Goal: Task Accomplishment & Management: Manage account settings

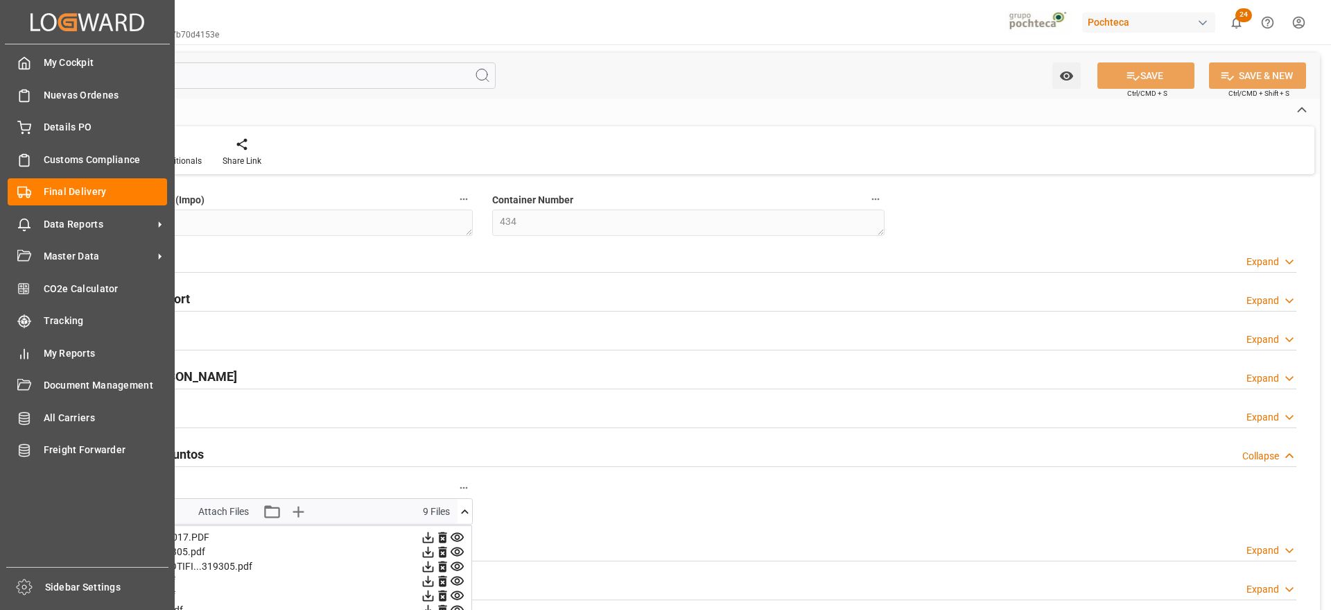
scroll to position [330, 0]
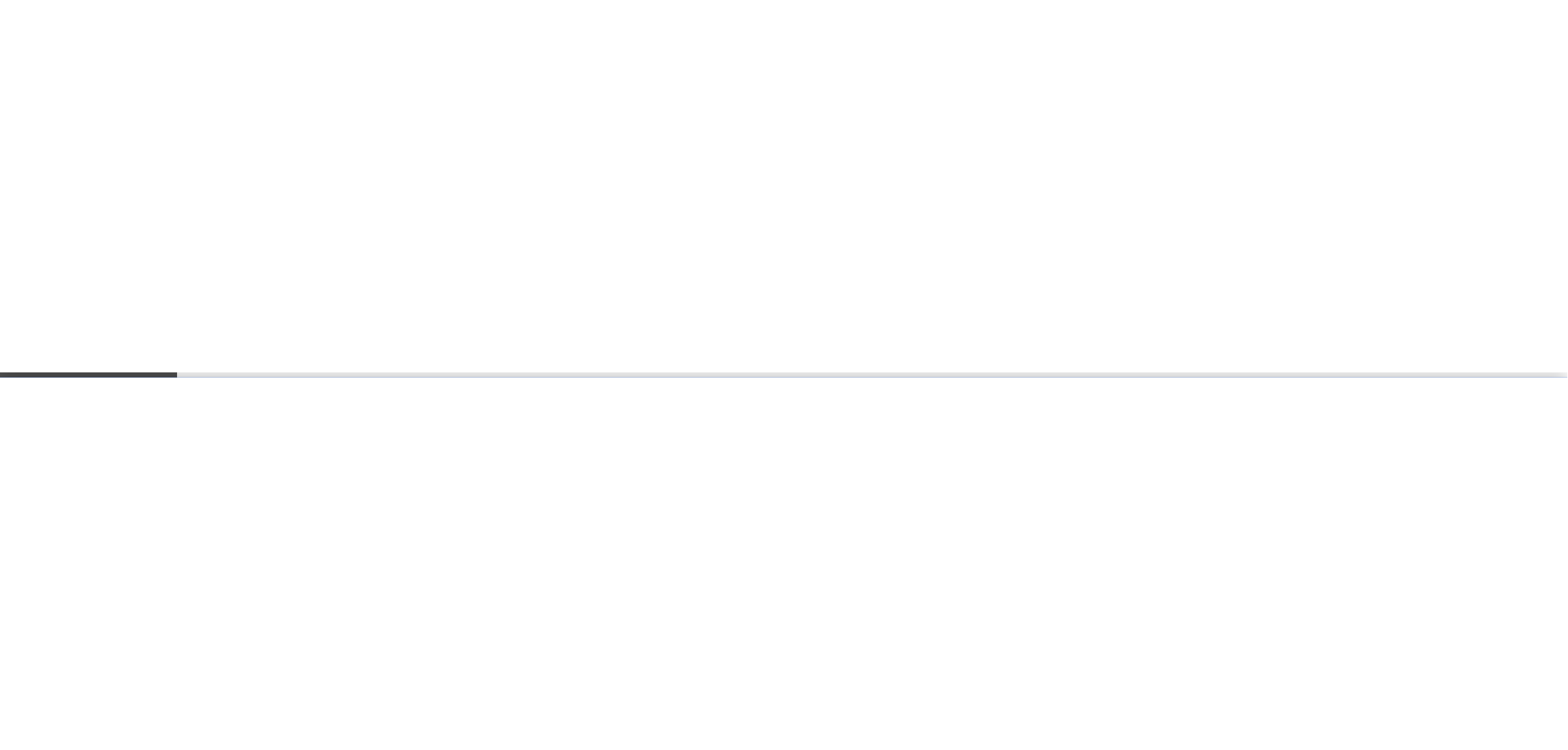
scroll to position [673, 0]
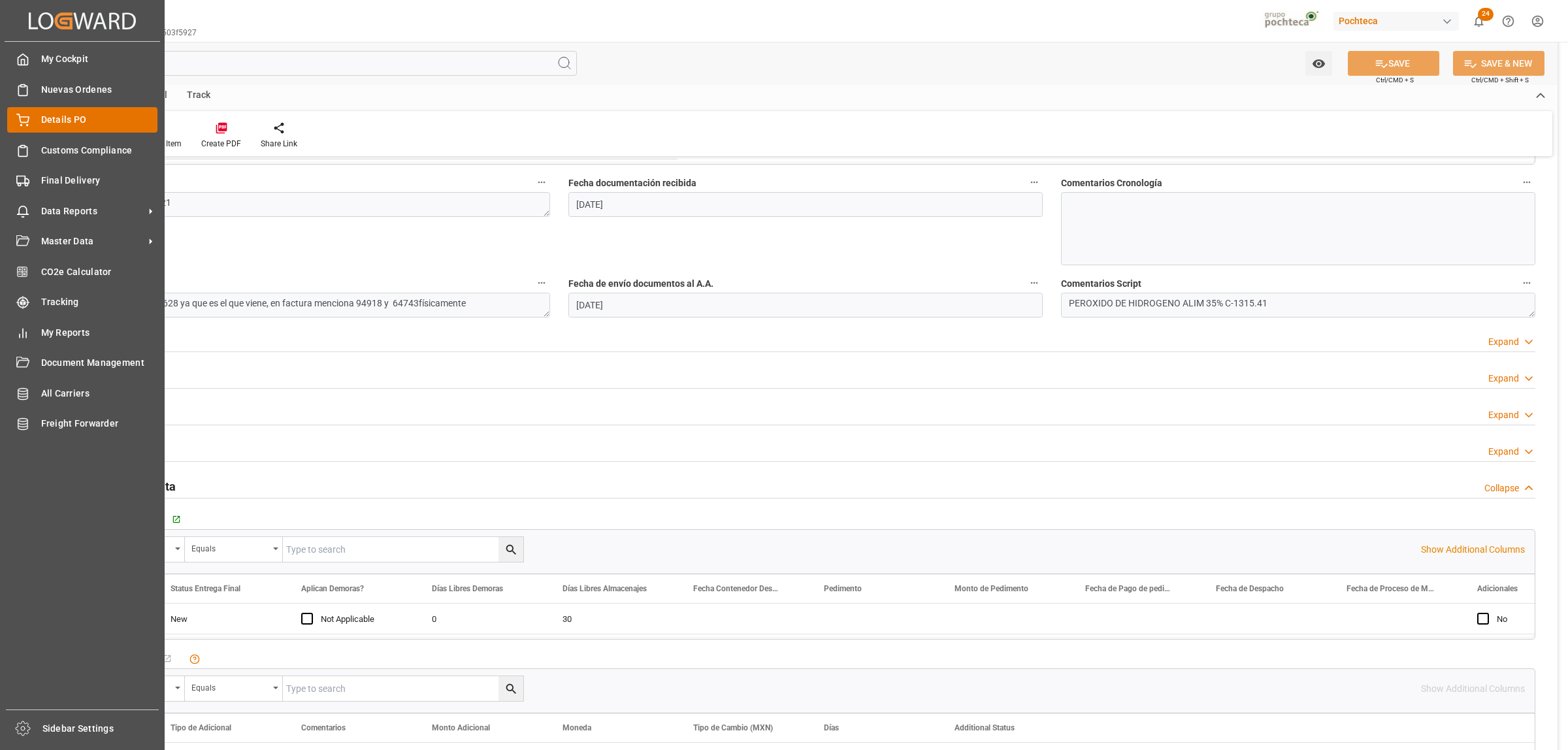
click at [57, 1] on span "Details PO" at bounding box center [100, 120] width 117 height 14
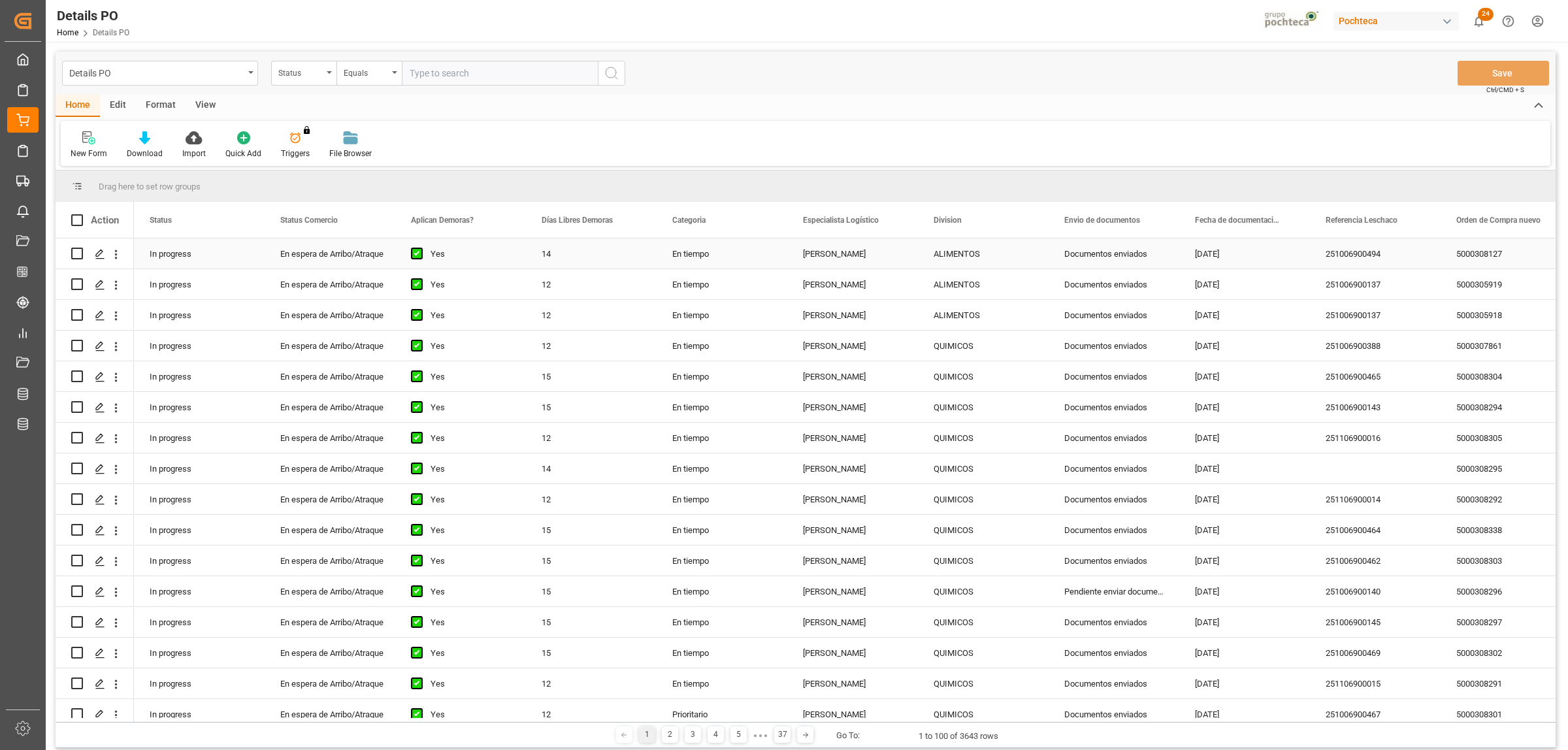
click at [405, 1] on div "5000308127" at bounding box center [1506, 253] width 131 height 30
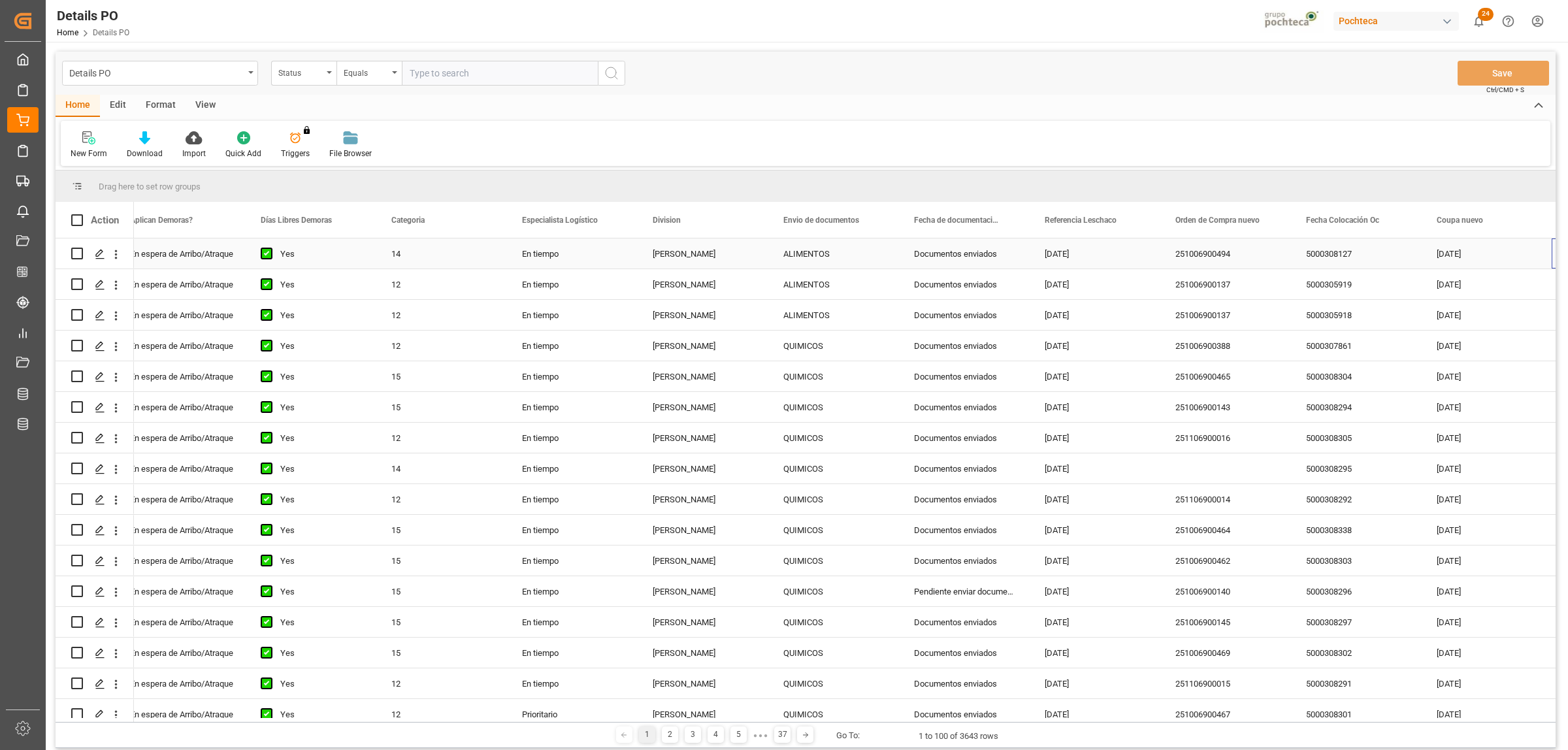
scroll to position [0, 281]
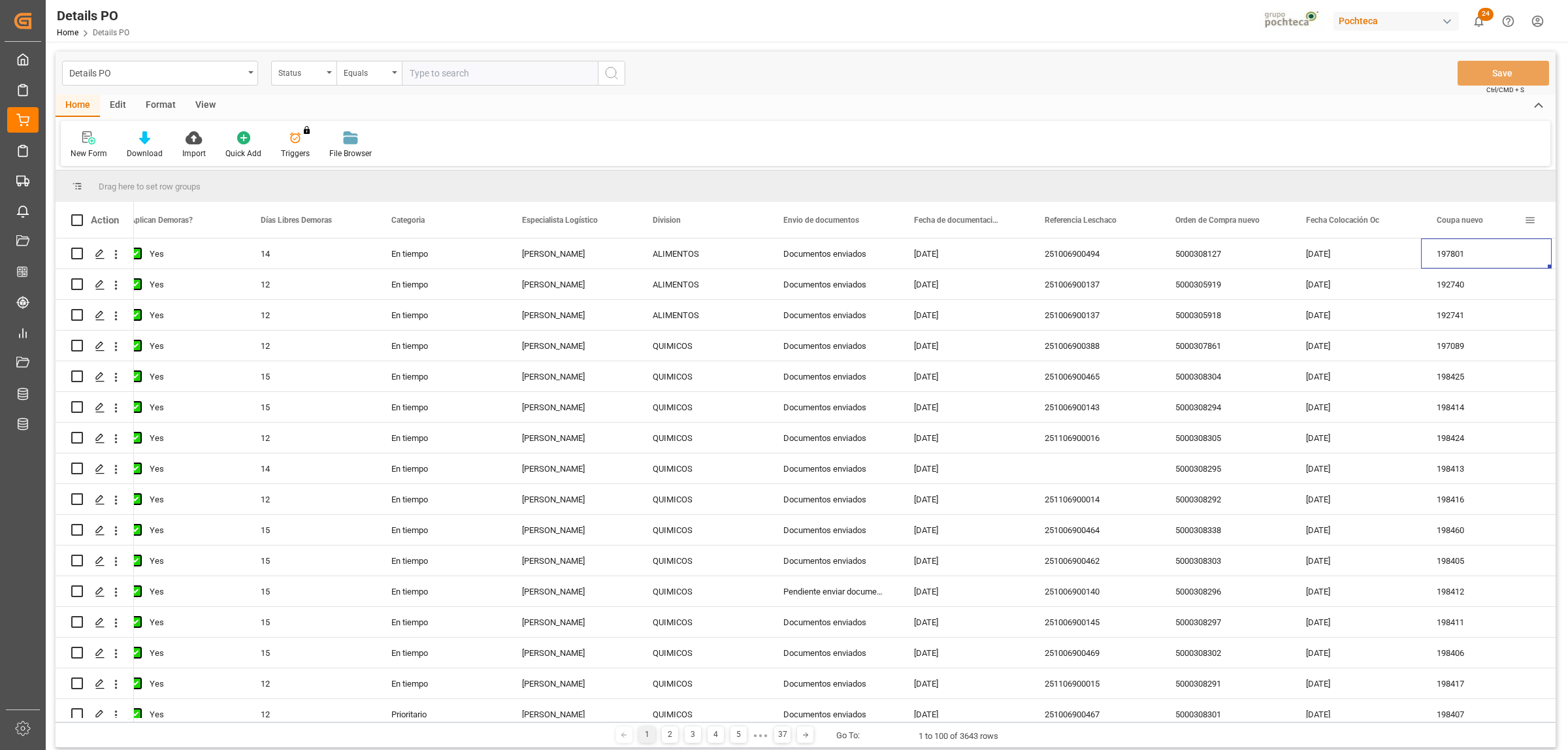
click at [405, 1] on span at bounding box center [1530, 220] width 11 height 11
click at [405, 1] on span "filter" at bounding box center [1486, 222] width 11 height 11
type input "479496"
click at [405, 1] on button "Apply" at bounding box center [1501, 332] width 24 height 13
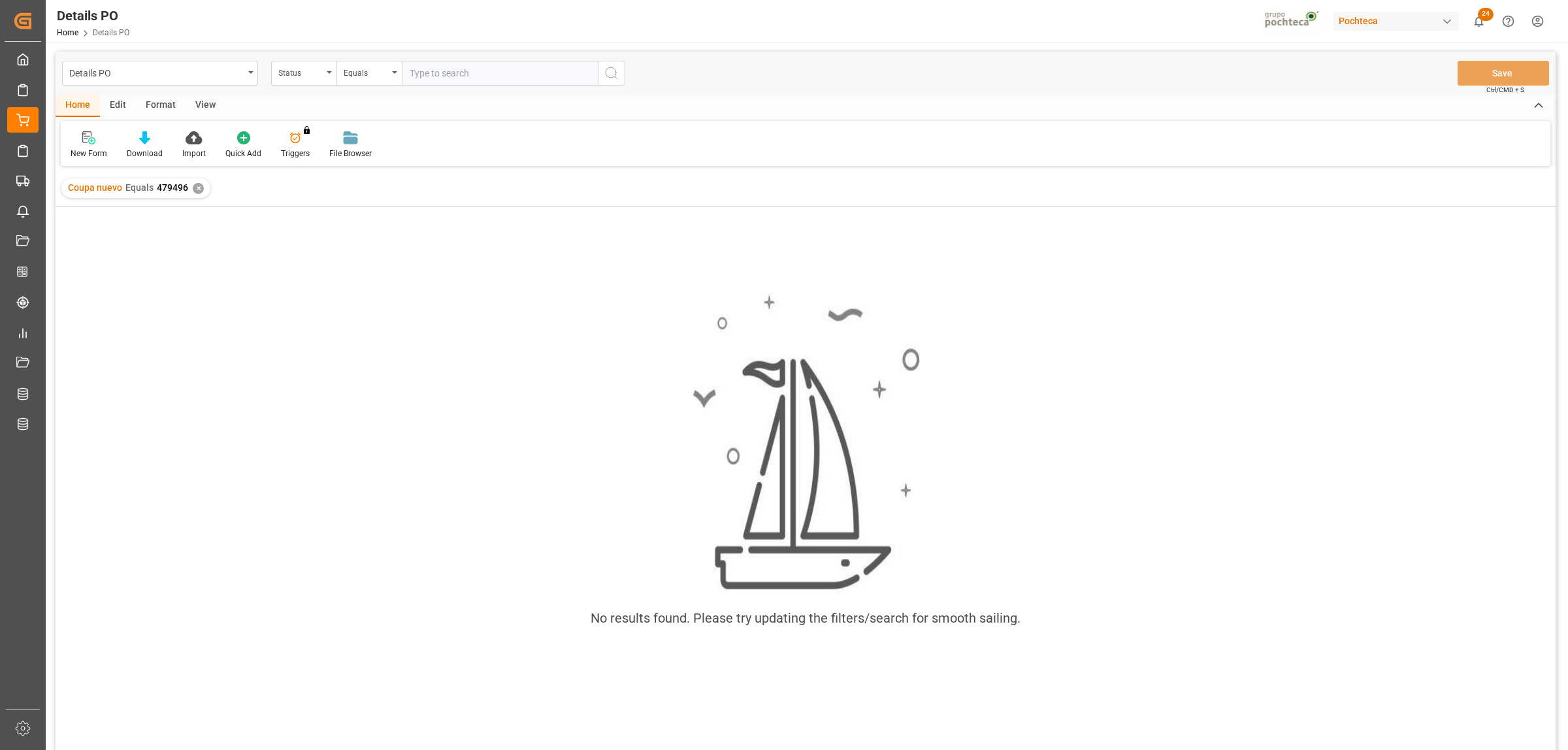
click at [198, 1] on div "✕" at bounding box center [199, 188] width 11 height 11
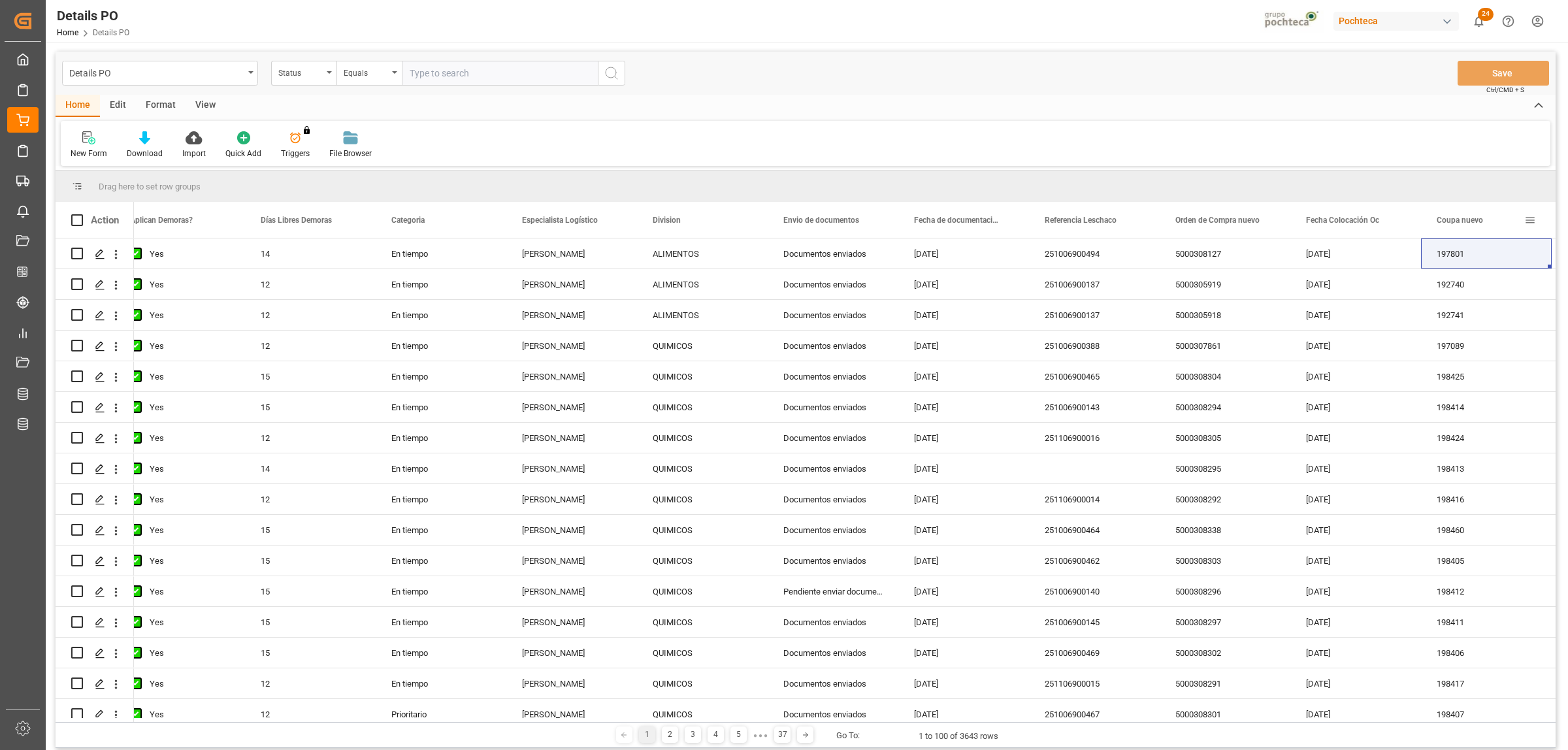
click at [405, 1] on span at bounding box center [1530, 220] width 11 height 11
type input "199497"
drag, startPoint x: 1491, startPoint y: 332, endPoint x: 1512, endPoint y: 328, distance: 21.4
click at [405, 1] on button "Apply" at bounding box center [1501, 332] width 24 height 13
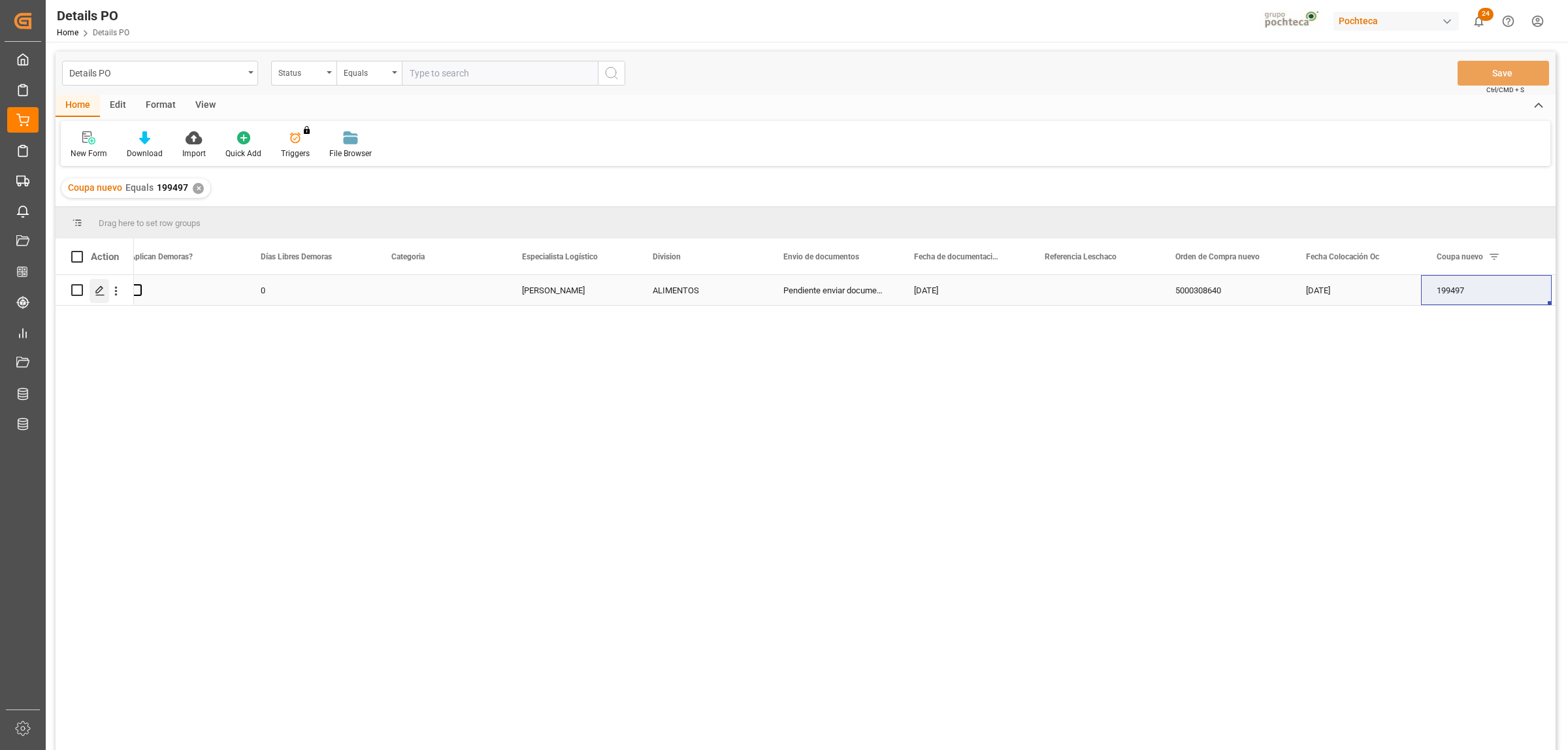
click at [95, 1] on div "Press SPACE to select this row." at bounding box center [99, 291] width 20 height 24
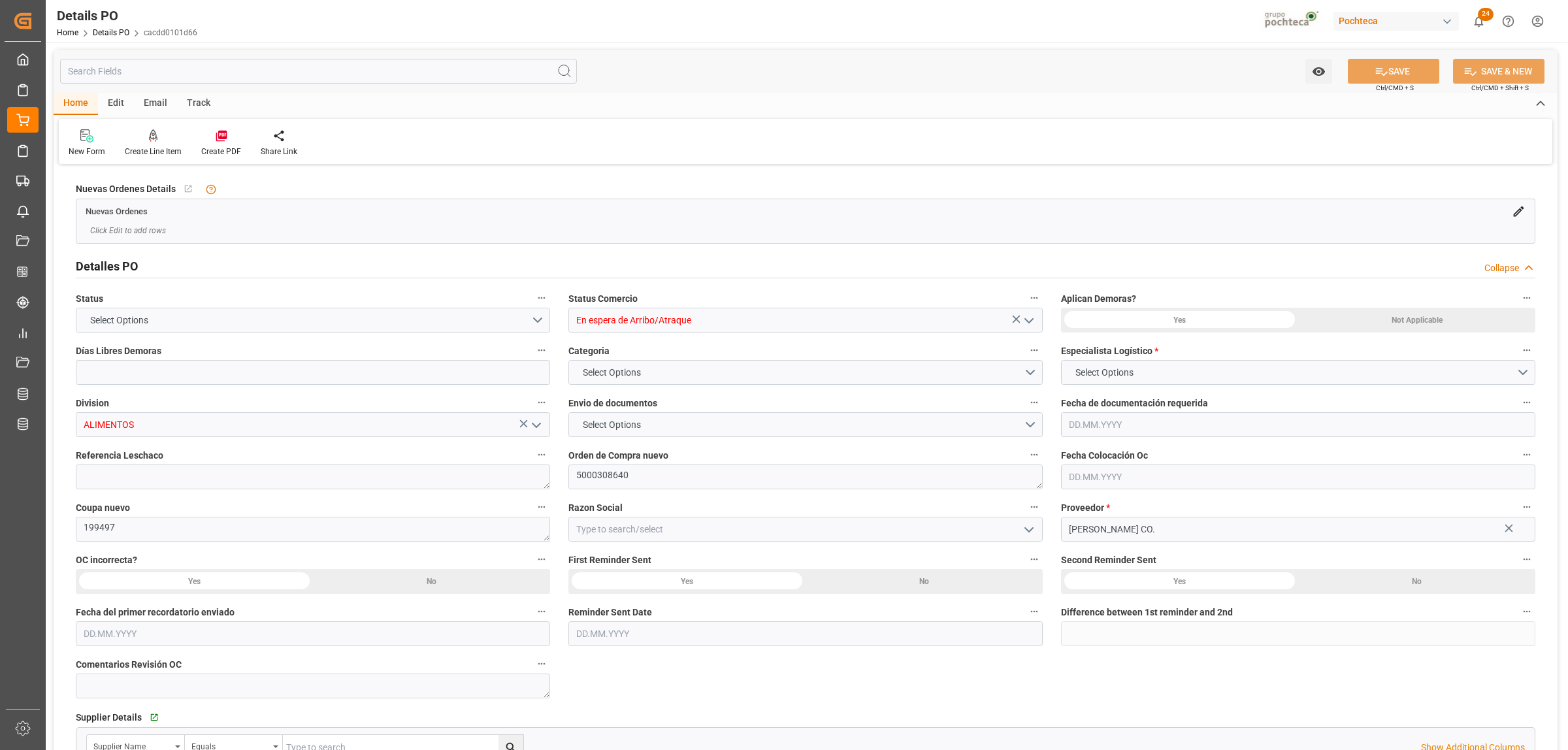
type input "0"
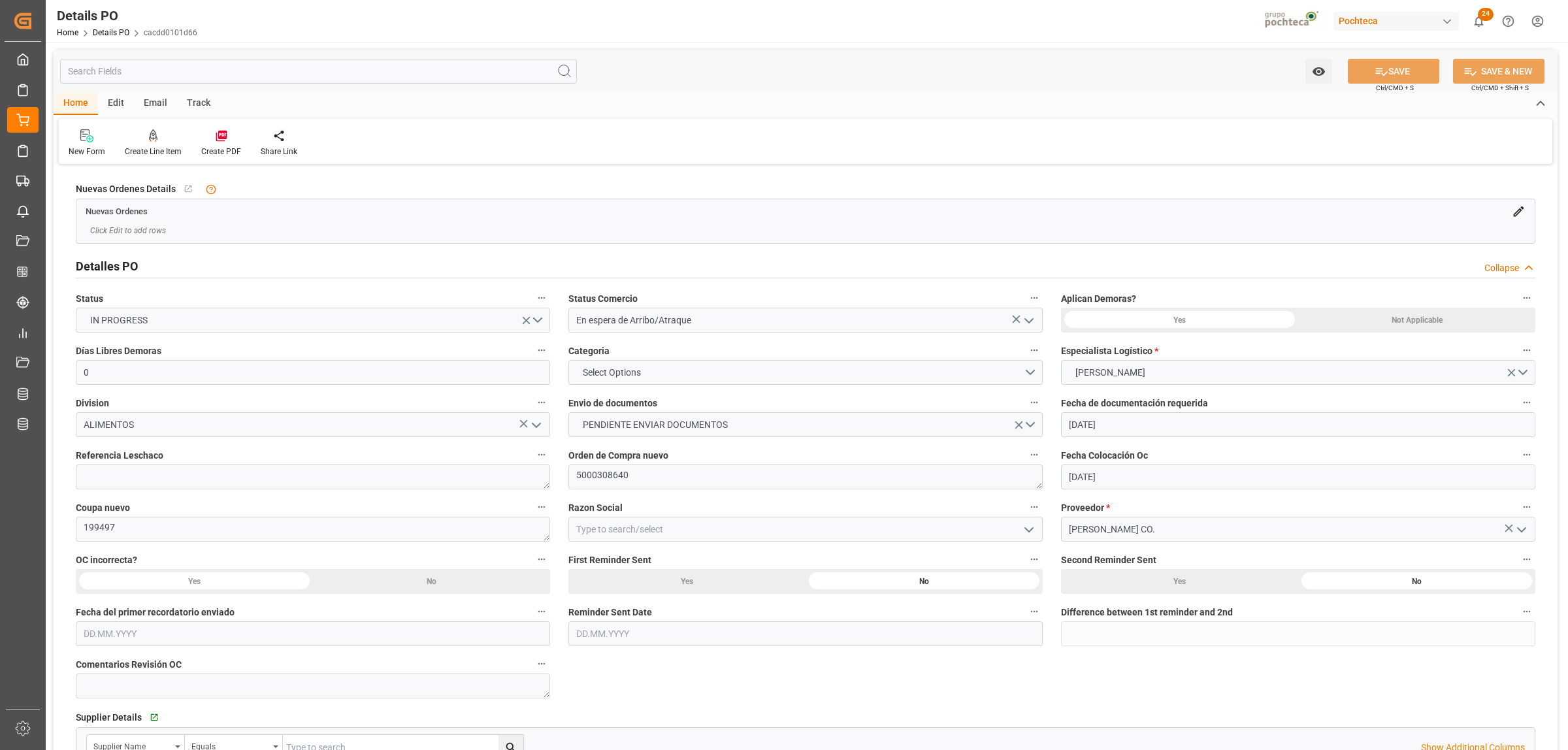
type input "[DATE]"
drag, startPoint x: 644, startPoint y: 478, endPoint x: 579, endPoint y: 477, distance: 65.0
click at [405, 1] on textarea "5000308640" at bounding box center [805, 477] width 474 height 24
click at [405, 1] on input at bounding box center [805, 530] width 474 height 24
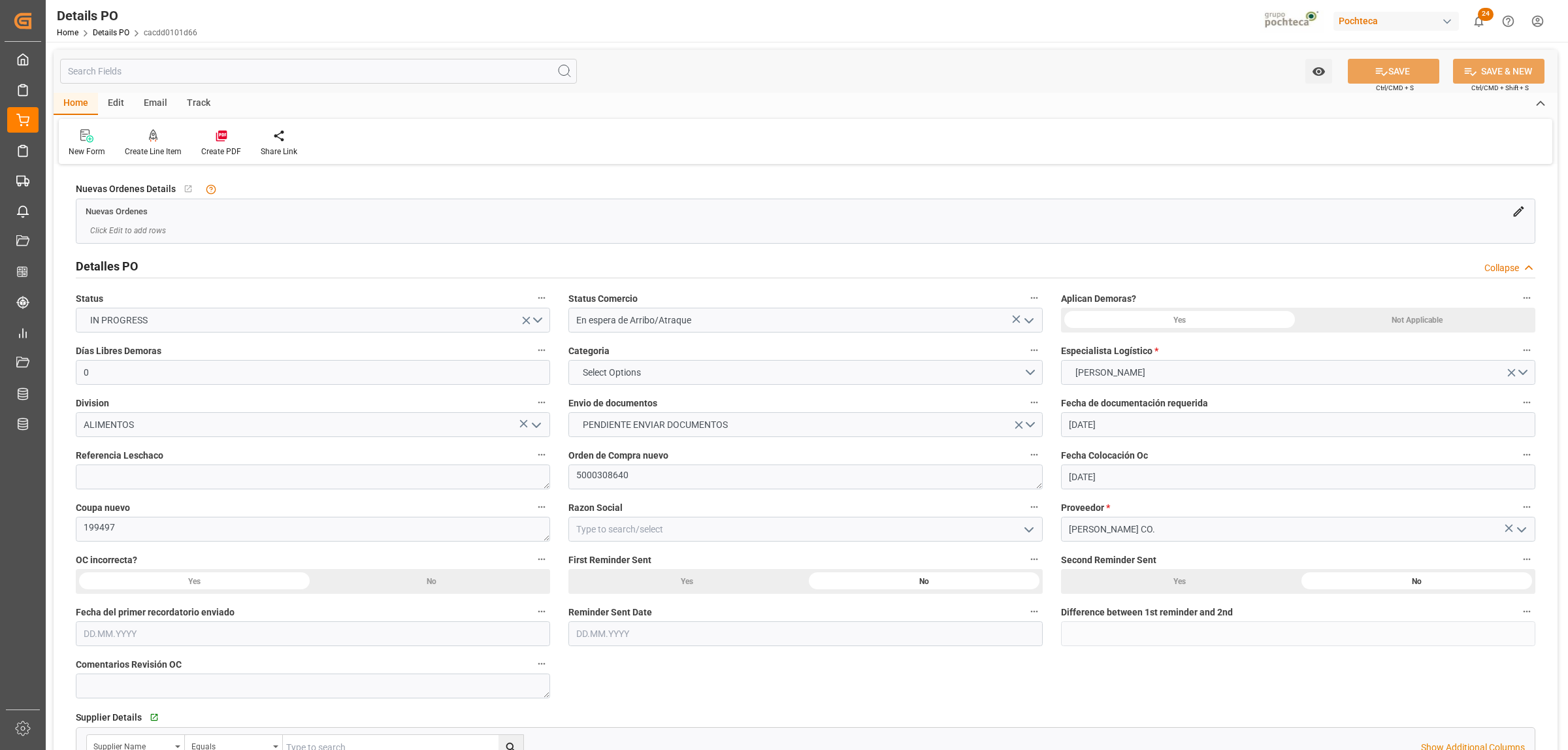
click at [405, 1] on icon "open menu" at bounding box center [1029, 530] width 16 height 16
click at [405, 1] on div "Materias Primas" at bounding box center [806, 558] width 473 height 29
type input "Materias Primas"
click at [405, 1] on div "Not Applicable" at bounding box center [1417, 320] width 237 height 24
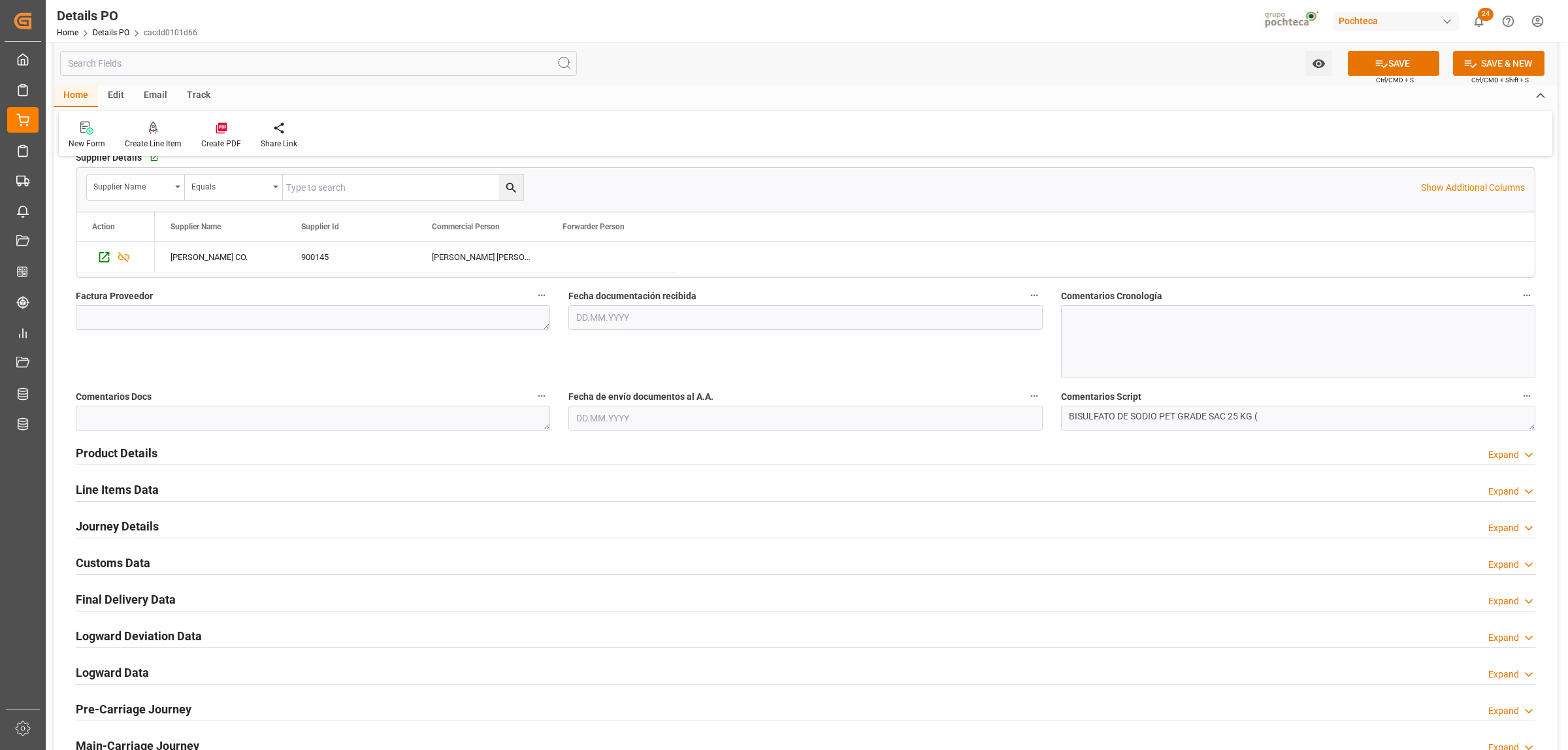
scroll to position [572, 0]
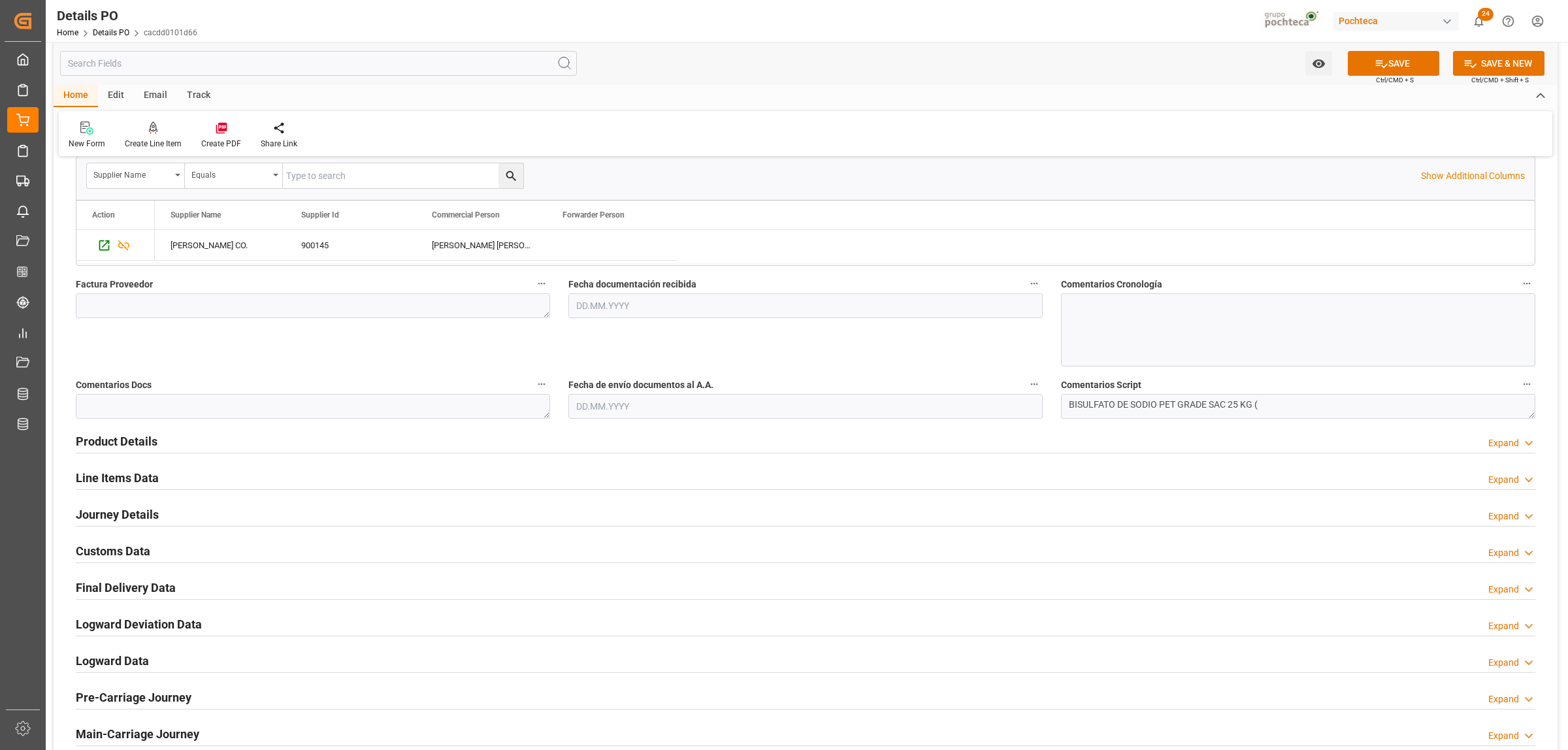
click at [405, 1] on input "text" at bounding box center [805, 305] width 474 height 24
click at [405, 1] on div "29 30 1 2 3 4 5" at bounding box center [662, 385] width 178 height 25
click at [405, 1] on div "1" at bounding box center [636, 386] width 16 height 16
type input "[DATE]"
click at [405, 1] on input "text" at bounding box center [805, 406] width 474 height 24
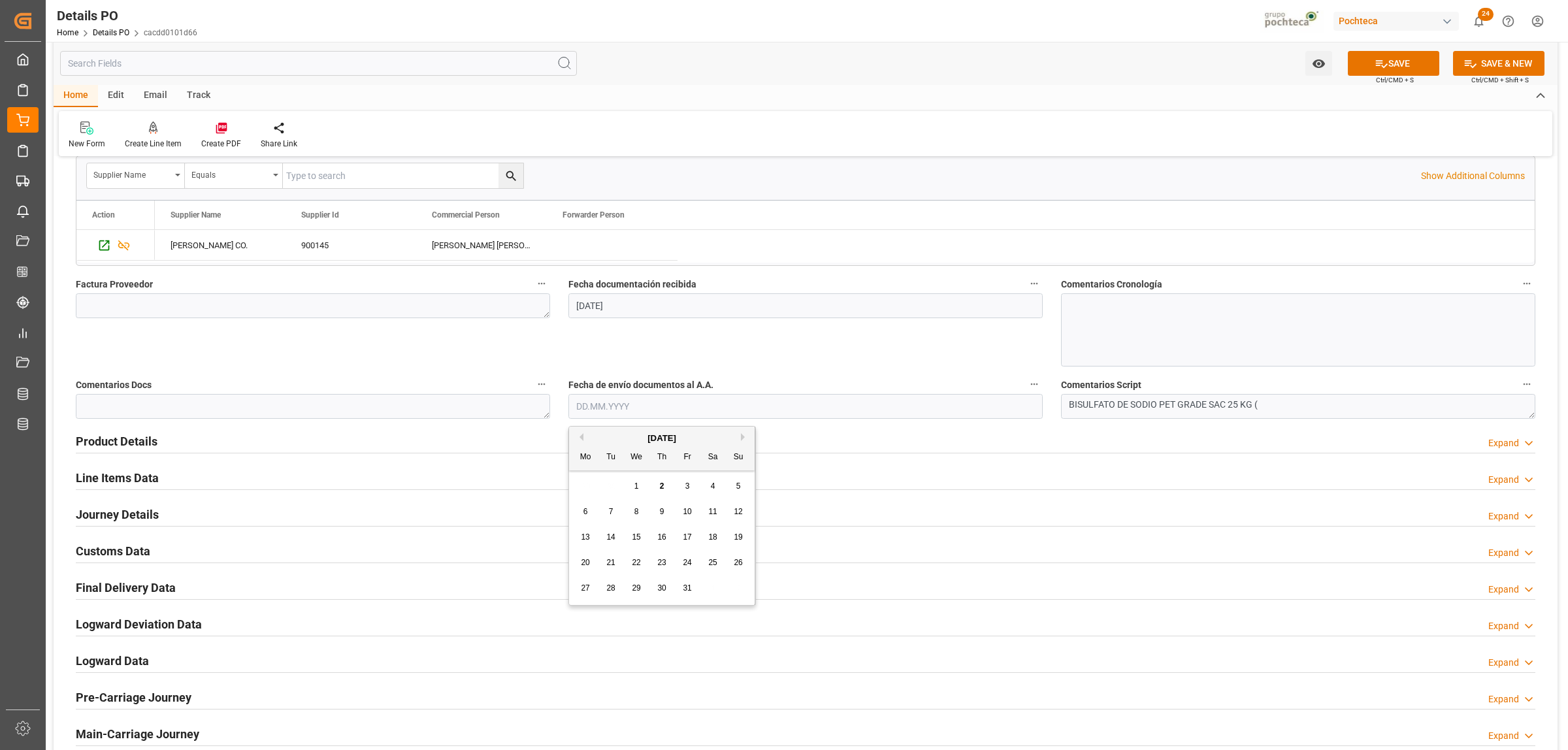
click at [405, 1] on div "29 30 1 2 3 4 5" at bounding box center [662, 486] width 178 height 25
click at [405, 1] on div "2" at bounding box center [662, 486] width 16 height 16
type input "[DATE]"
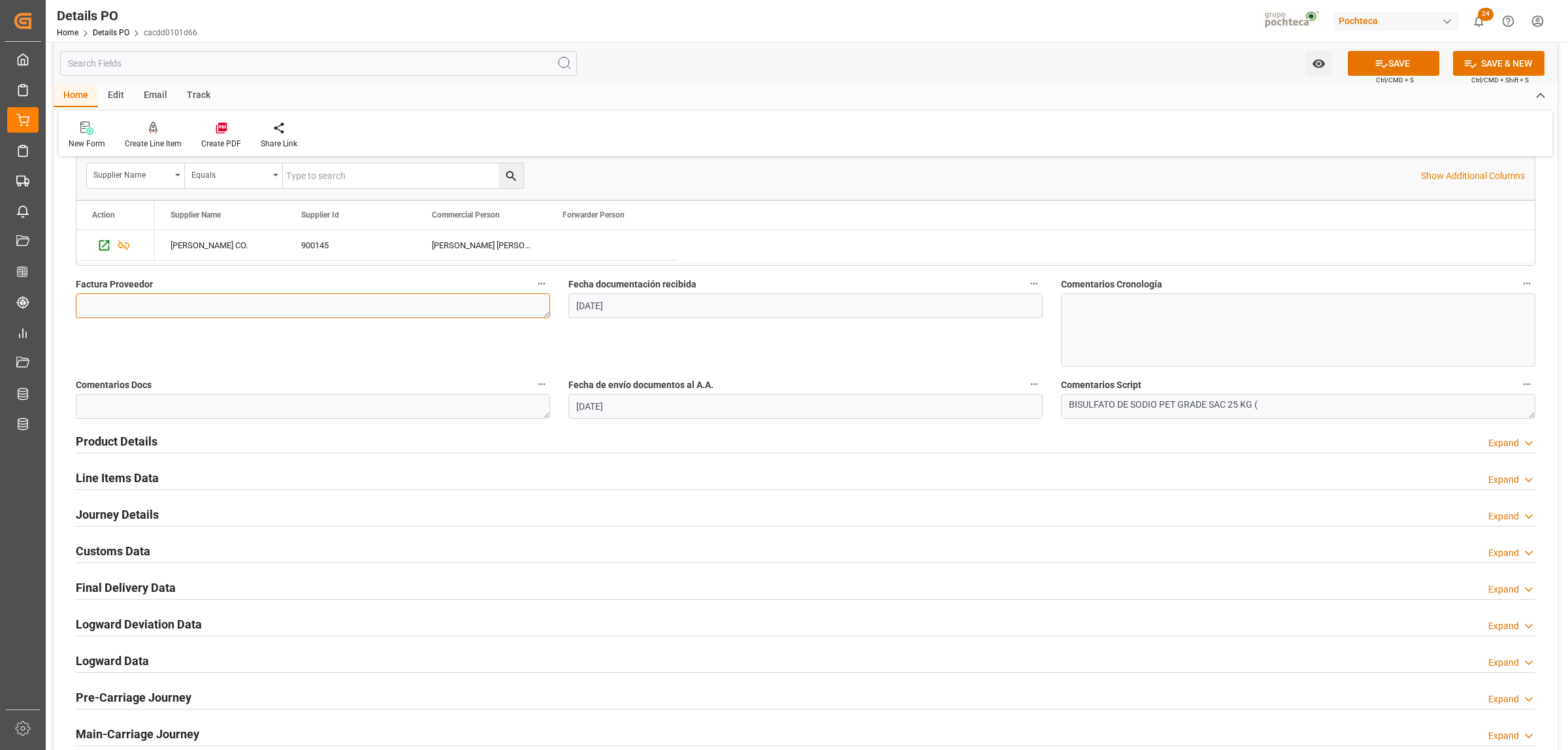
click at [141, 1] on textarea at bounding box center [312, 305] width 474 height 24
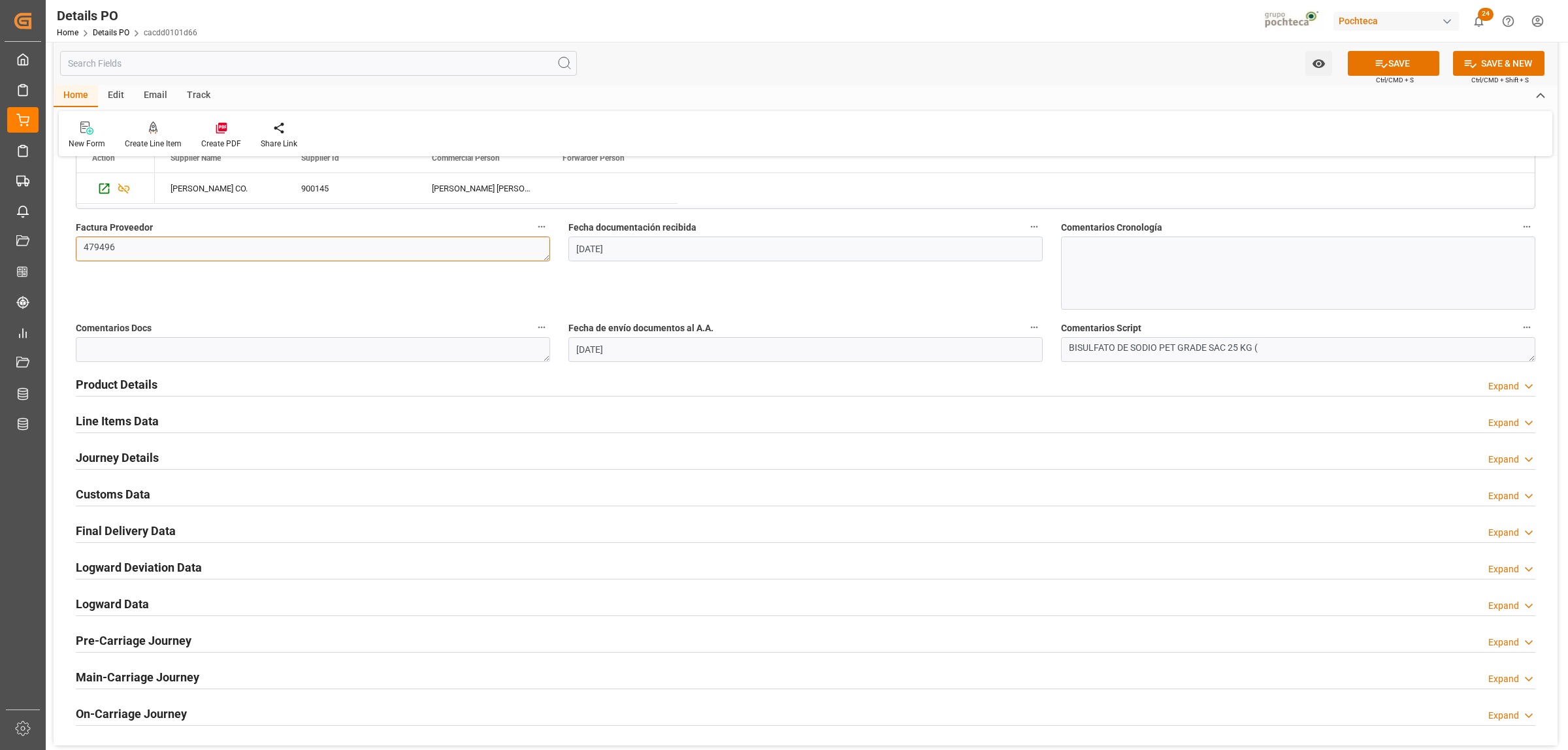
scroll to position [653, 0]
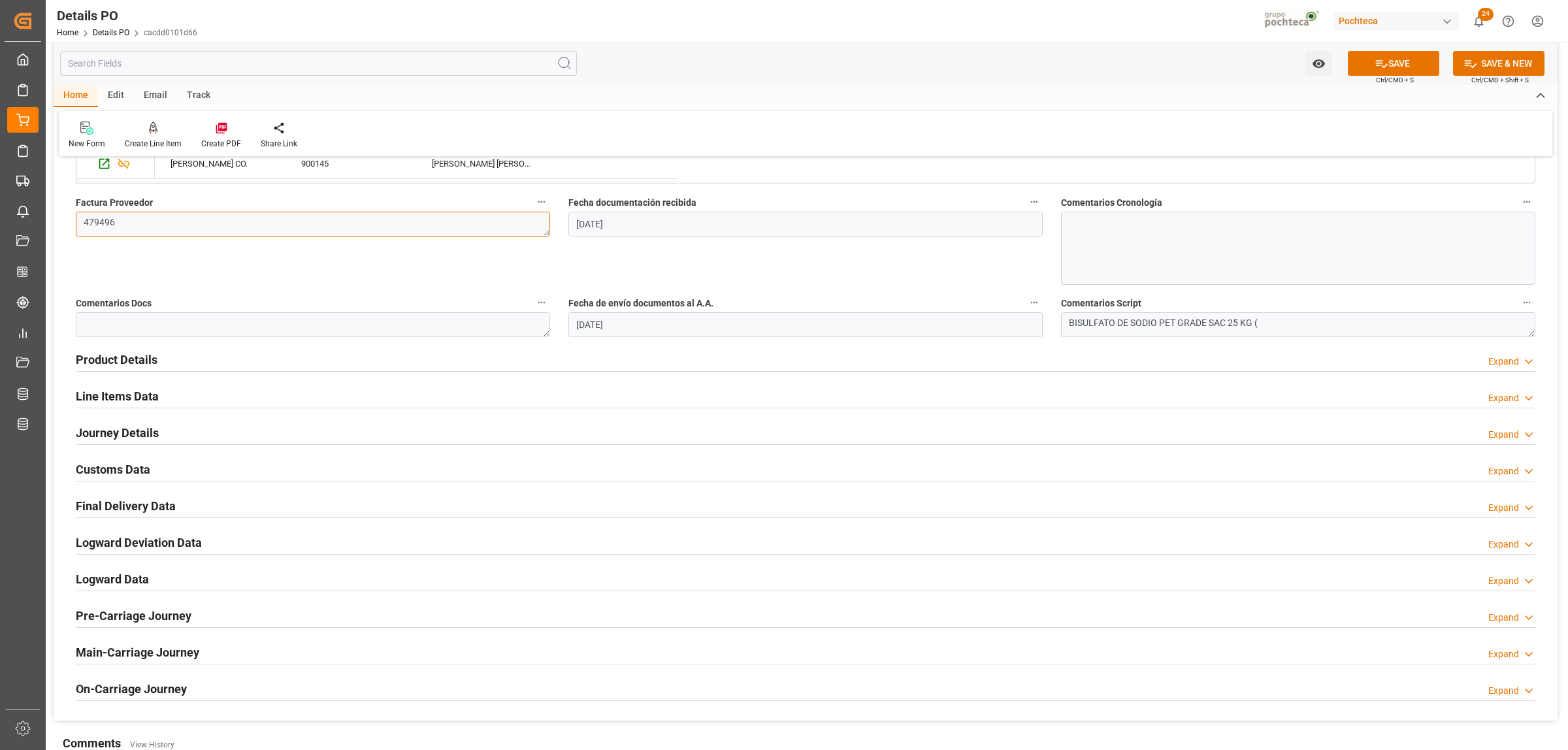
type textarea "479496"
click at [134, 1] on h2 "Product Details" at bounding box center [116, 359] width 82 height 18
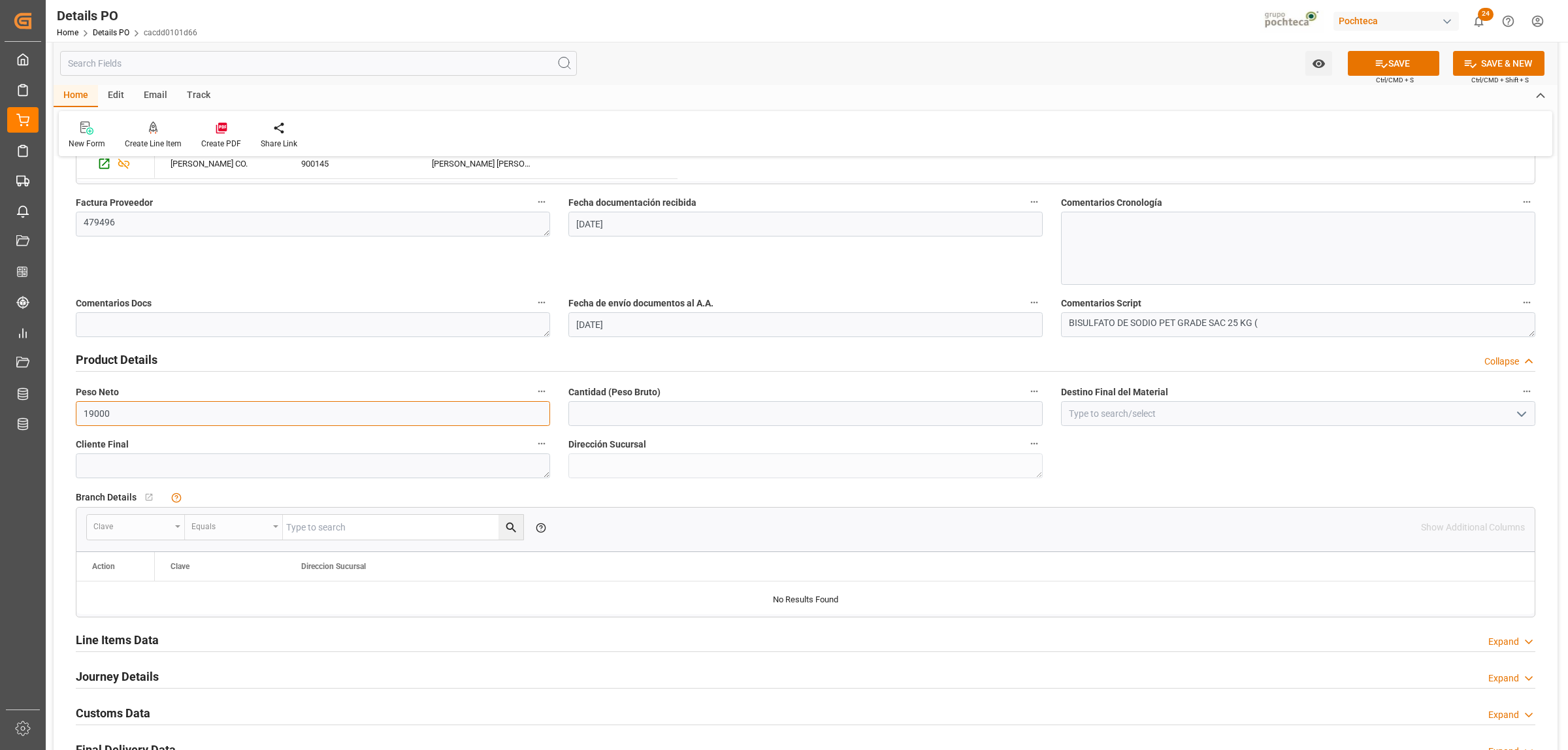
drag, startPoint x: 139, startPoint y: 416, endPoint x: 56, endPoint y: 414, distance: 83.0
click at [56, 1] on div "Nuevas Ordenes Details   No child Object linked Nuevas Ordenes Click Edit to ad…" at bounding box center [806, 239] width 1504 height 1450
click at [405, 1] on input "text" at bounding box center [805, 414] width 474 height 24
paste input "19000"
type input "19000"
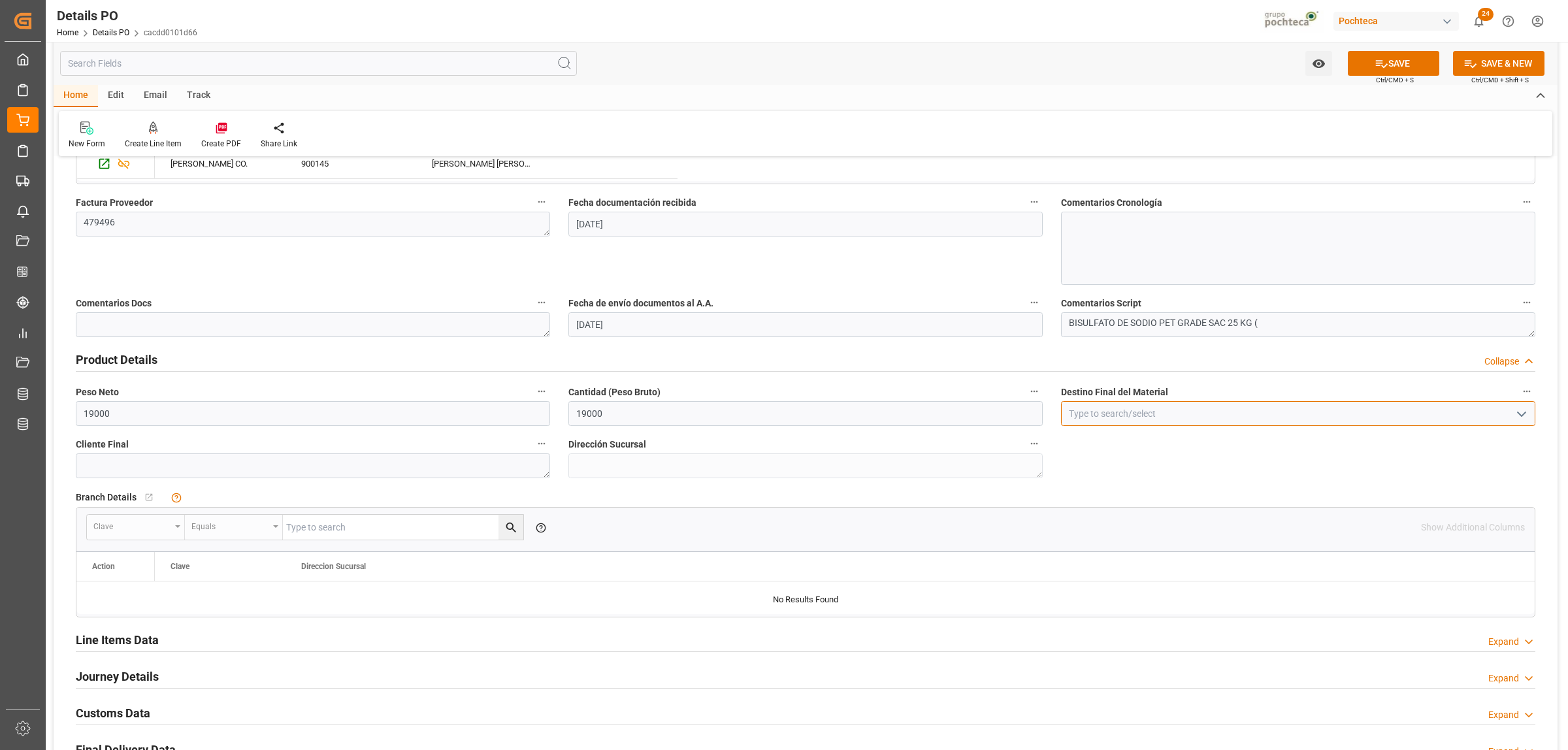
click at [405, 1] on input at bounding box center [1298, 414] width 474 height 24
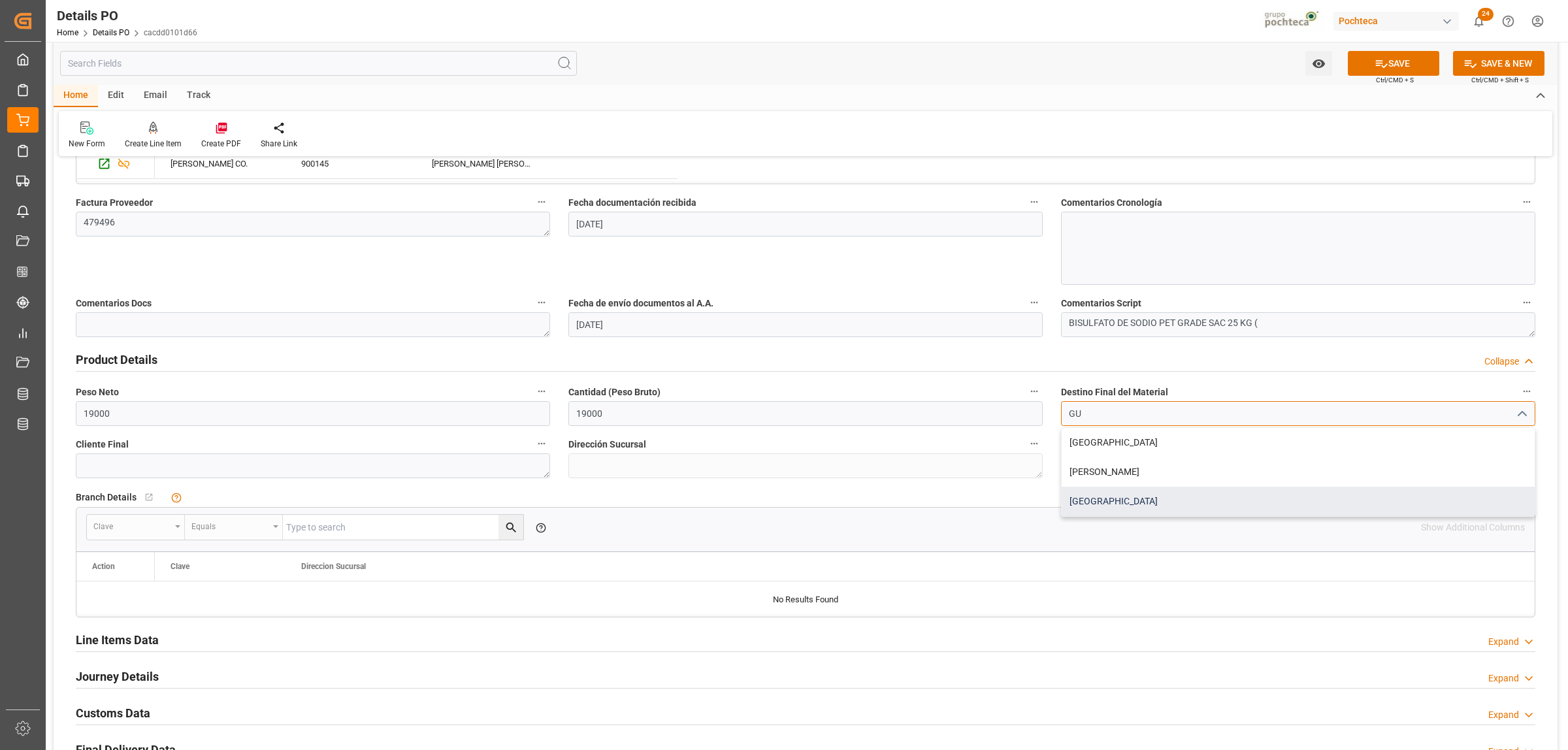
click at [405, 1] on div "[GEOGRAPHIC_DATA]" at bounding box center [1298, 501] width 473 height 29
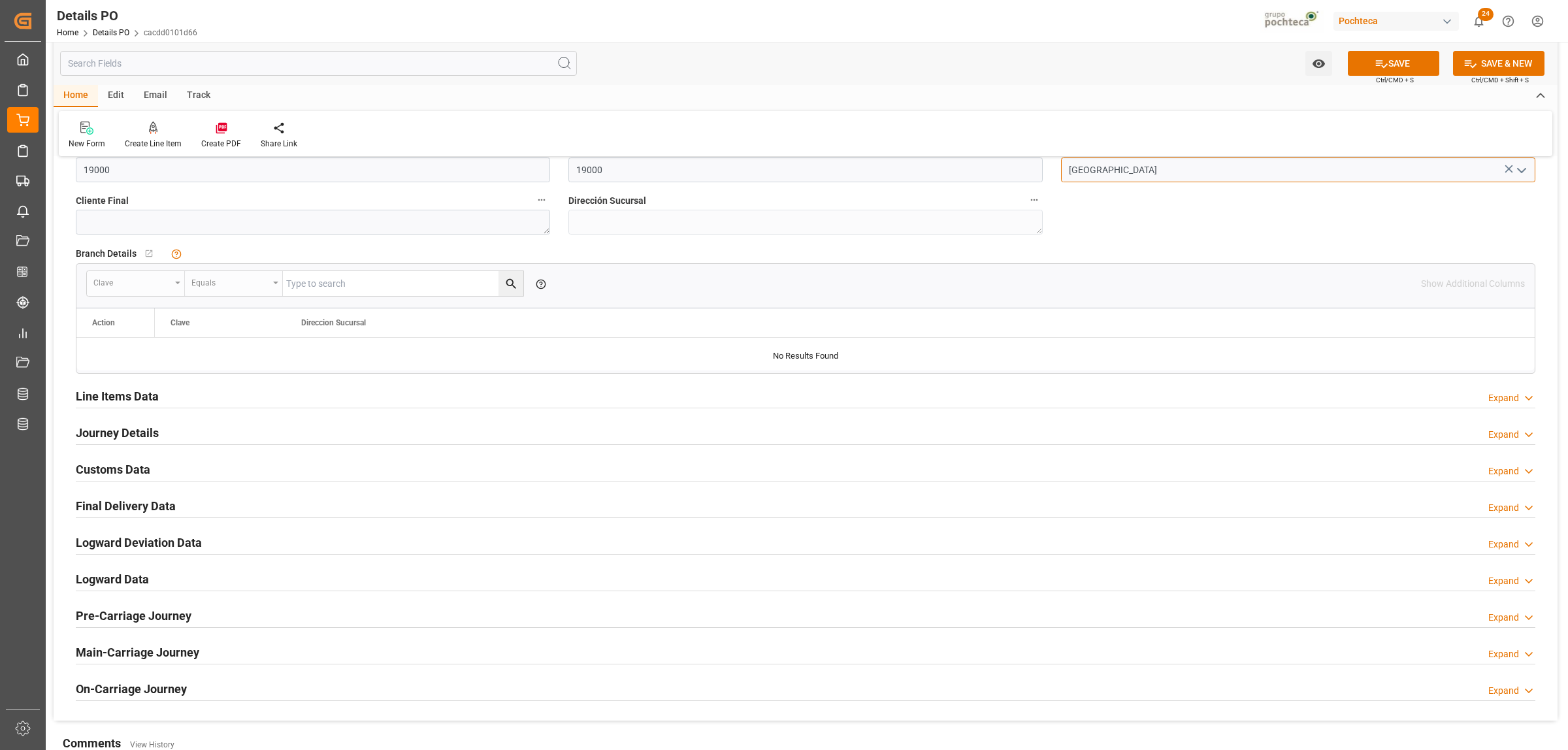
scroll to position [898, 0]
type input "[GEOGRAPHIC_DATA]"
click at [126, 1] on h2 "Line Items Data" at bounding box center [117, 395] width 83 height 18
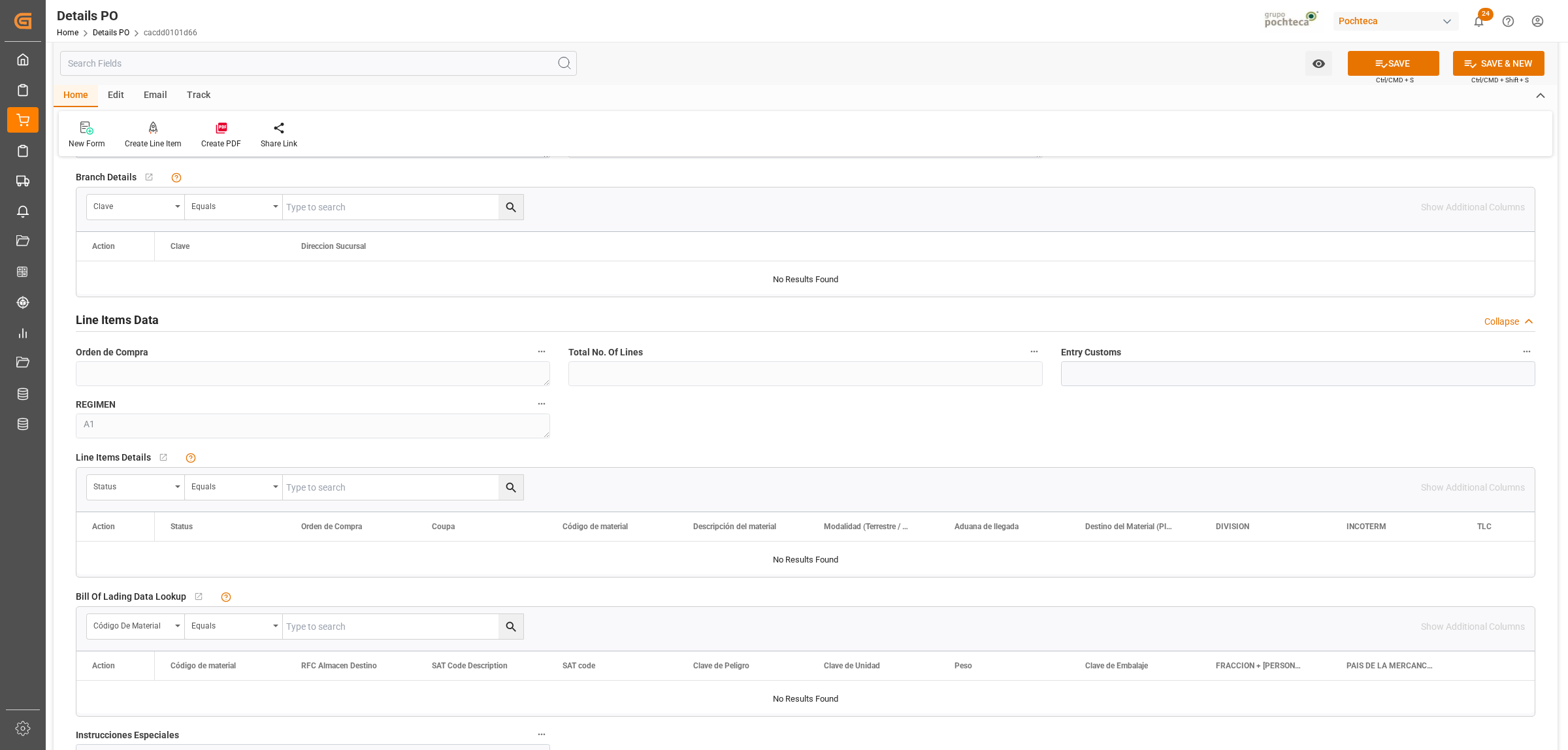
scroll to position [1062, 0]
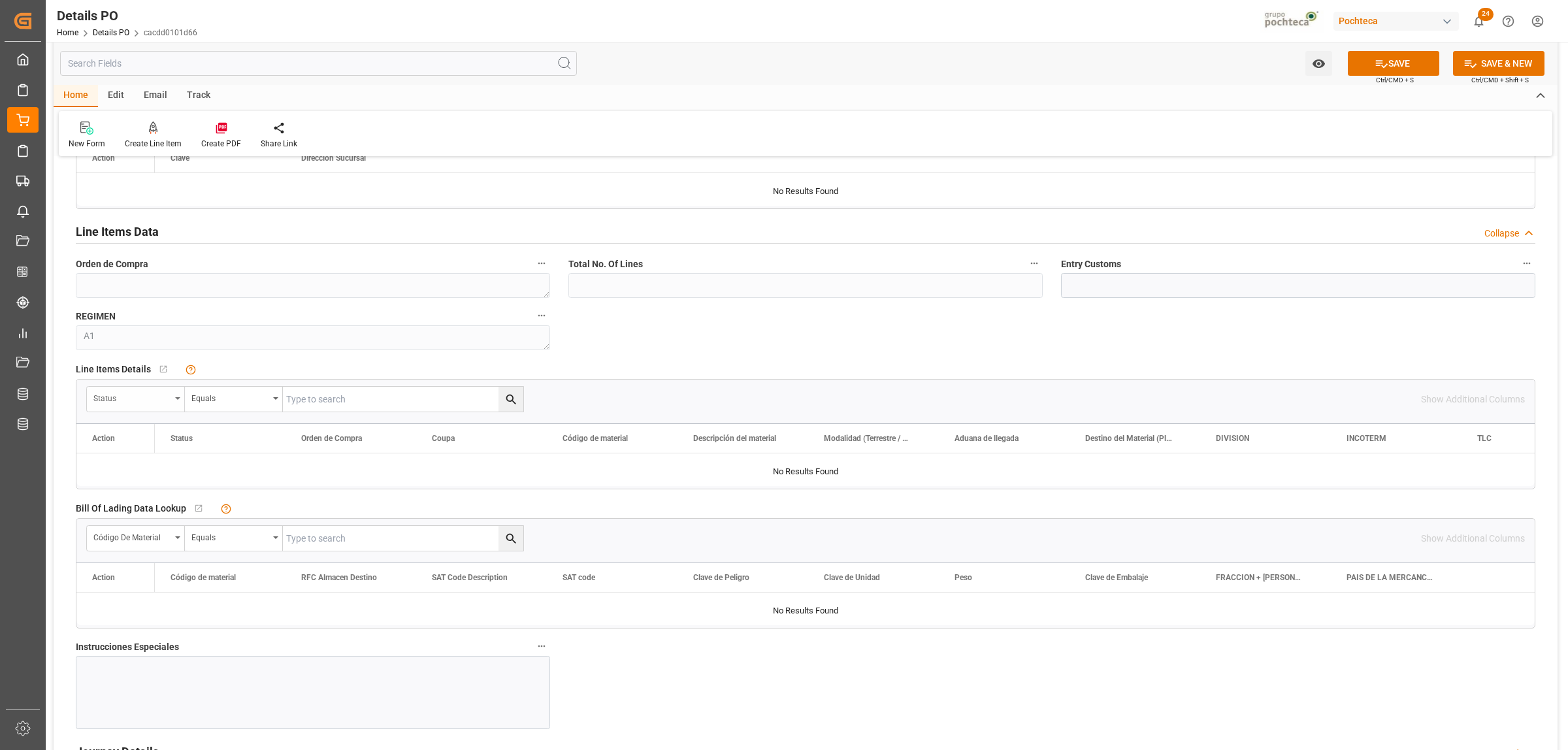
click at [175, 1] on div "Status" at bounding box center [136, 399] width 98 height 24
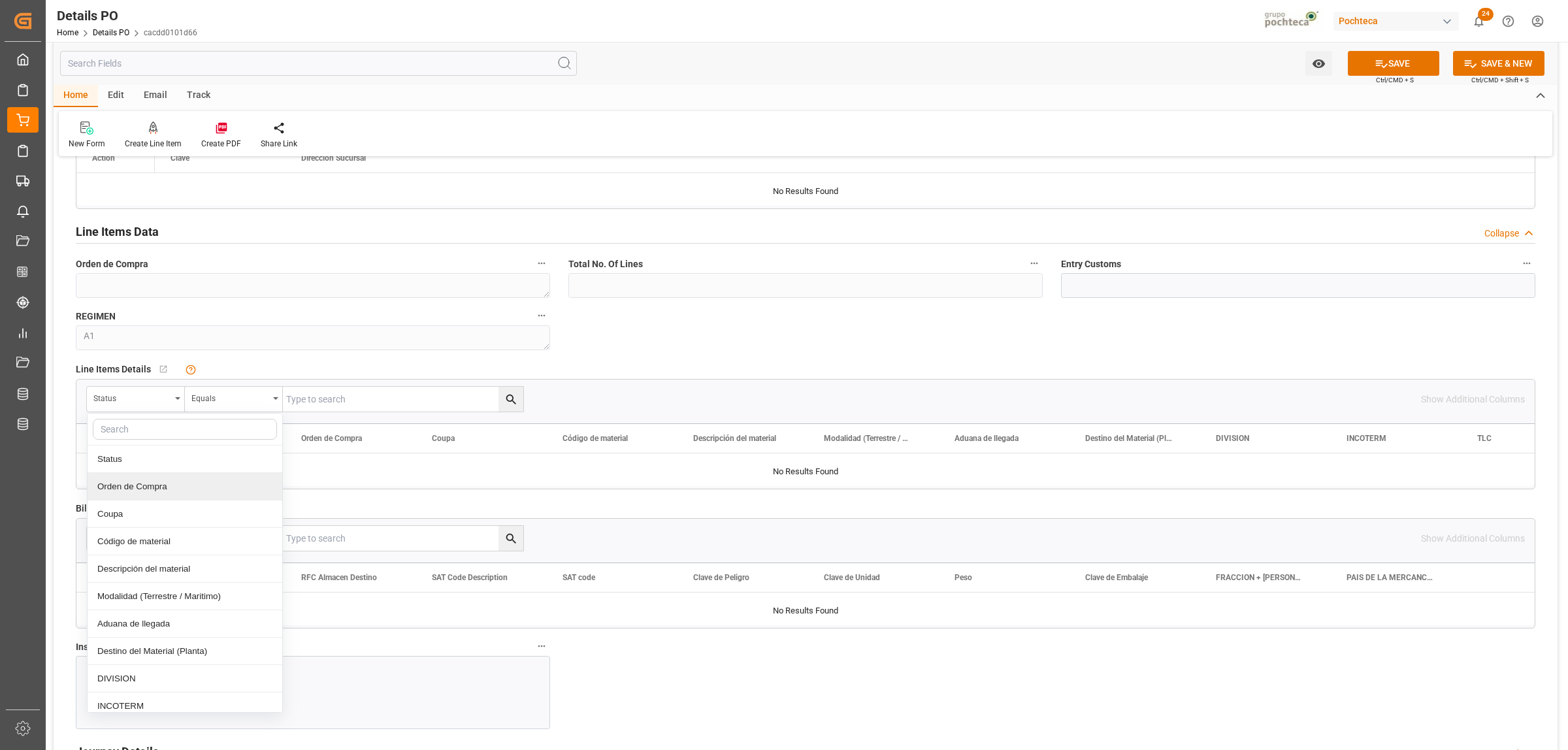
click at [165, 1] on div "Orden de Compra" at bounding box center [185, 486] width 195 height 27
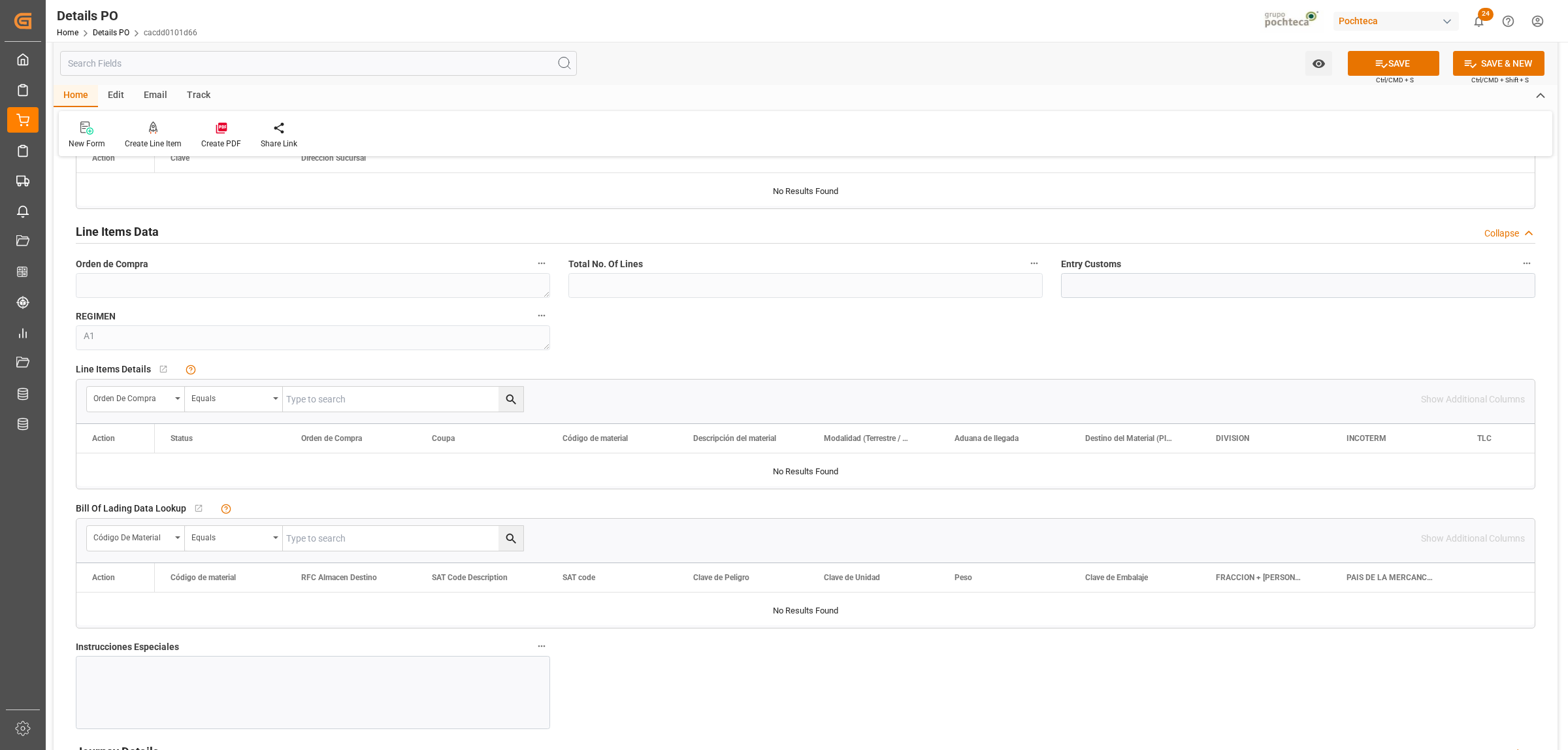
click at [302, 1] on input "text" at bounding box center [402, 399] width 240 height 24
paste input "19000"
type input "19000"
drag, startPoint x: 318, startPoint y: 396, endPoint x: 271, endPoint y: 403, distance: 47.5
click at [271, 1] on div "Orden de Compra Equals 19000" at bounding box center [305, 399] width 438 height 26
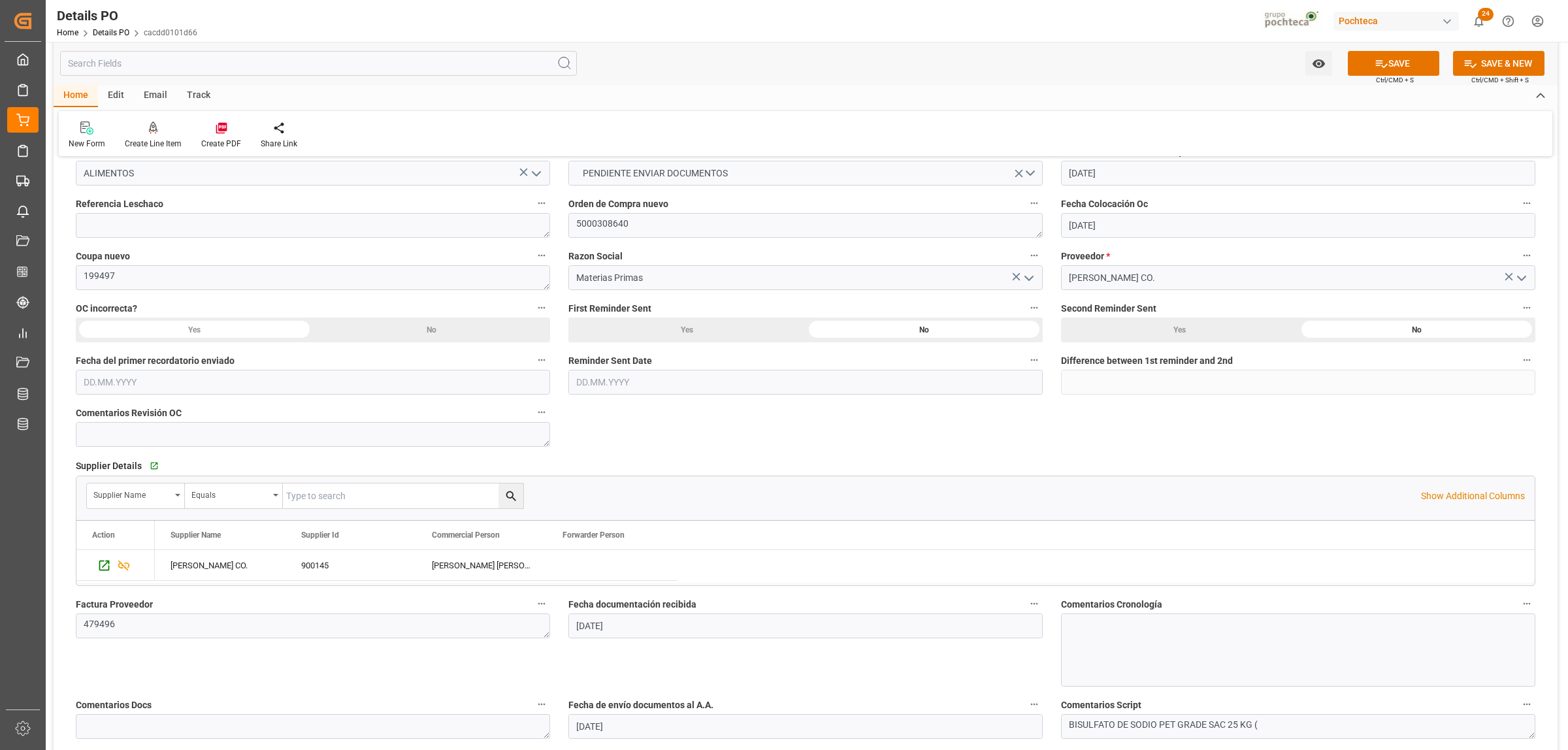
scroll to position [245, 0]
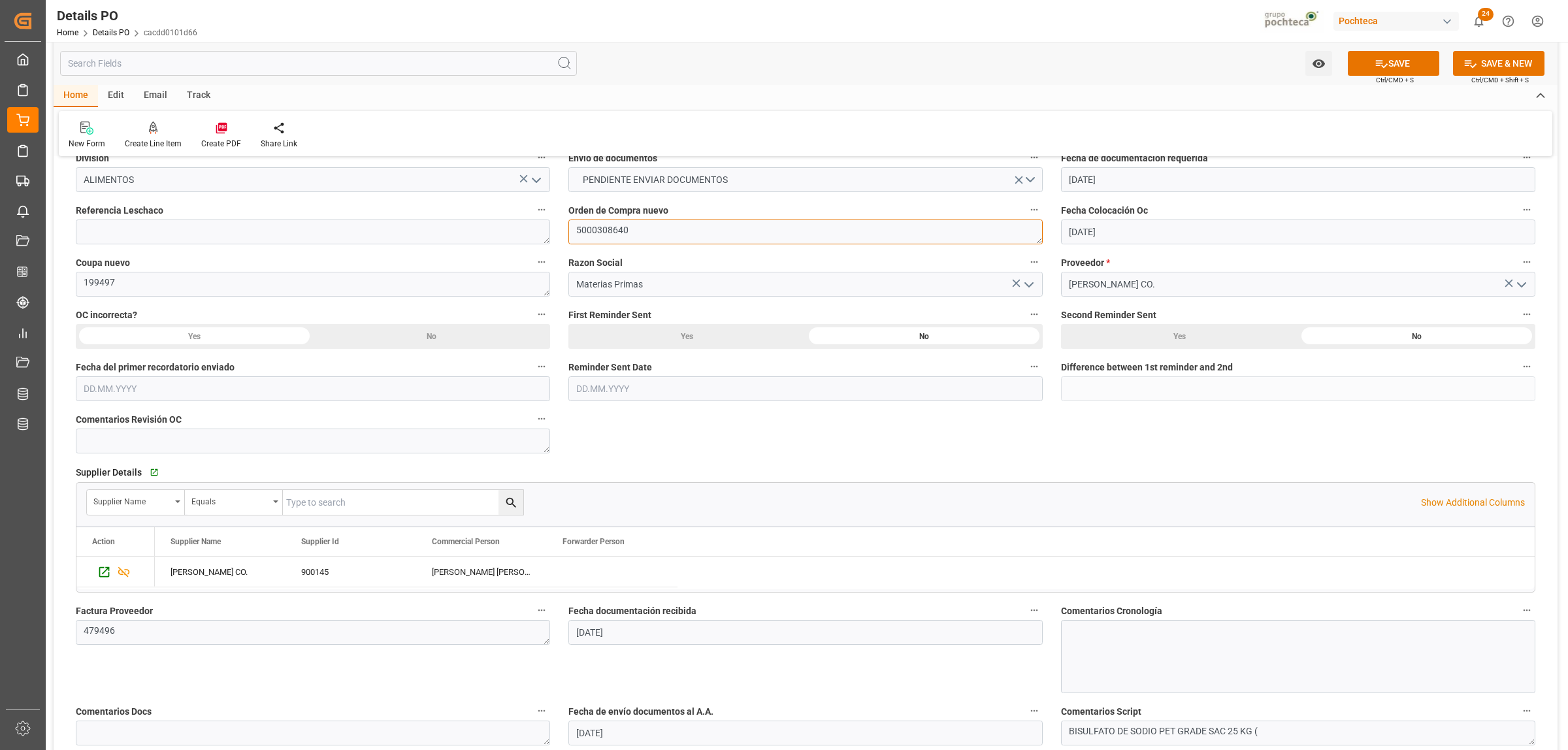
drag, startPoint x: 630, startPoint y: 233, endPoint x: 572, endPoint y: 236, distance: 58.1
click at [405, 1] on textarea "5000308640" at bounding box center [805, 232] width 474 height 24
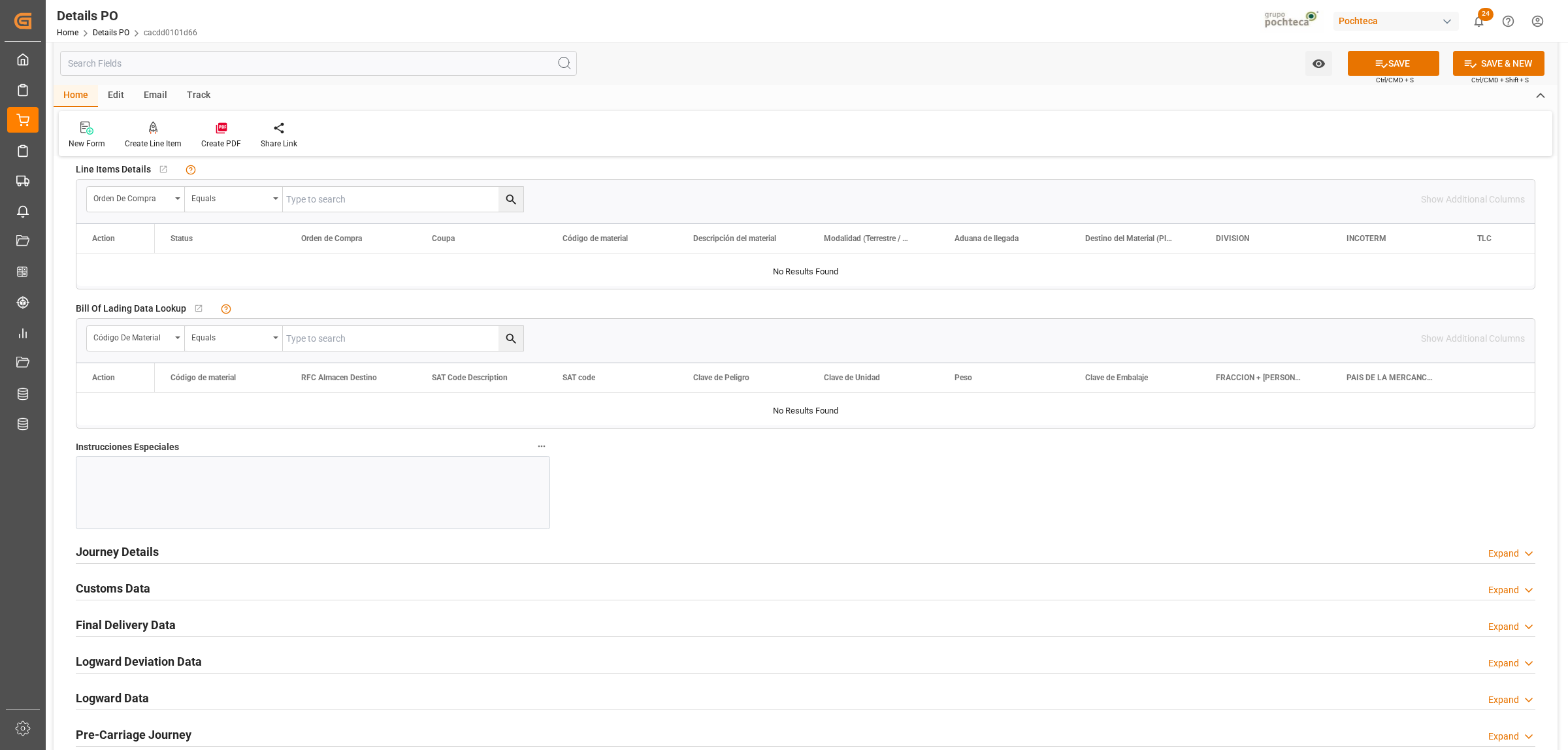
scroll to position [1225, 0]
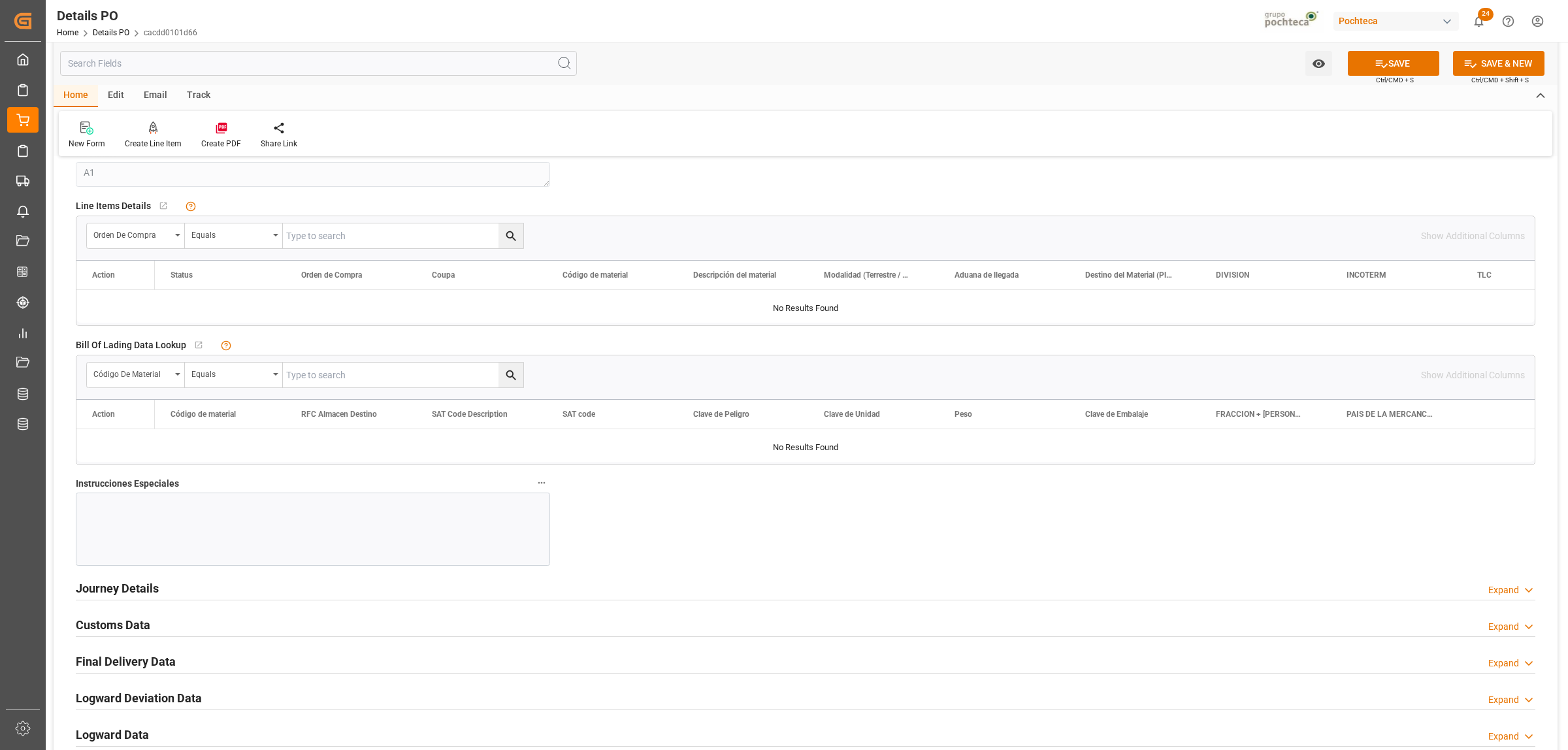
click at [291, 1] on input "text" at bounding box center [402, 236] width 240 height 24
paste input "5000308640"
type input "5000308640"
click at [405, 1] on icon "search button" at bounding box center [511, 236] width 14 height 14
click at [121, 1] on h2 "Journey Details" at bounding box center [117, 588] width 83 height 18
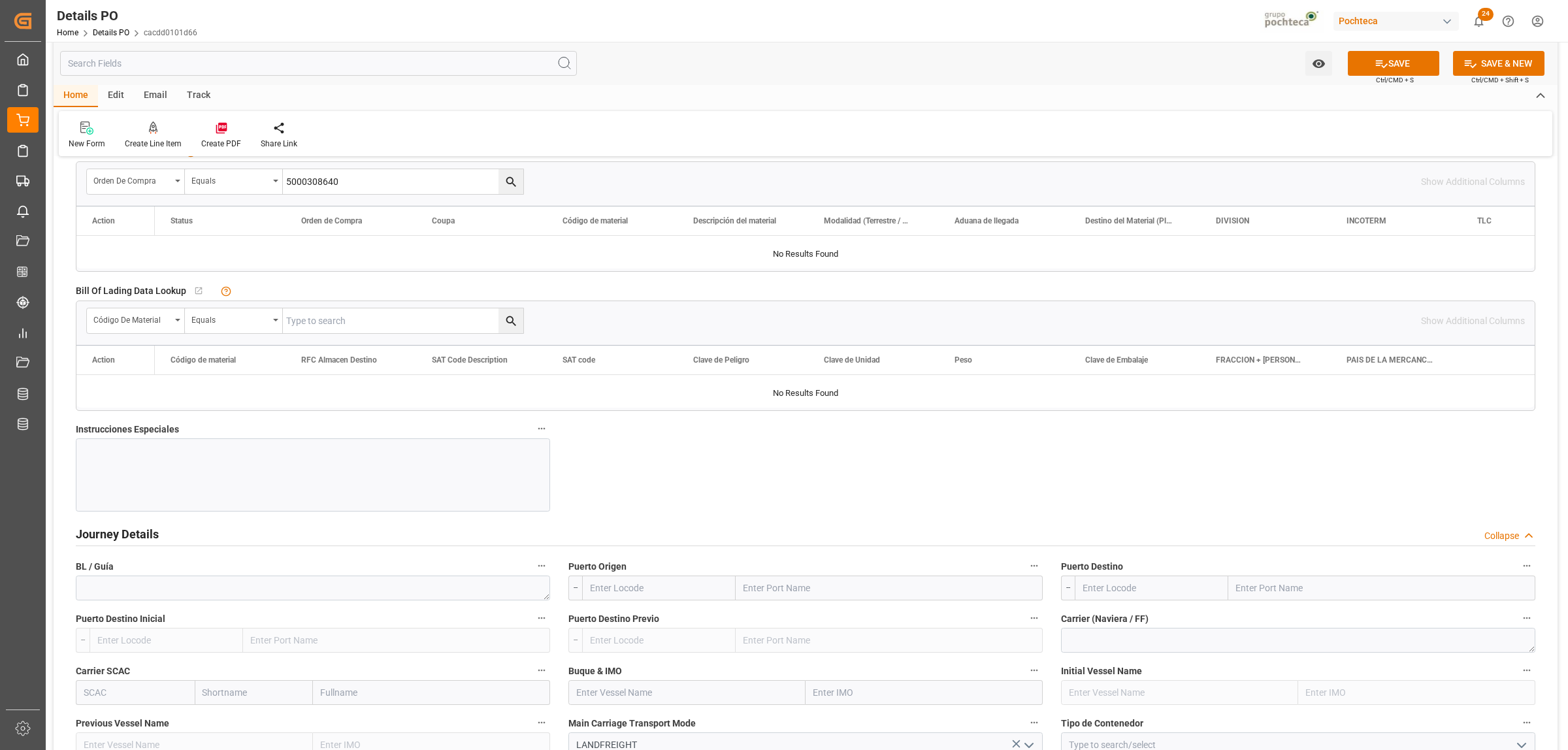
scroll to position [1307, 0]
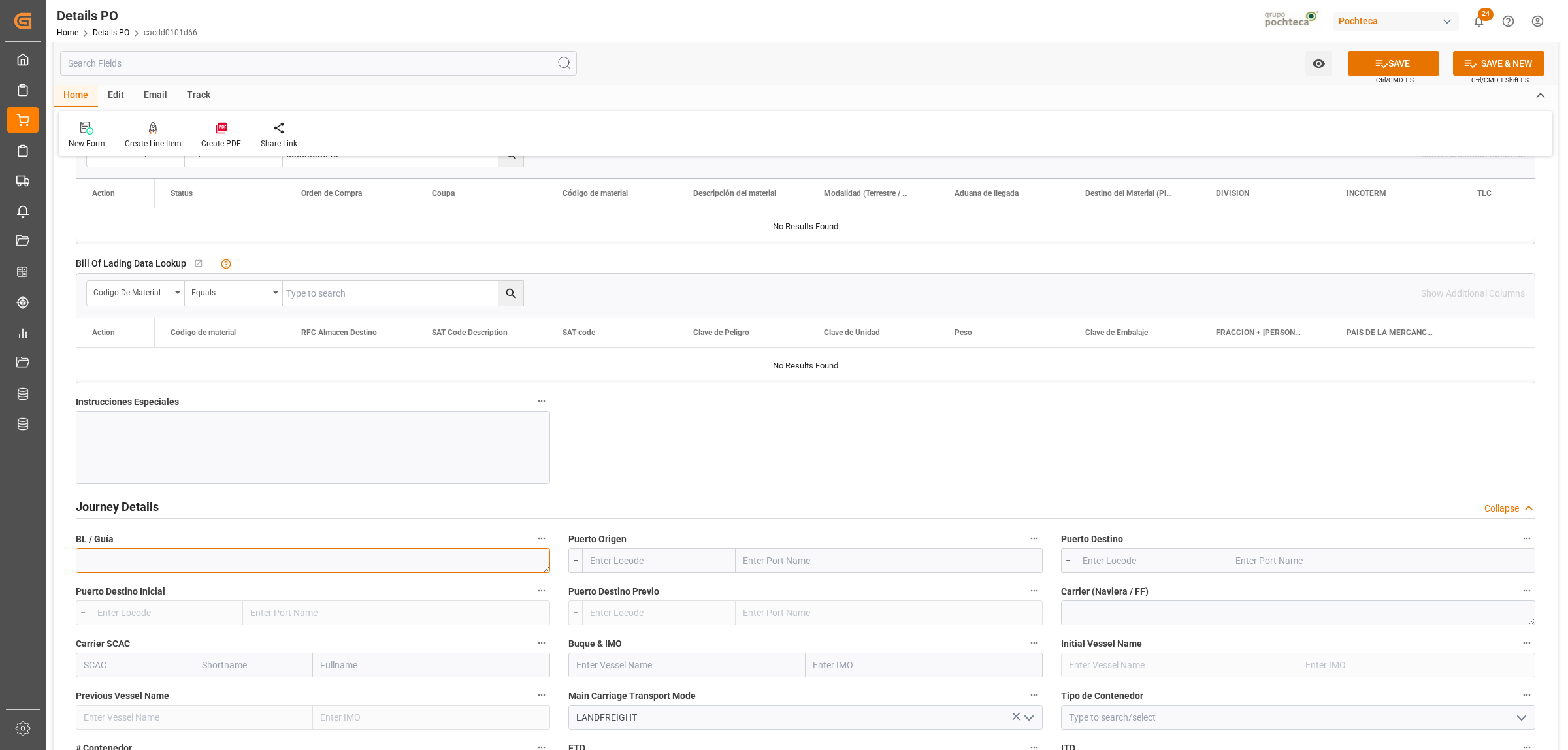
click at [183, 1] on textarea at bounding box center [312, 561] width 474 height 24
paste textarea "CO479496"
type textarea "CO479496"
click at [405, 1] on input "text" at bounding box center [890, 561] width 307 height 24
type input "LAREDO"
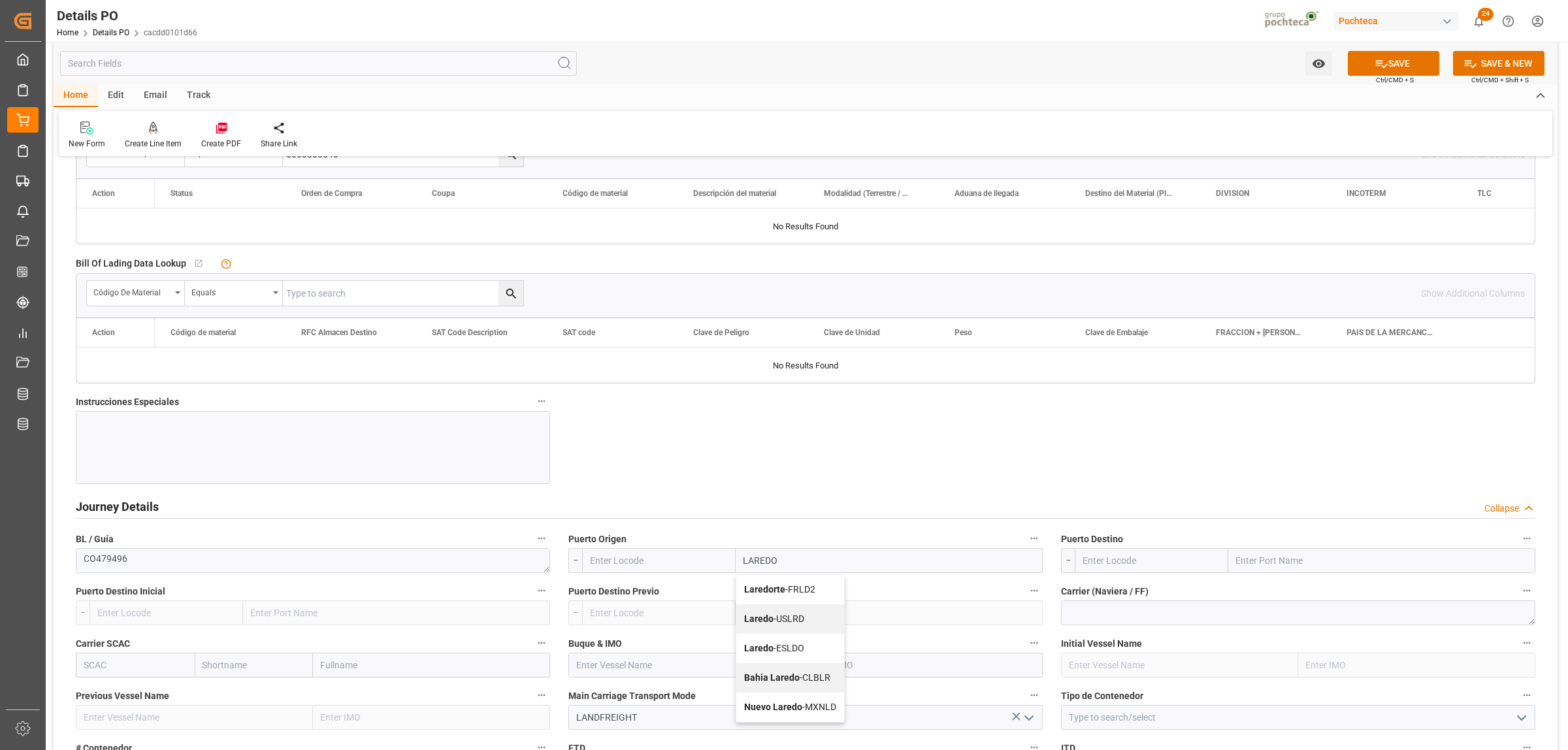
click at [405, 1] on b "Laredo" at bounding box center [759, 618] width 29 height 10
type input "USLRD"
type input "Laredo"
click at [405, 1] on input "text" at bounding box center [1382, 561] width 307 height 24
type input "NUEVO LAREDO"
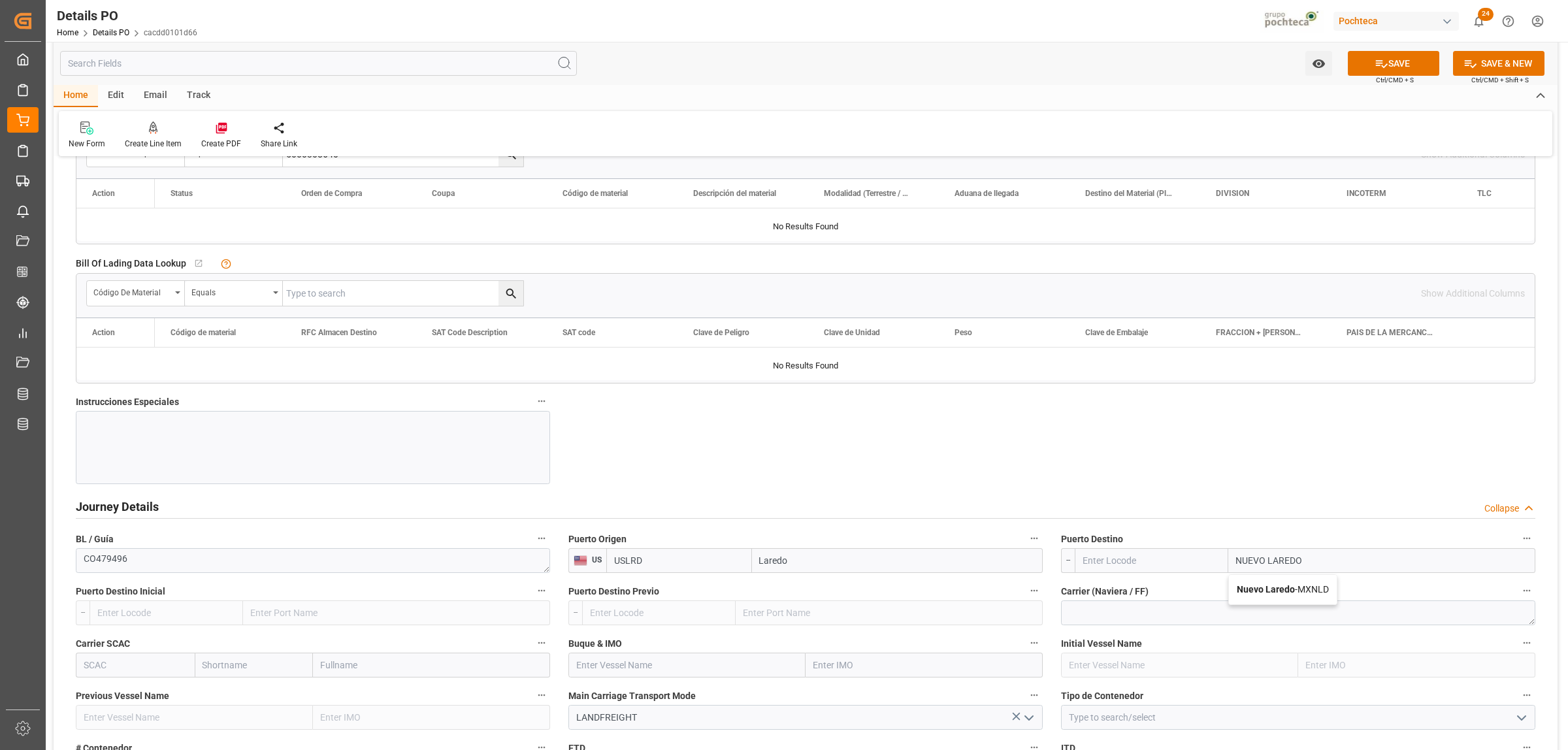
click at [405, 1] on div "Nuevo Laredo - MXNLD" at bounding box center [1282, 589] width 107 height 29
type input "MXNLD"
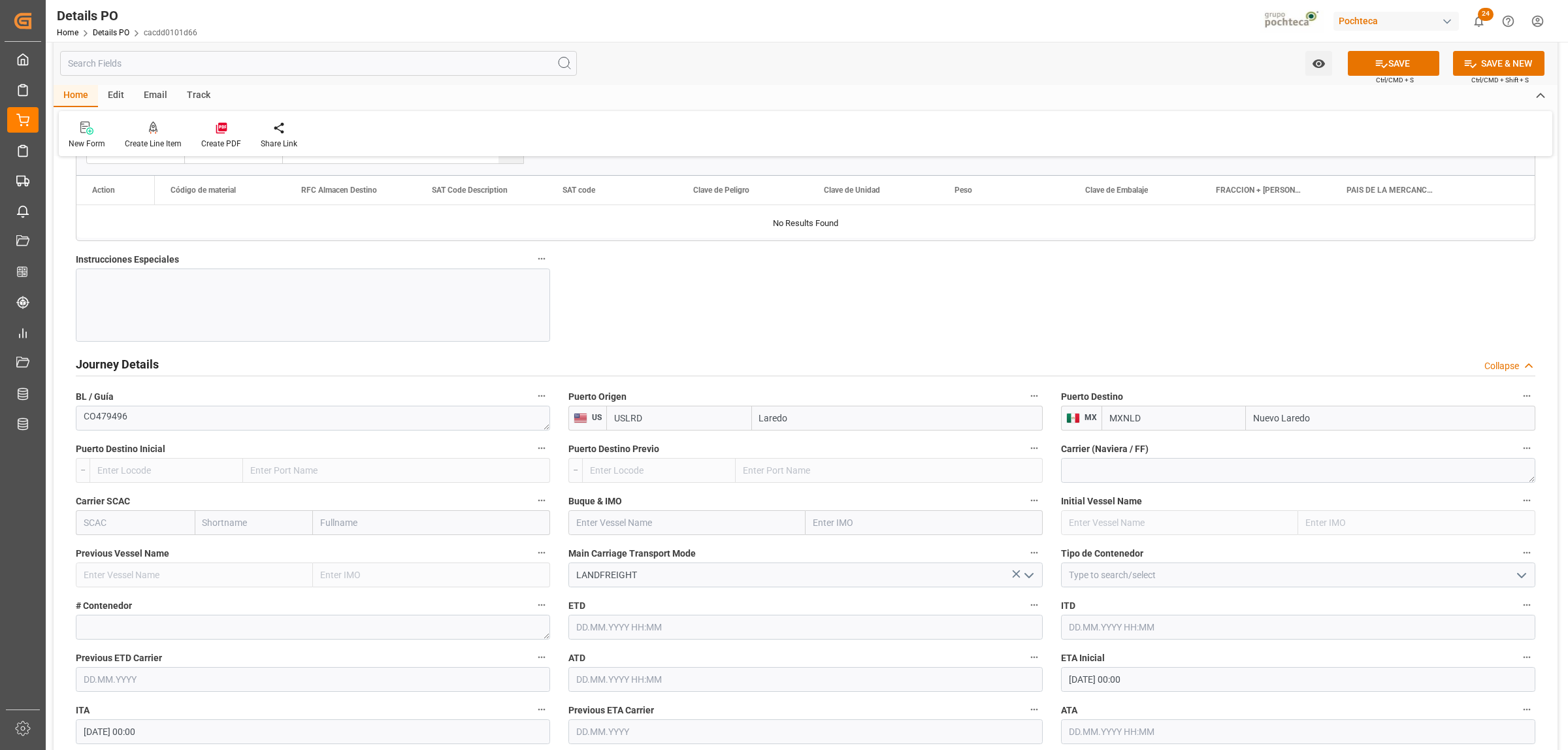
scroll to position [1470, 0]
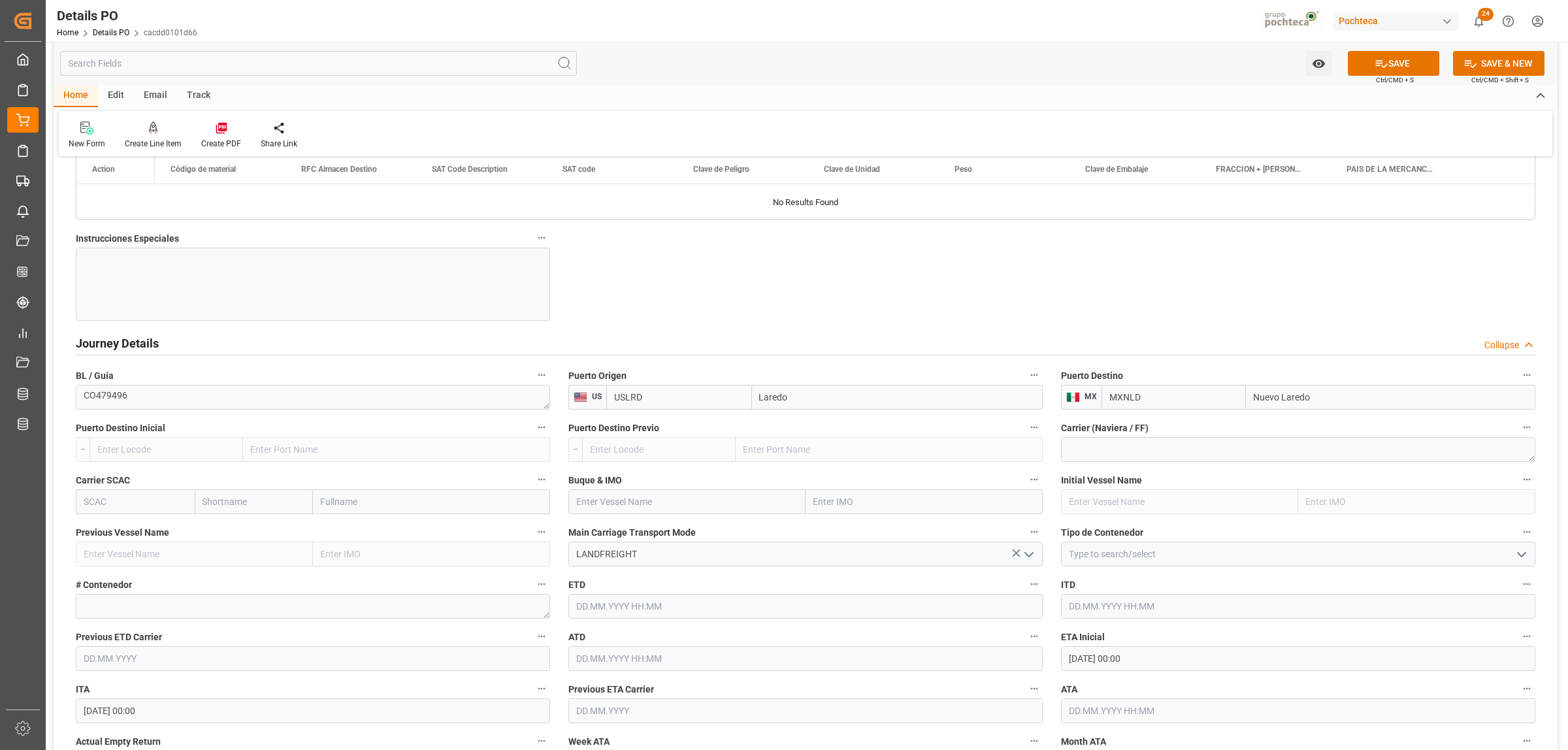
type input "Nuevo Laredo"
click at [405, 1] on icon "open menu" at bounding box center [1522, 554] width 16 height 16
click at [405, 1] on div "FTL" at bounding box center [1298, 671] width 473 height 29
type input "FTL"
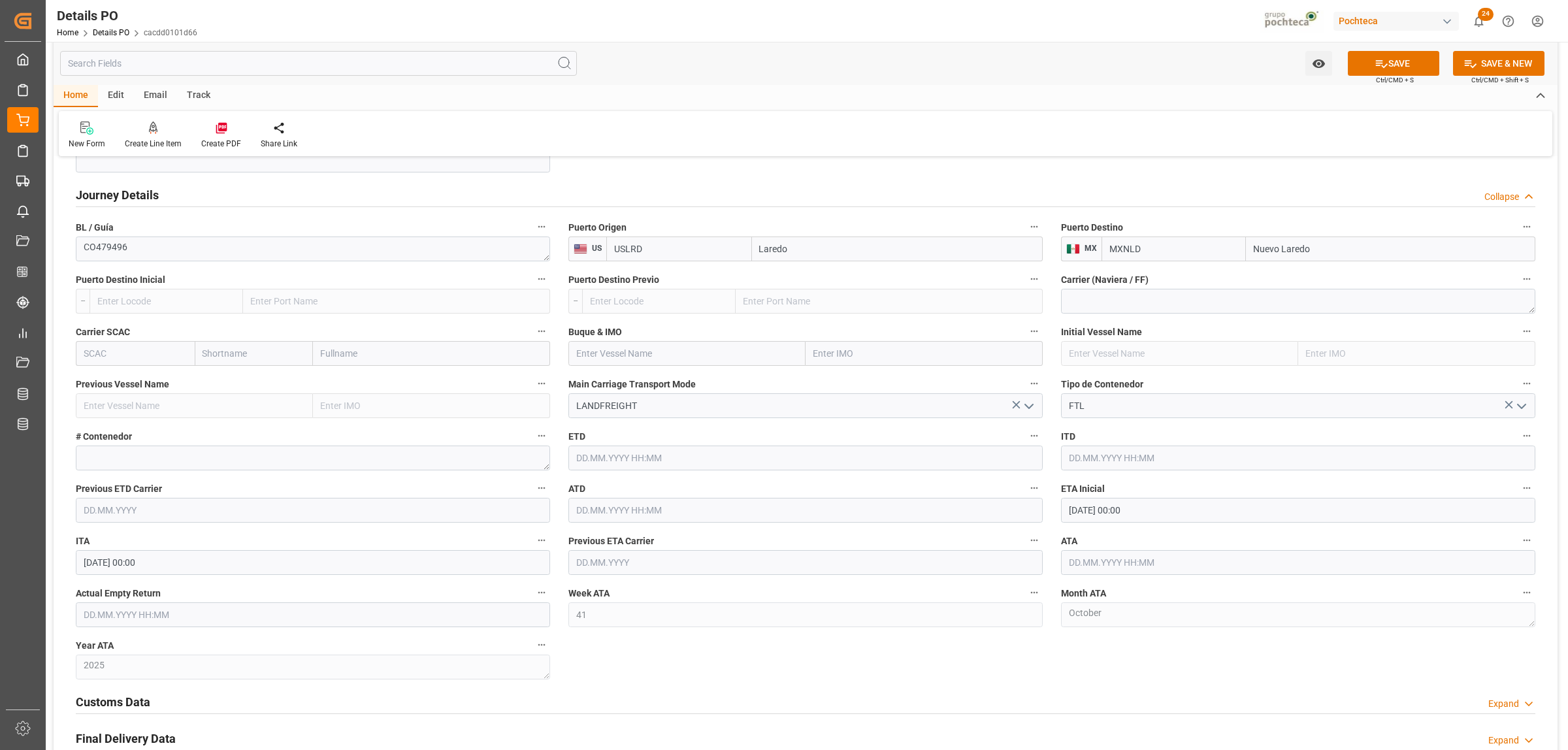
scroll to position [1715, 0]
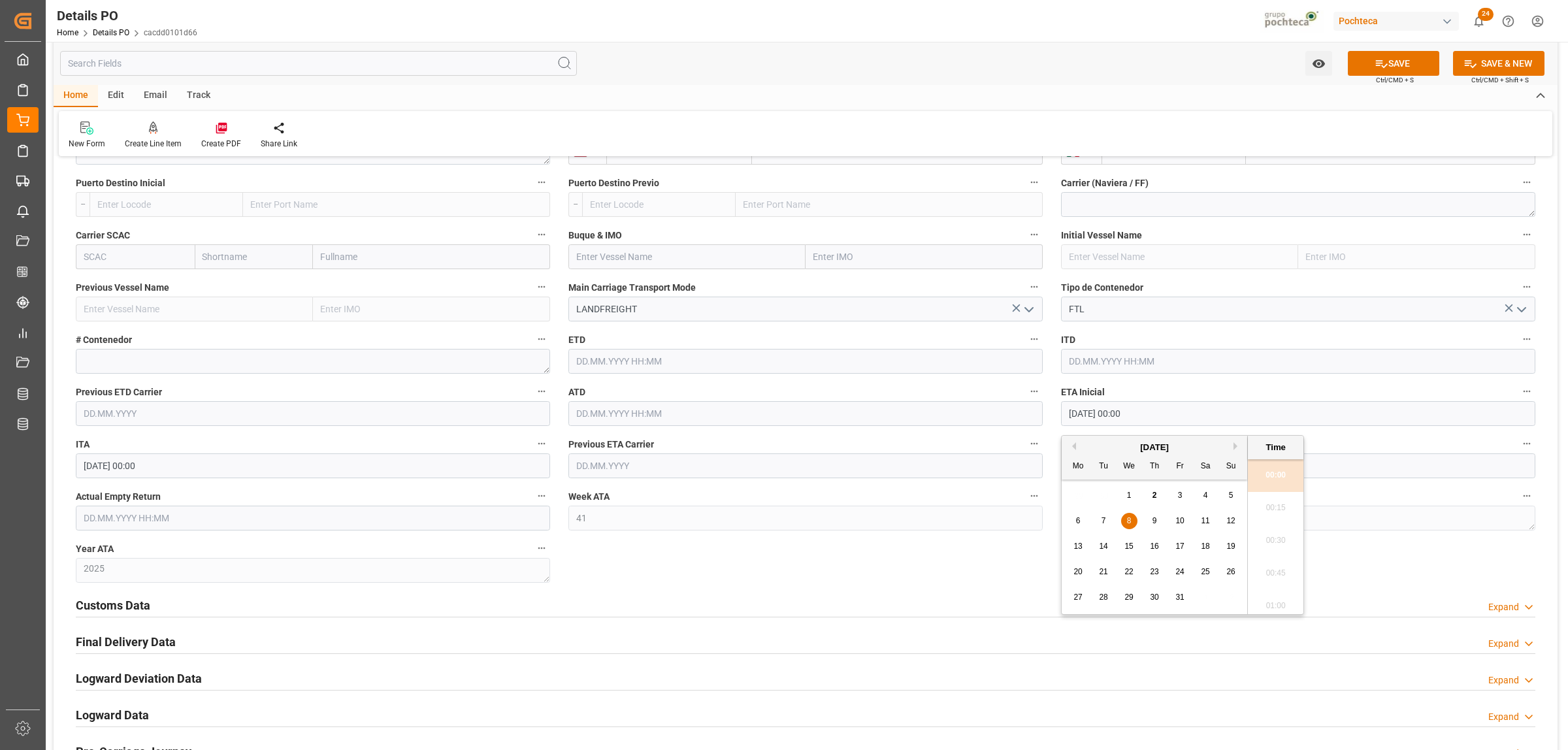
click at [405, 1] on input "[DATE] 00:00" at bounding box center [1298, 414] width 474 height 24
click at [405, 1] on span "1" at bounding box center [1129, 496] width 5 height 9
type input "[DATE] 00:00"
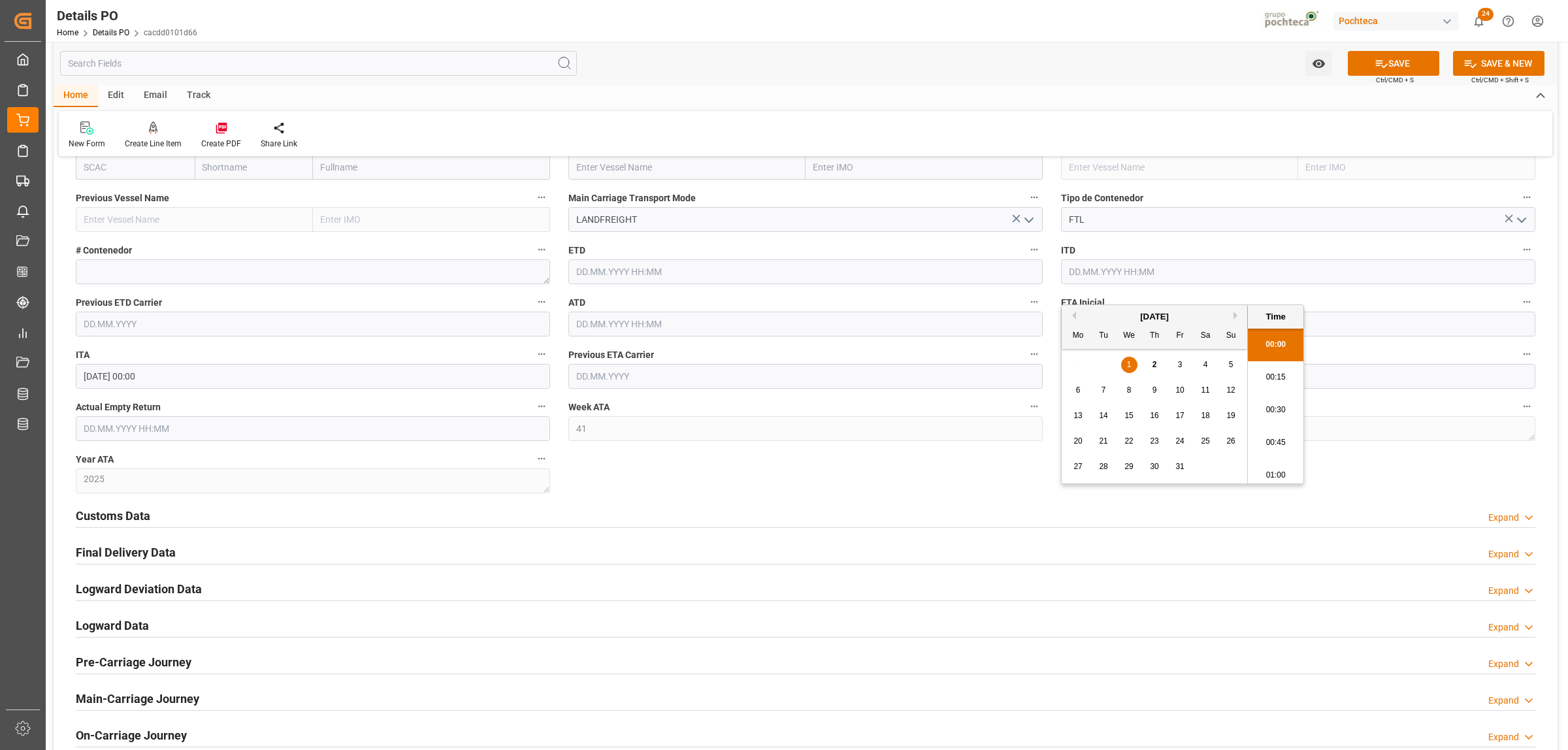
scroll to position [1879, 0]
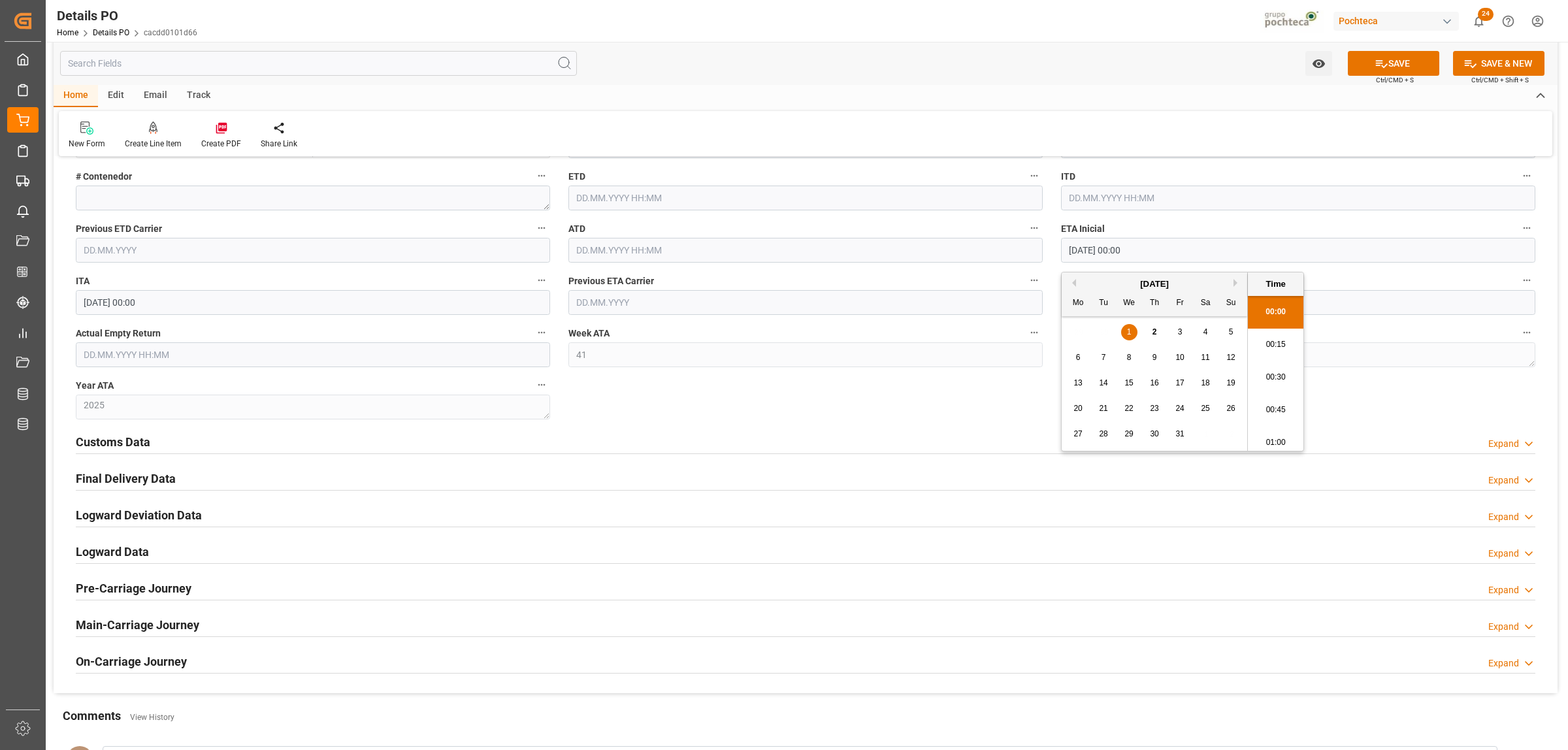
click at [115, 1] on h2 "Customs Data" at bounding box center [112, 442] width 74 height 18
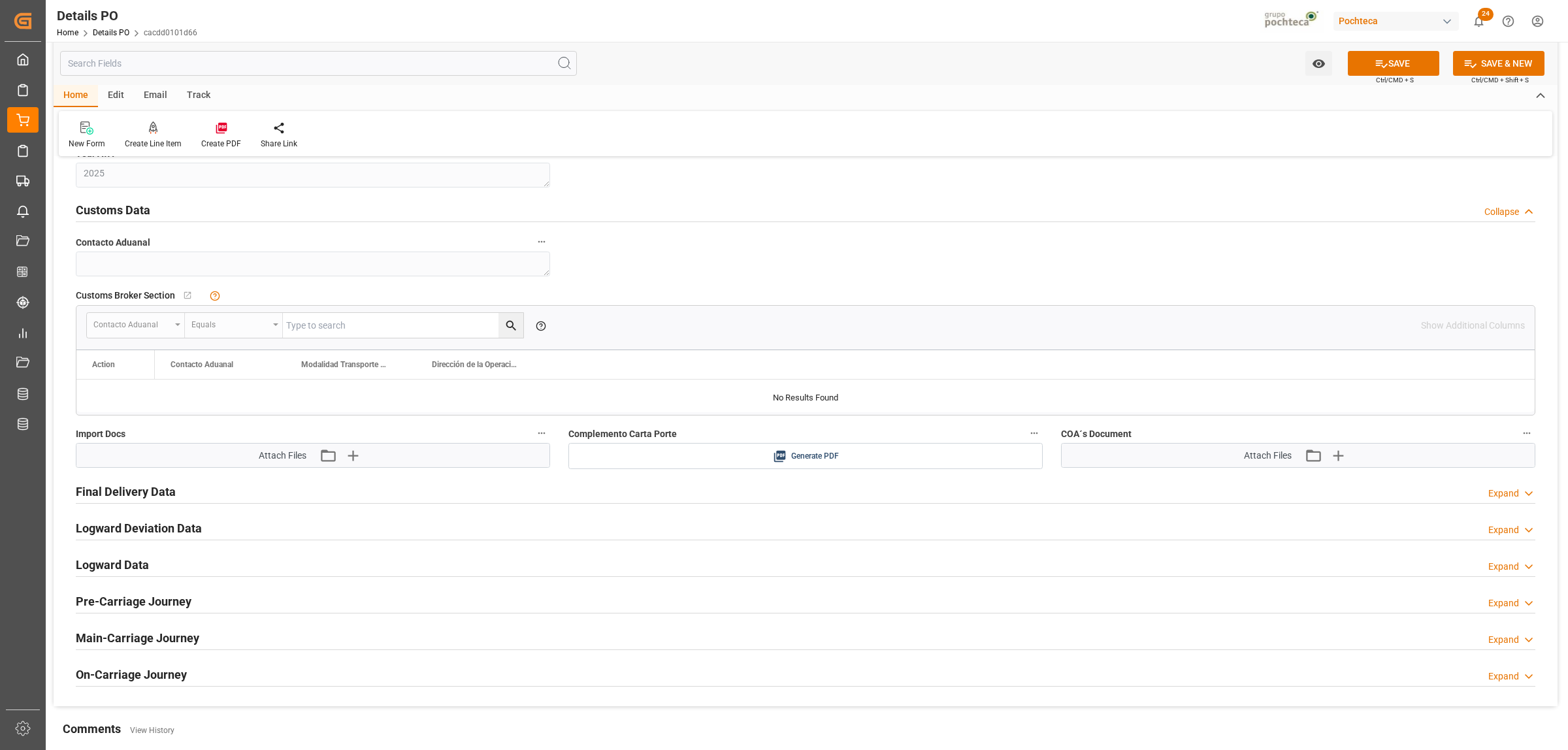
scroll to position [2124, 0]
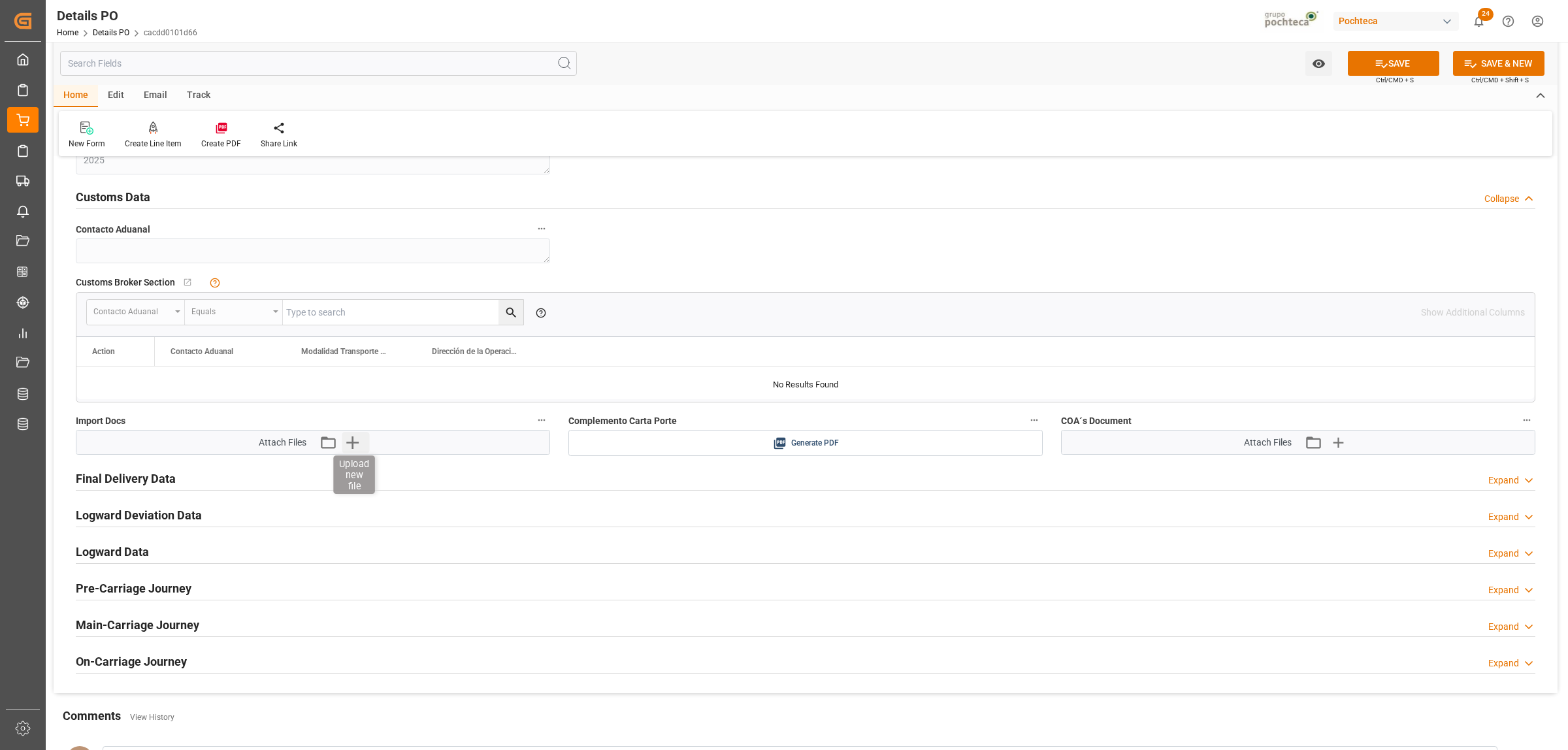
click at [350, 1] on icon "button" at bounding box center [352, 442] width 21 height 21
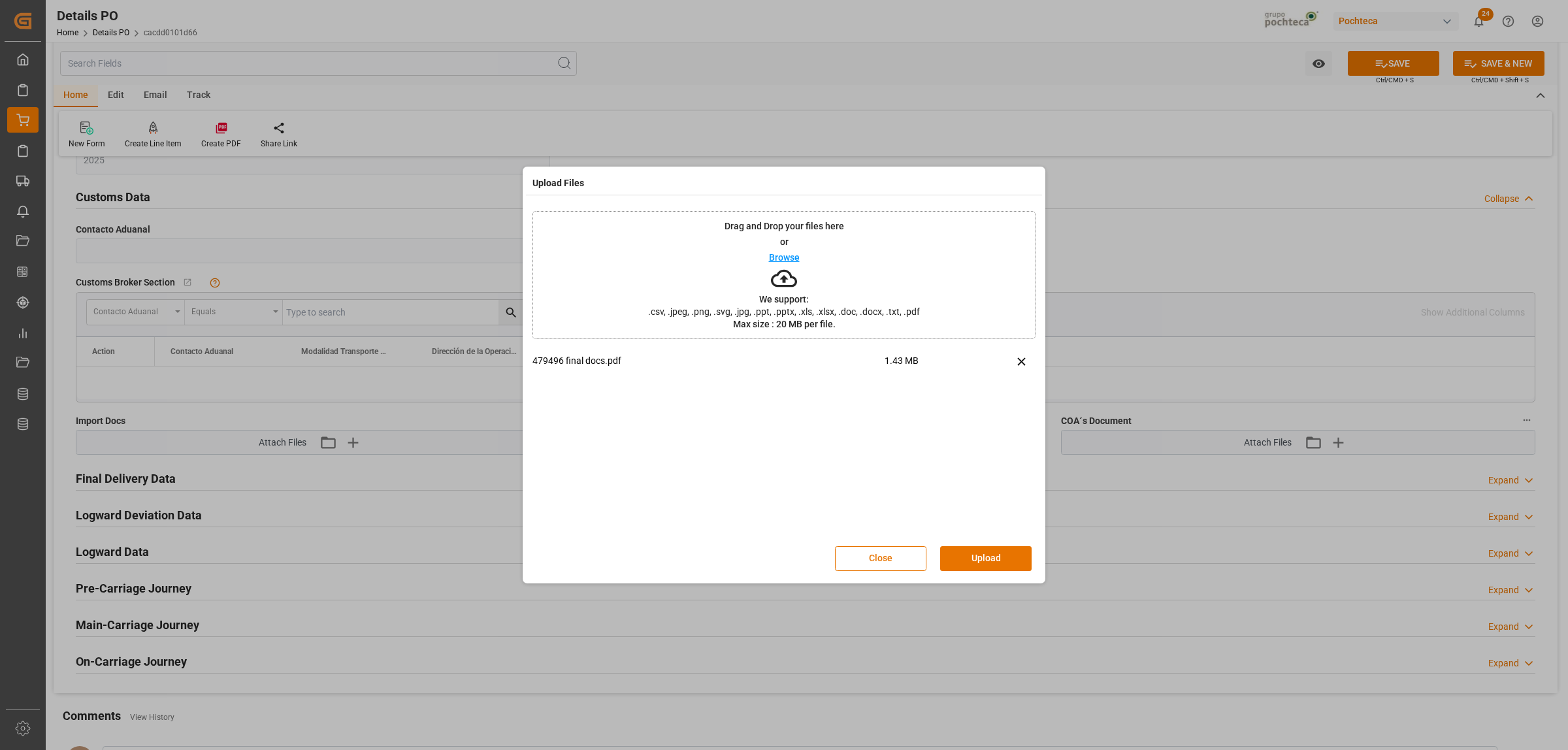
click at [405, 1] on button "Upload" at bounding box center [986, 559] width 91 height 24
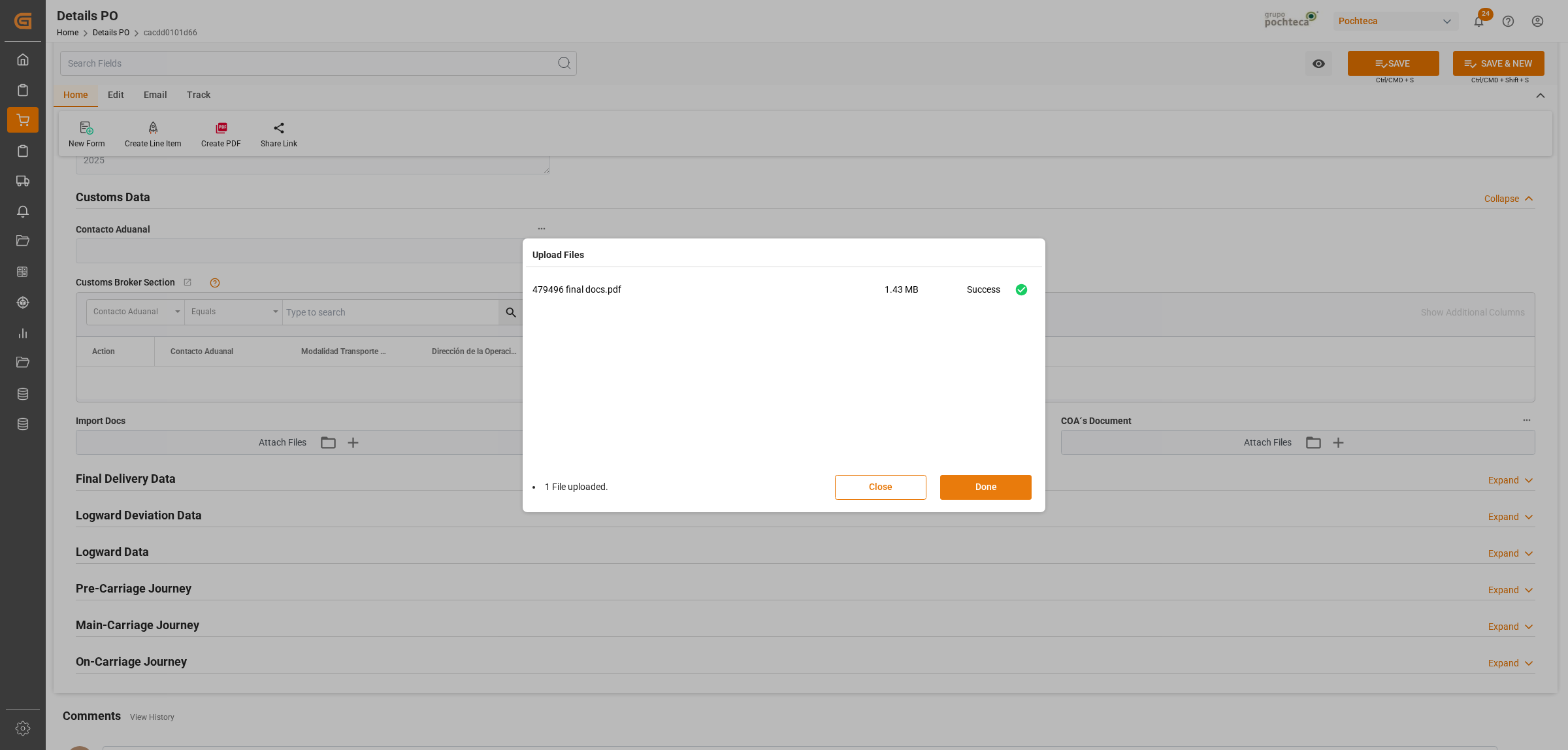
click at [405, 1] on button "Done" at bounding box center [986, 487] width 91 height 24
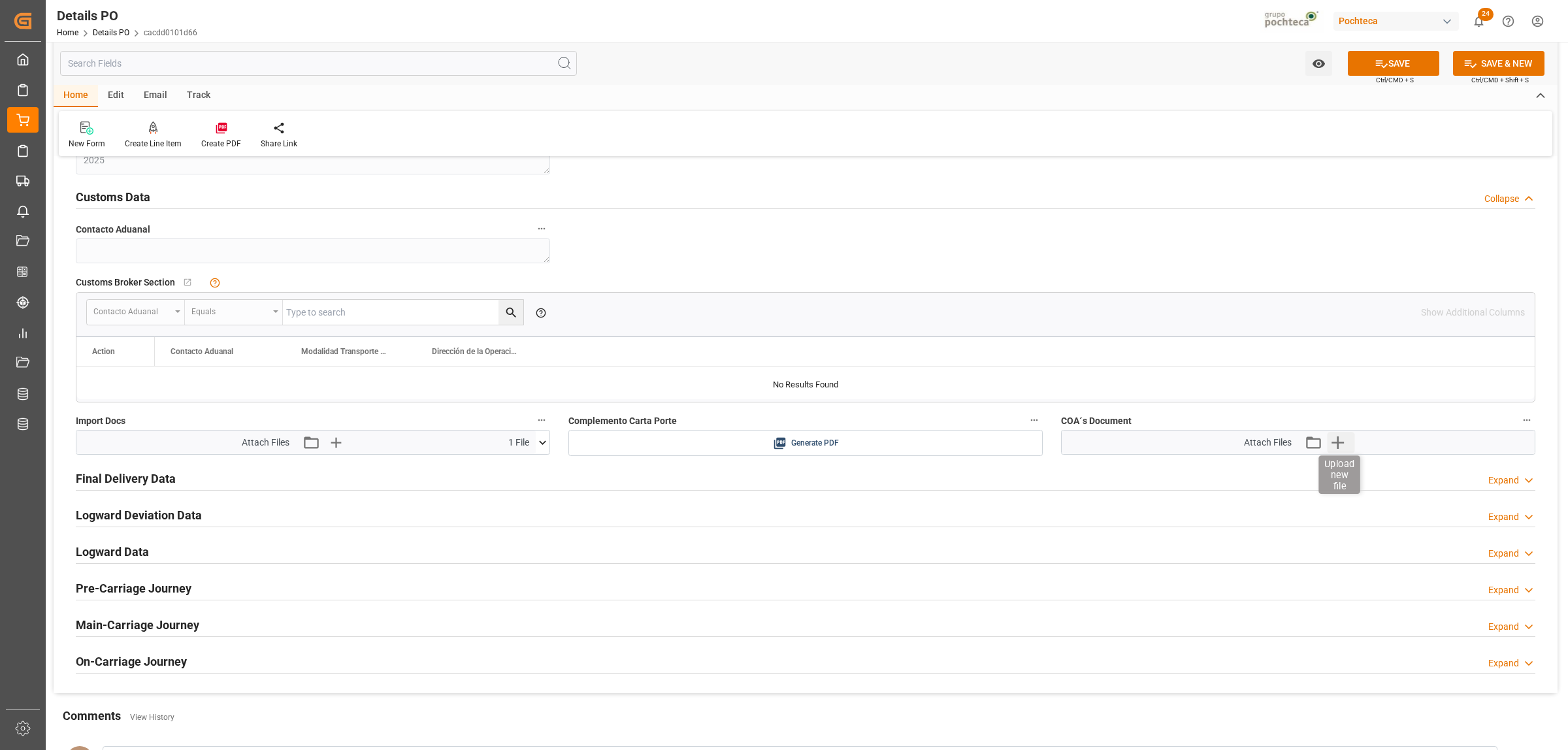
click at [405, 1] on icon "button" at bounding box center [1338, 442] width 21 height 21
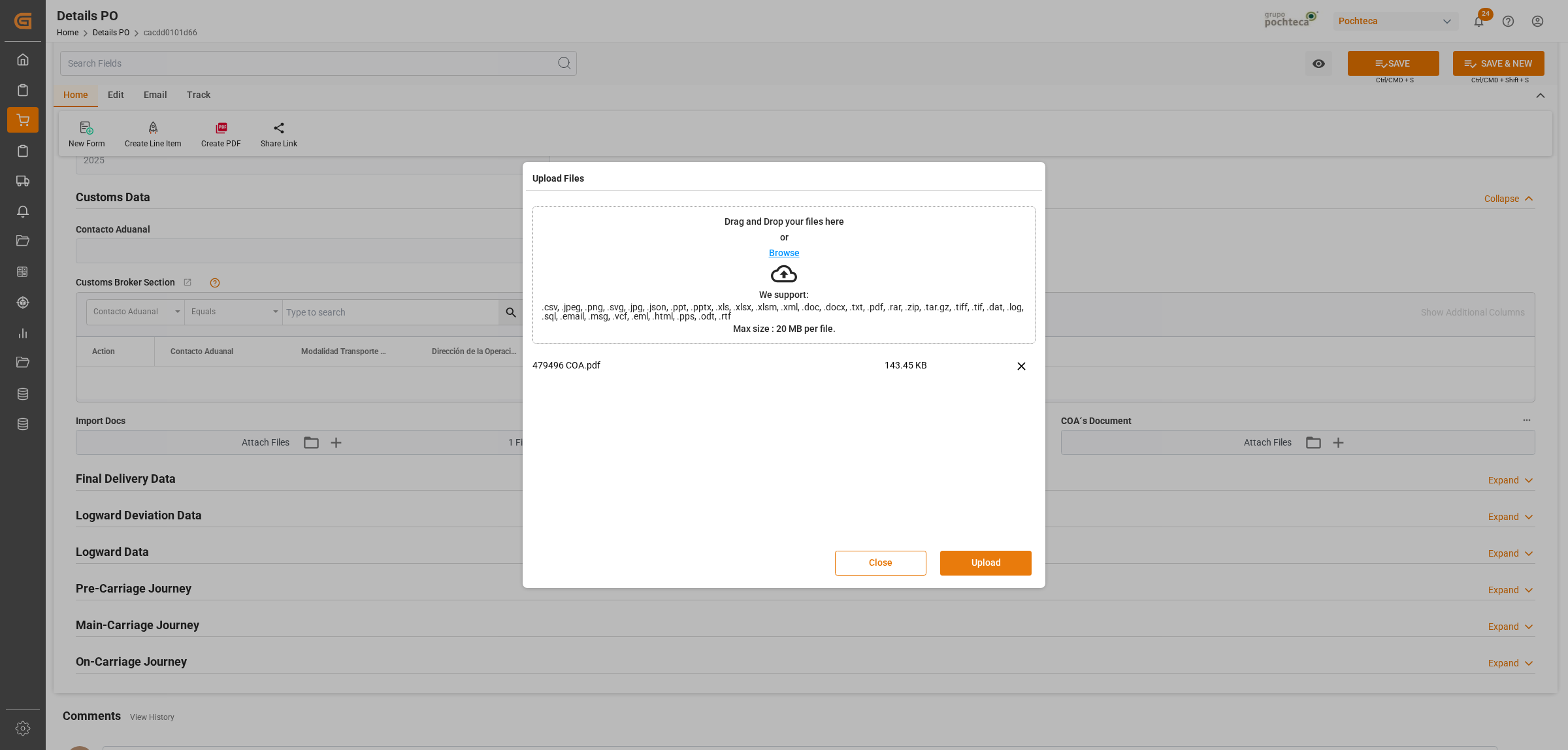
click at [405, 1] on button "Upload" at bounding box center [986, 563] width 91 height 24
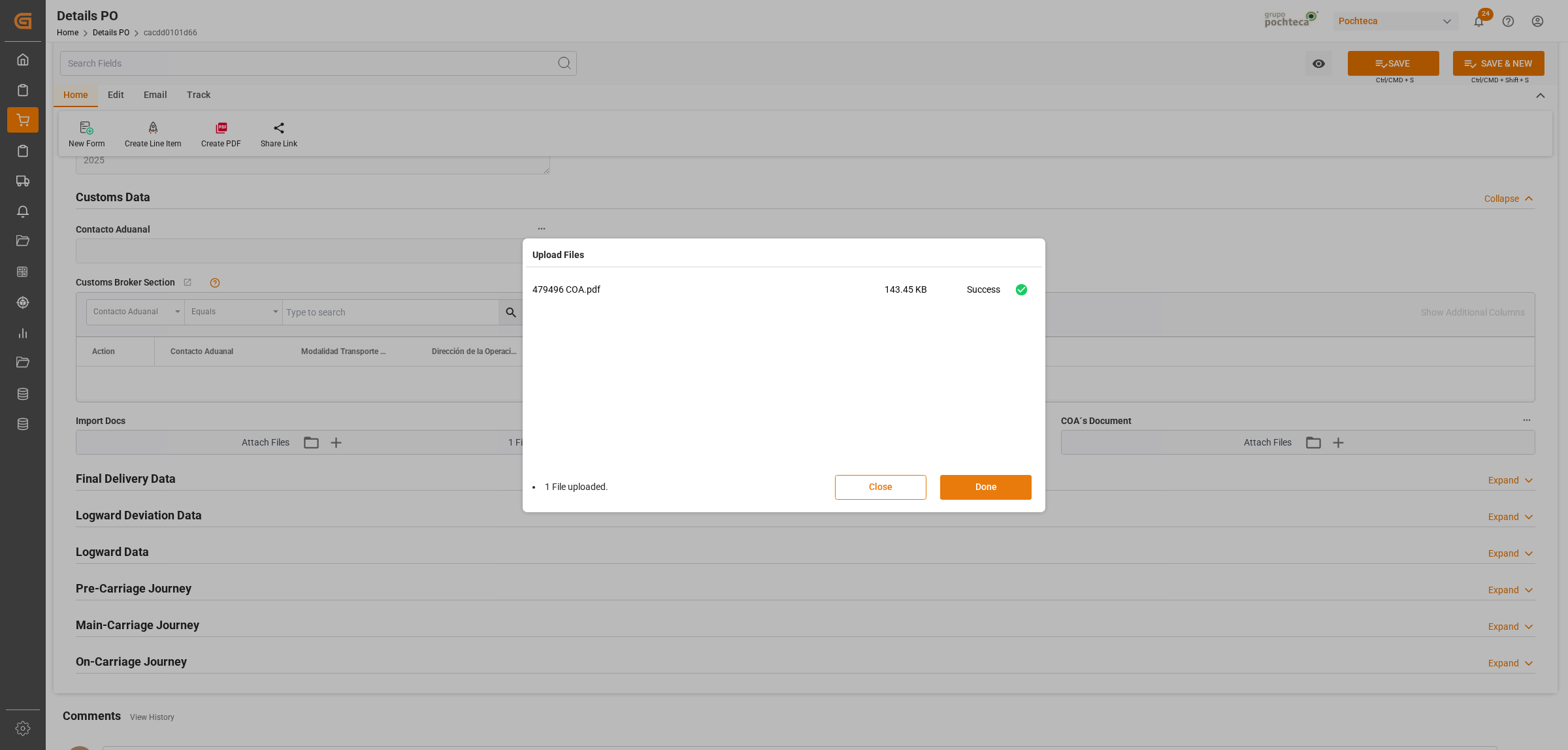
click at [405, 1] on button "Done" at bounding box center [986, 487] width 91 height 24
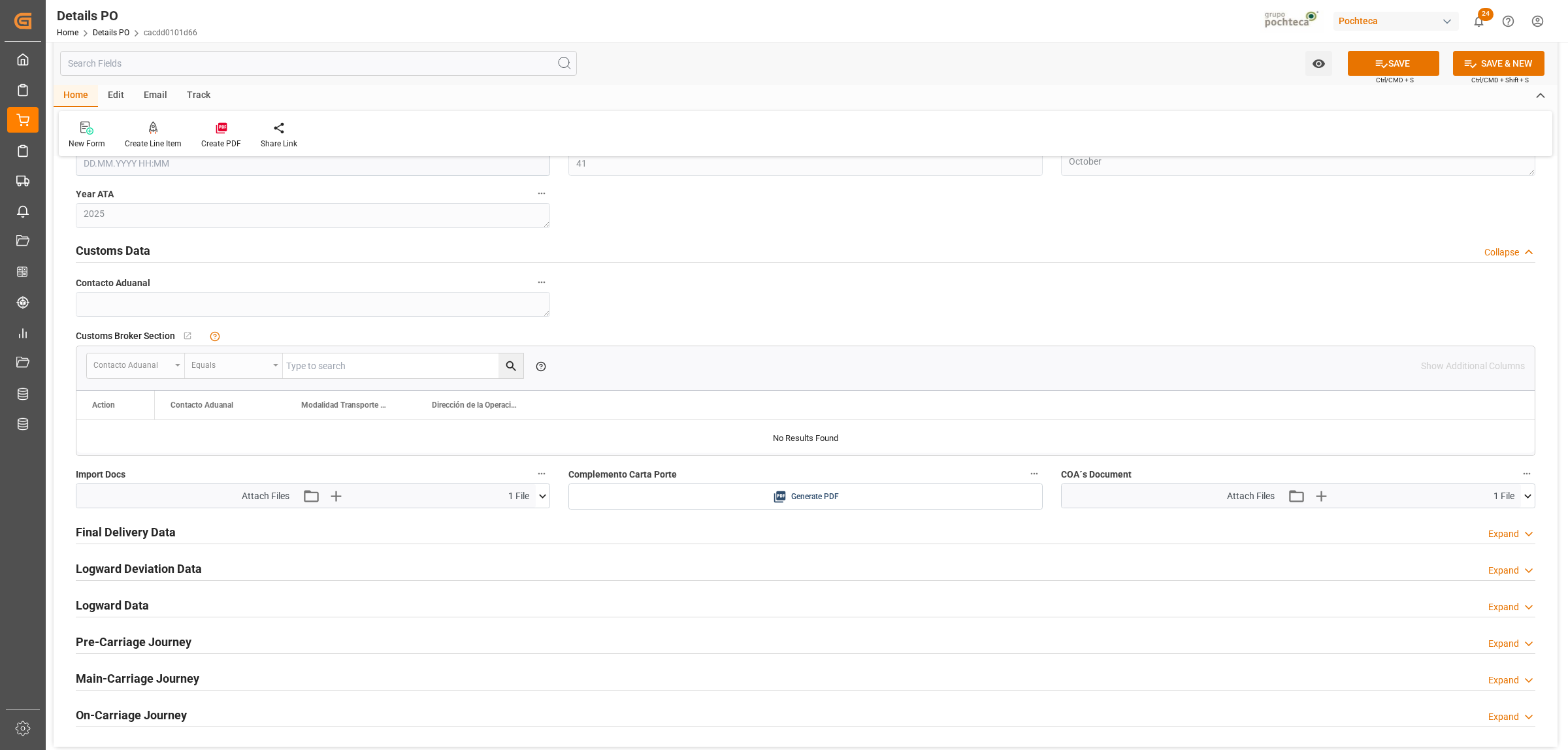
scroll to position [2042, 0]
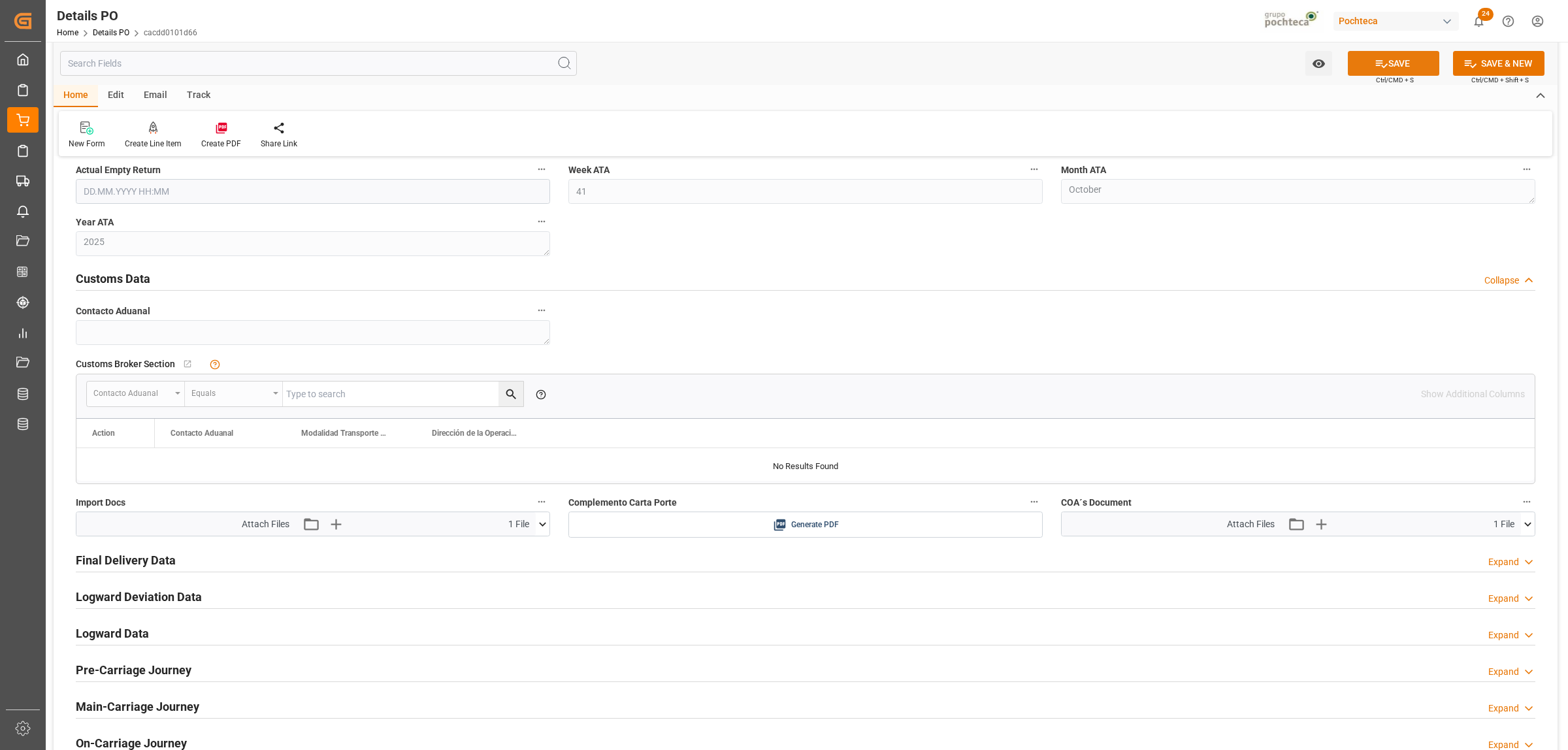
click at [405, 1] on button "SAVE" at bounding box center [1394, 63] width 91 height 24
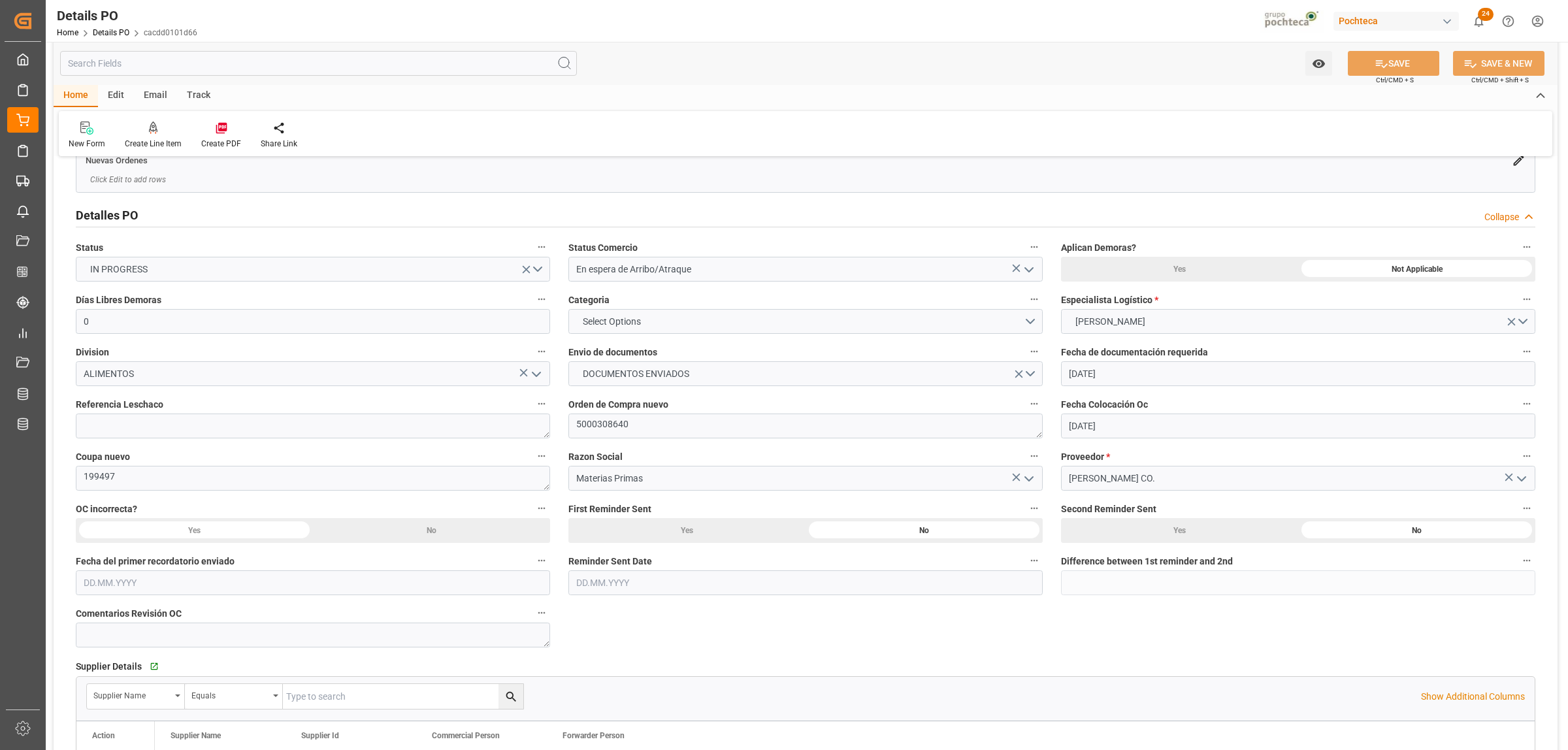
scroll to position [0, 0]
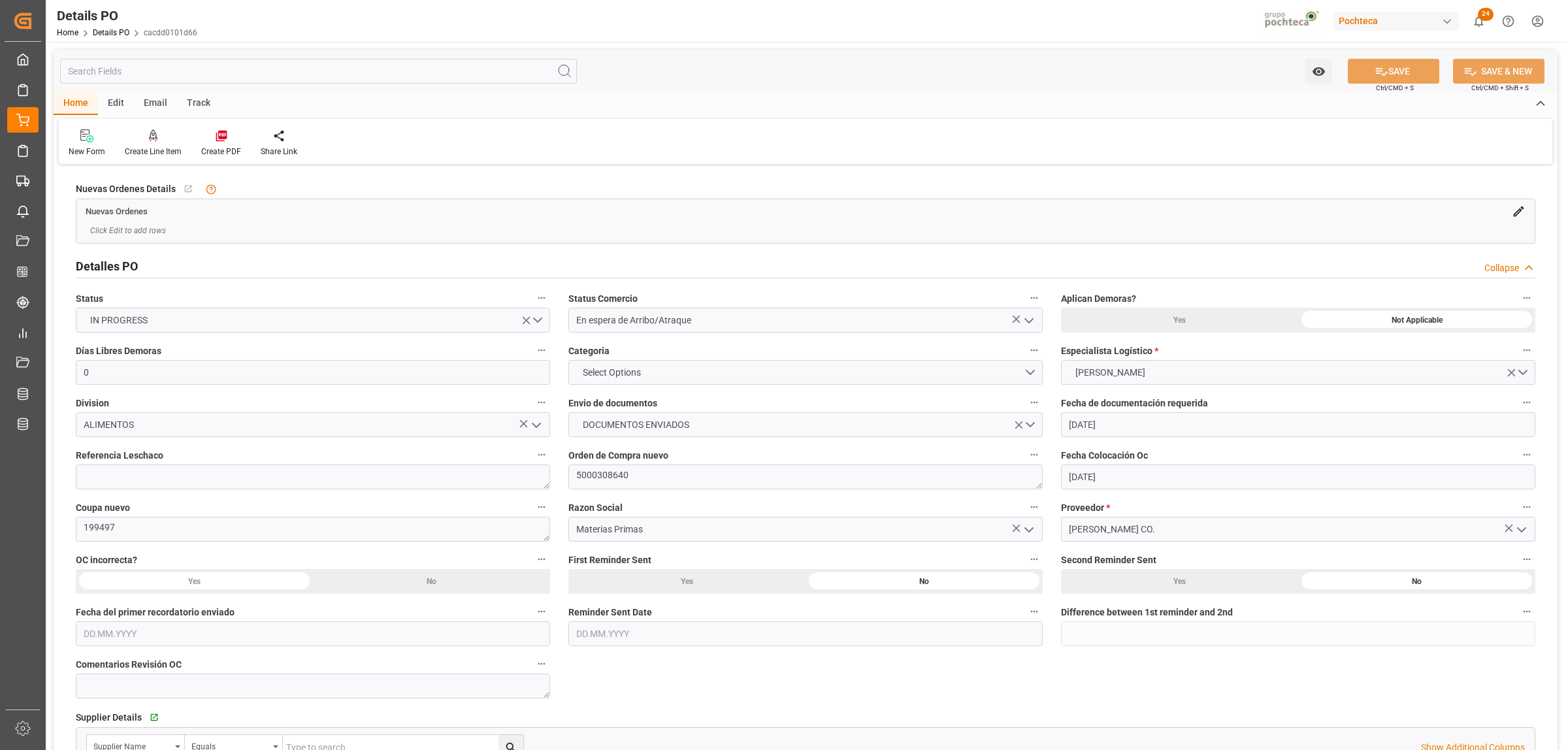
click at [405, 1] on icon "open menu" at bounding box center [1029, 320] width 16 height 16
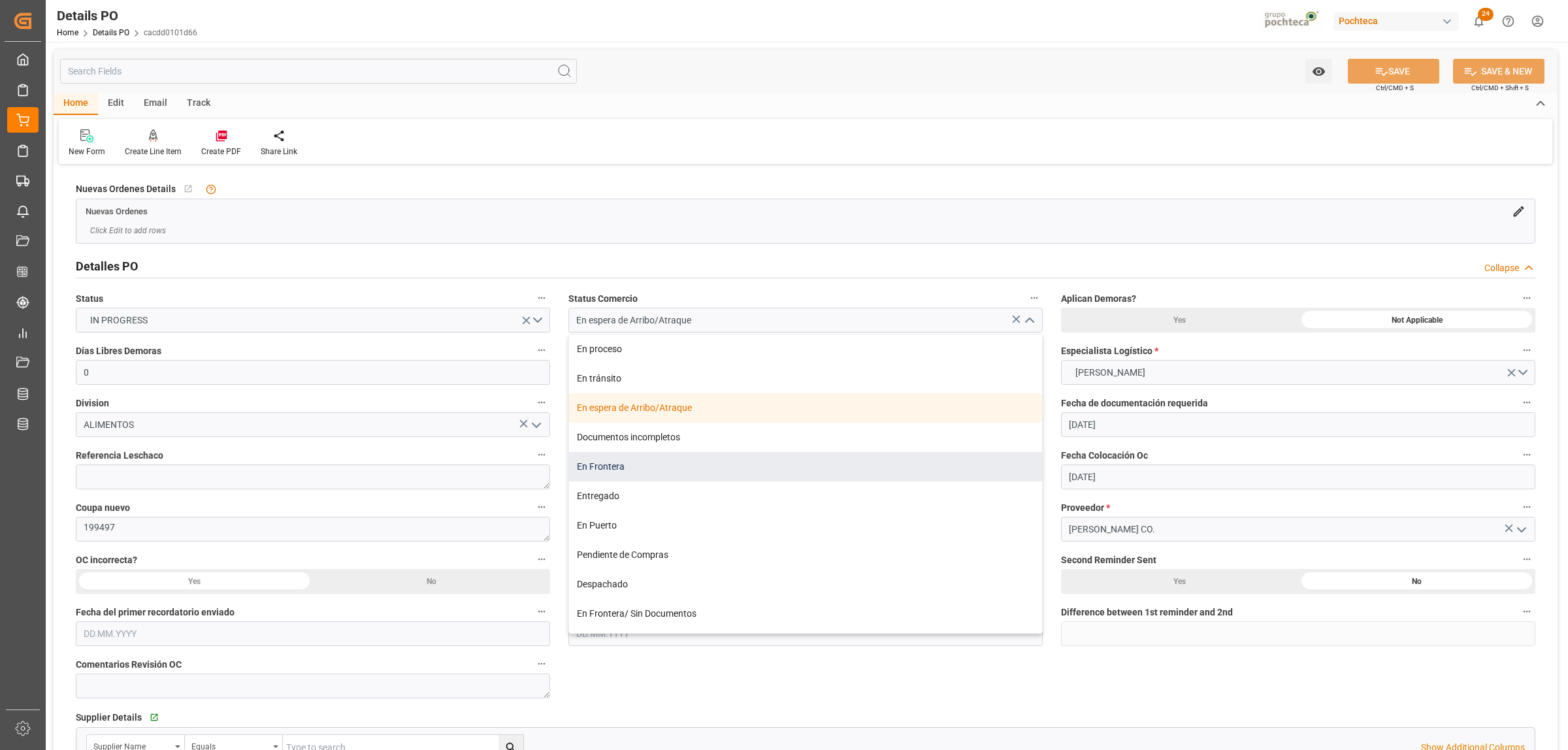
click at [405, 1] on div "En Frontera" at bounding box center [806, 466] width 473 height 29
type input "En Frontera"
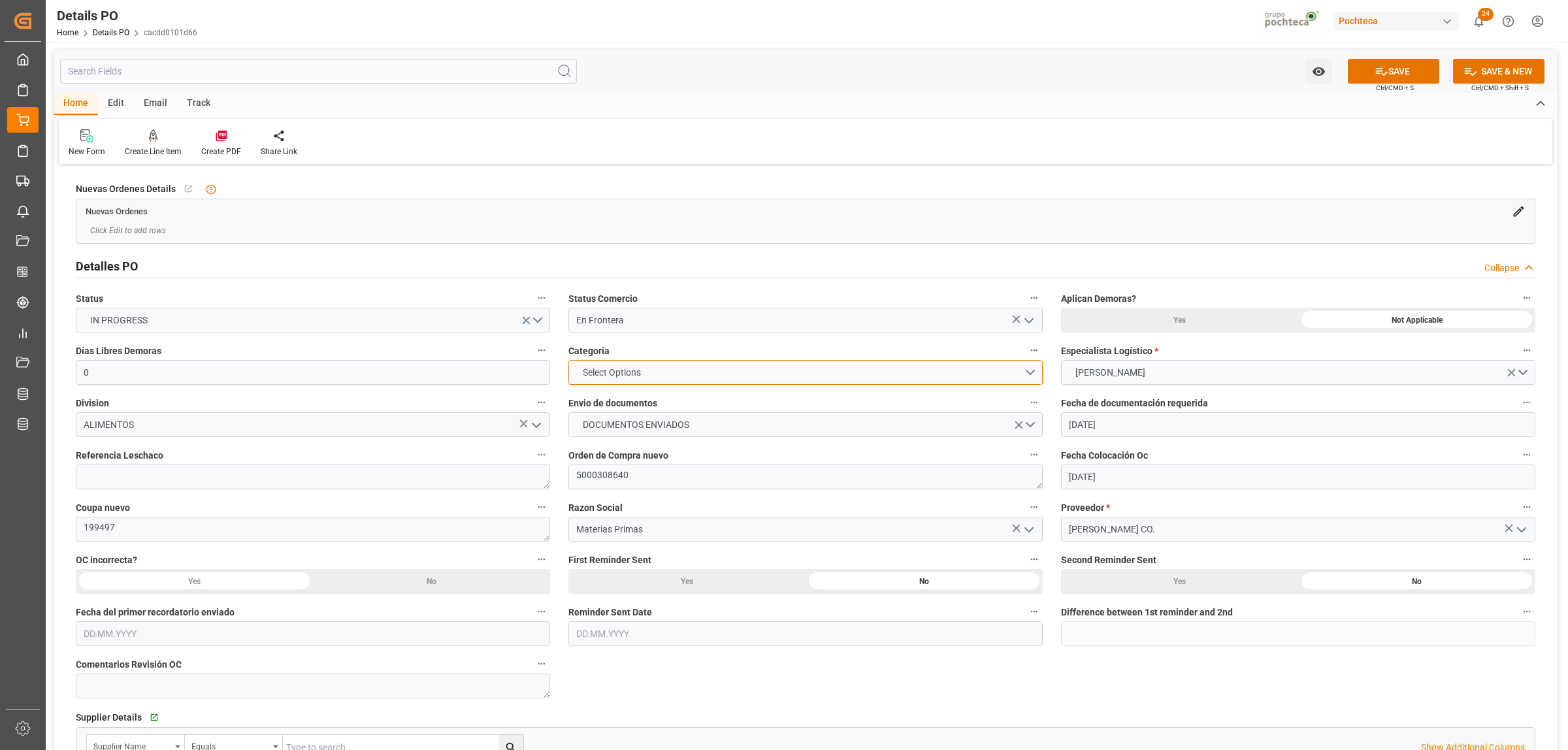
click at [405, 1] on button "Select Options" at bounding box center [805, 372] width 474 height 24
click at [405, 1] on div "EN TIEMPO" at bounding box center [806, 402] width 473 height 27
click at [405, 1] on button "SAVE" at bounding box center [1394, 71] width 91 height 24
click at [405, 1] on textarea "5000308640" at bounding box center [805, 477] width 474 height 24
drag, startPoint x: 630, startPoint y: 474, endPoint x: 581, endPoint y: 474, distance: 49.0
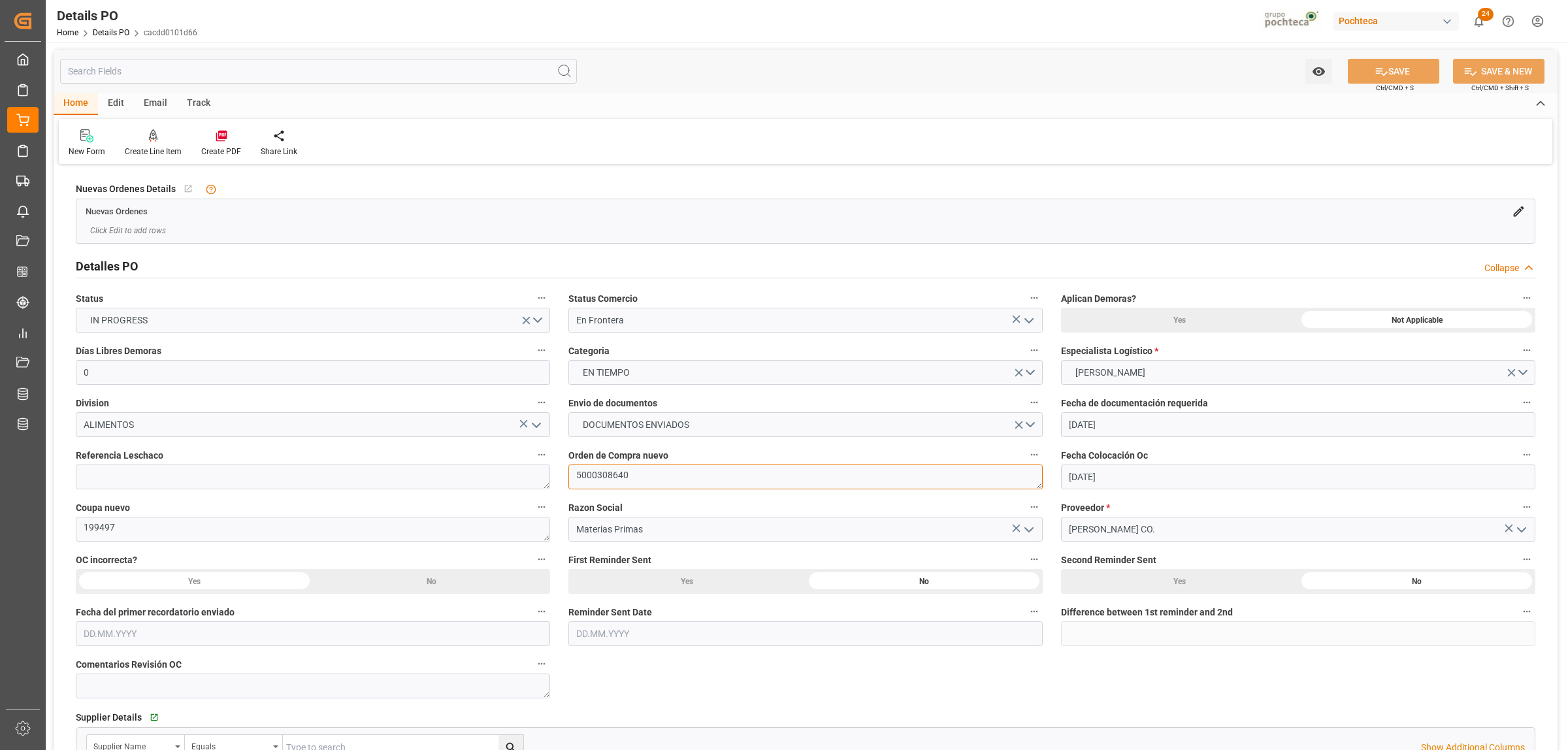
click at [405, 1] on textarea "5000308640" at bounding box center [805, 477] width 474 height 24
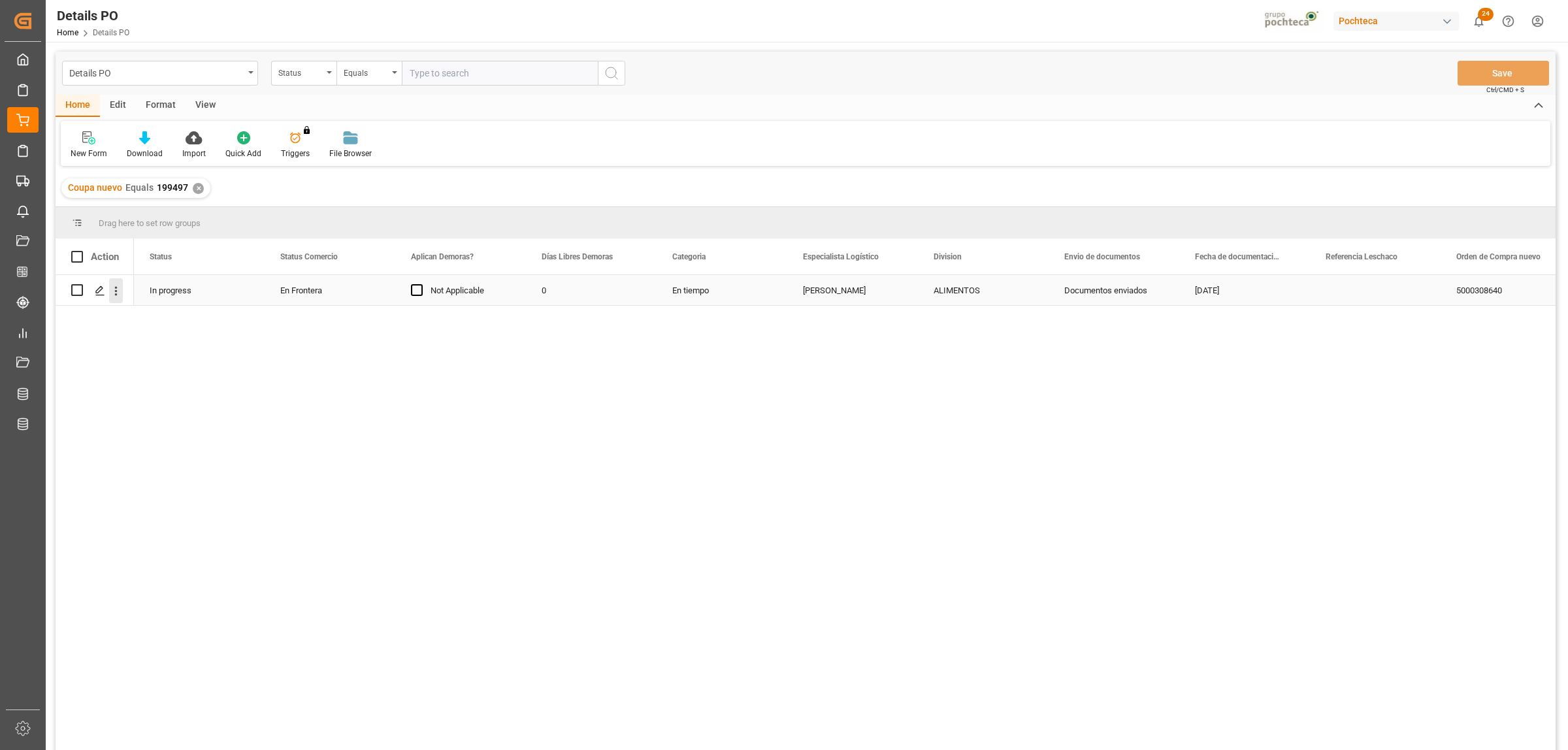
click at [112, 1] on icon "open menu" at bounding box center [116, 291] width 14 height 14
click at [180, 1] on span "Create and Link Child Object" at bounding box center [202, 451] width 119 height 14
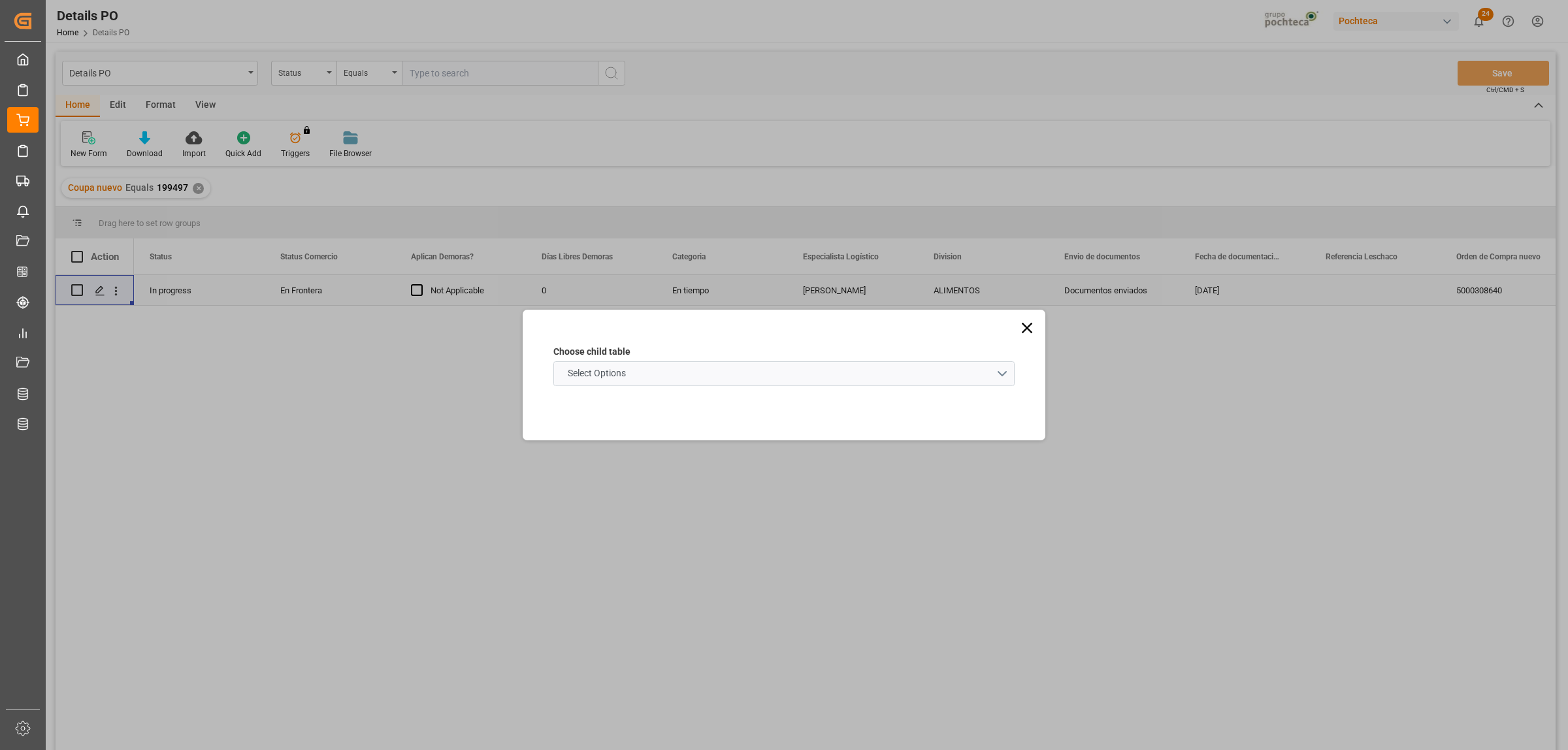
click at [405, 1] on schema "Select Options" at bounding box center [784, 373] width 462 height 24
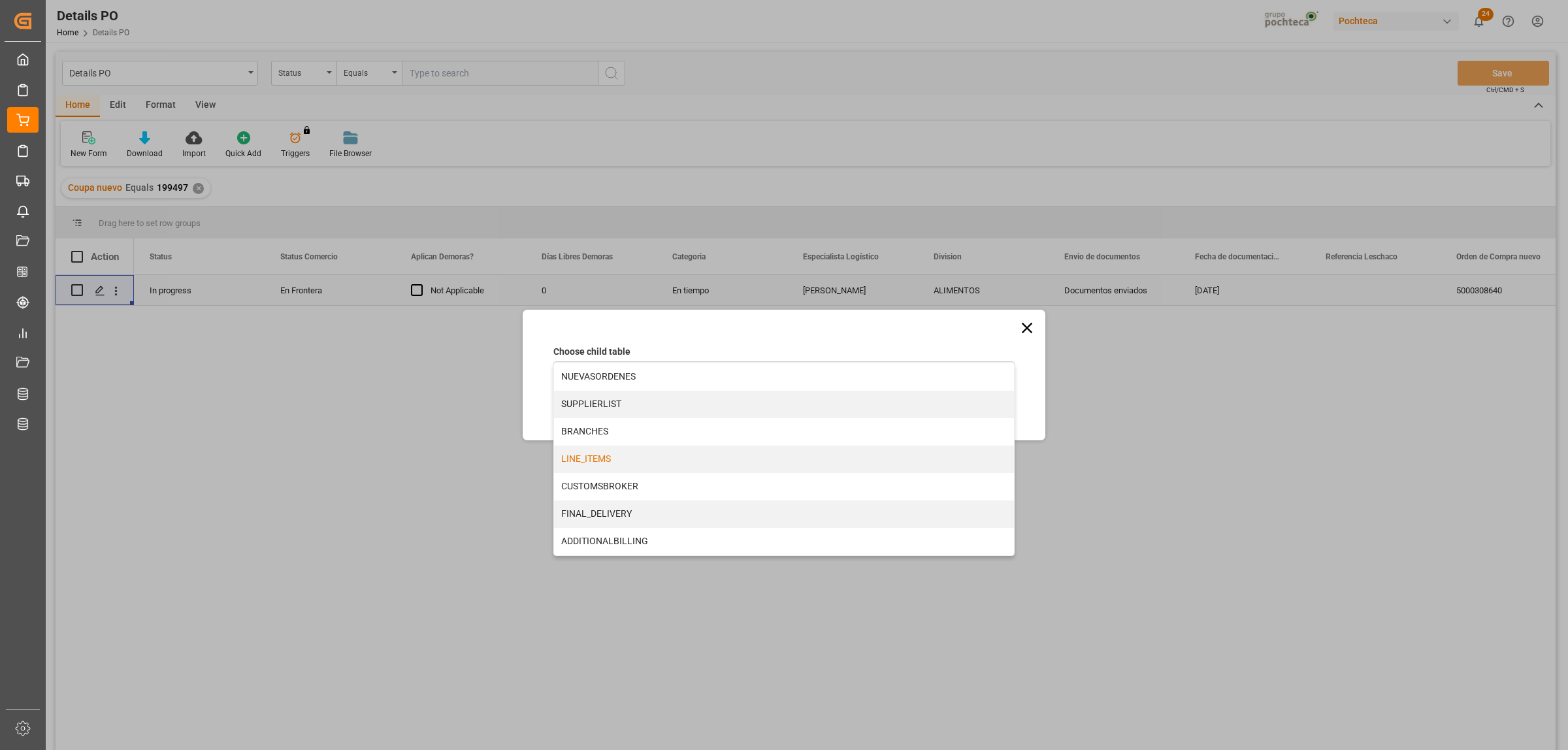
click at [405, 1] on div "LINE_ITEMS" at bounding box center [784, 459] width 460 height 27
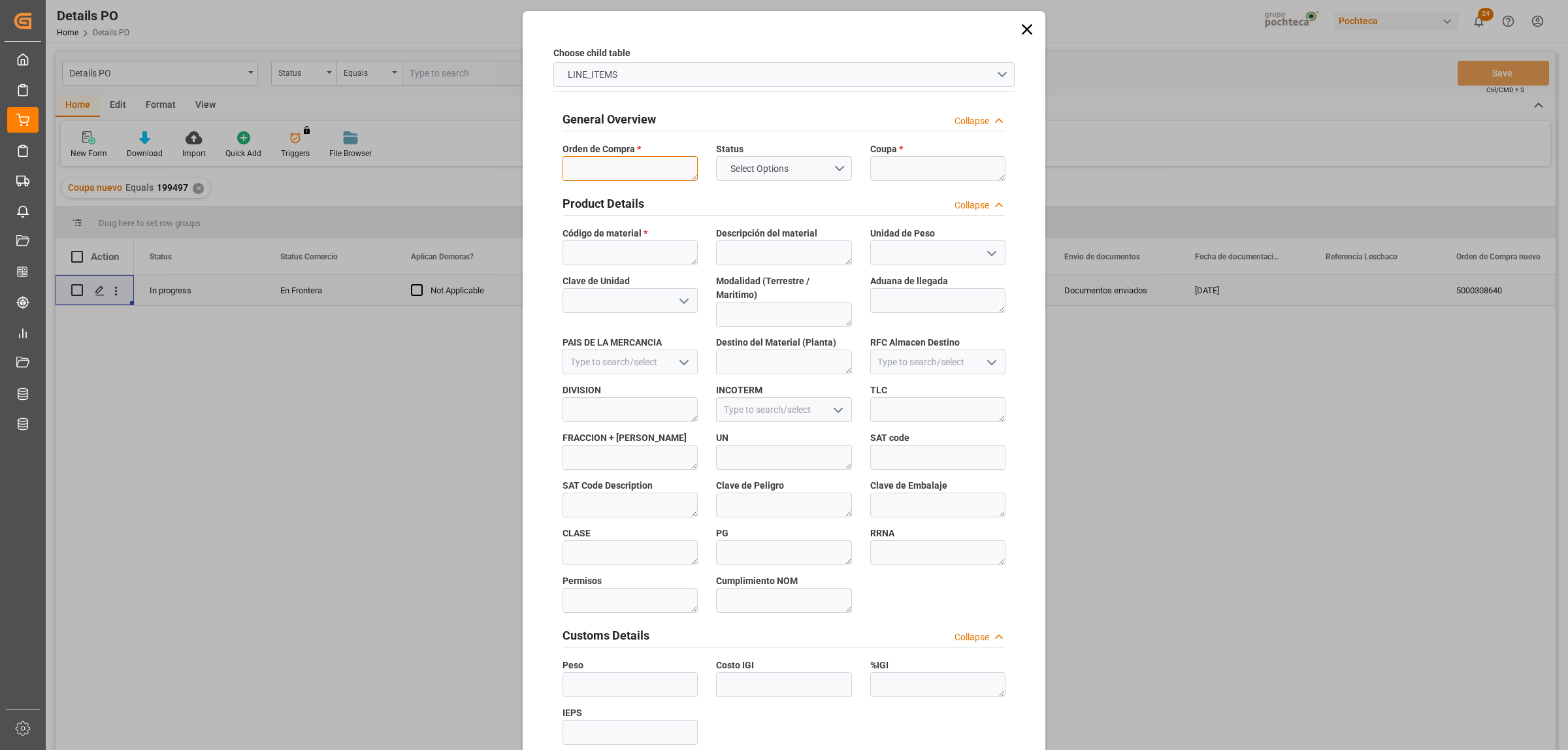
click at [405, 1] on textarea at bounding box center [630, 169] width 136 height 24
paste textarea "5000308640"
type textarea "5000308640"
click at [405, 1] on textarea at bounding box center [630, 253] width 136 height 24
paste textarea "95983"
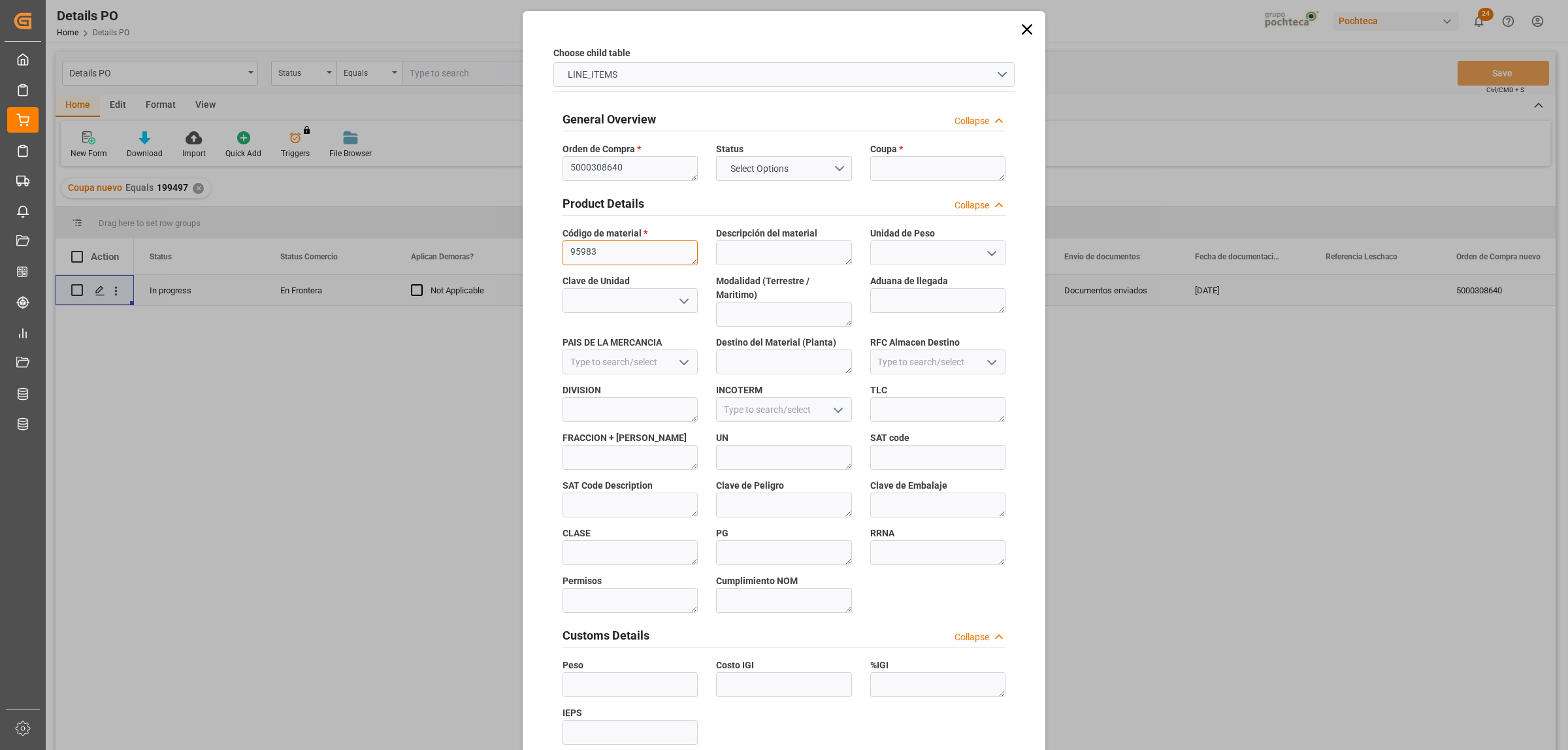
type textarea "95983"
click at [405, 1] on textarea at bounding box center [939, 169] width 136 height 24
paste textarea "199497"
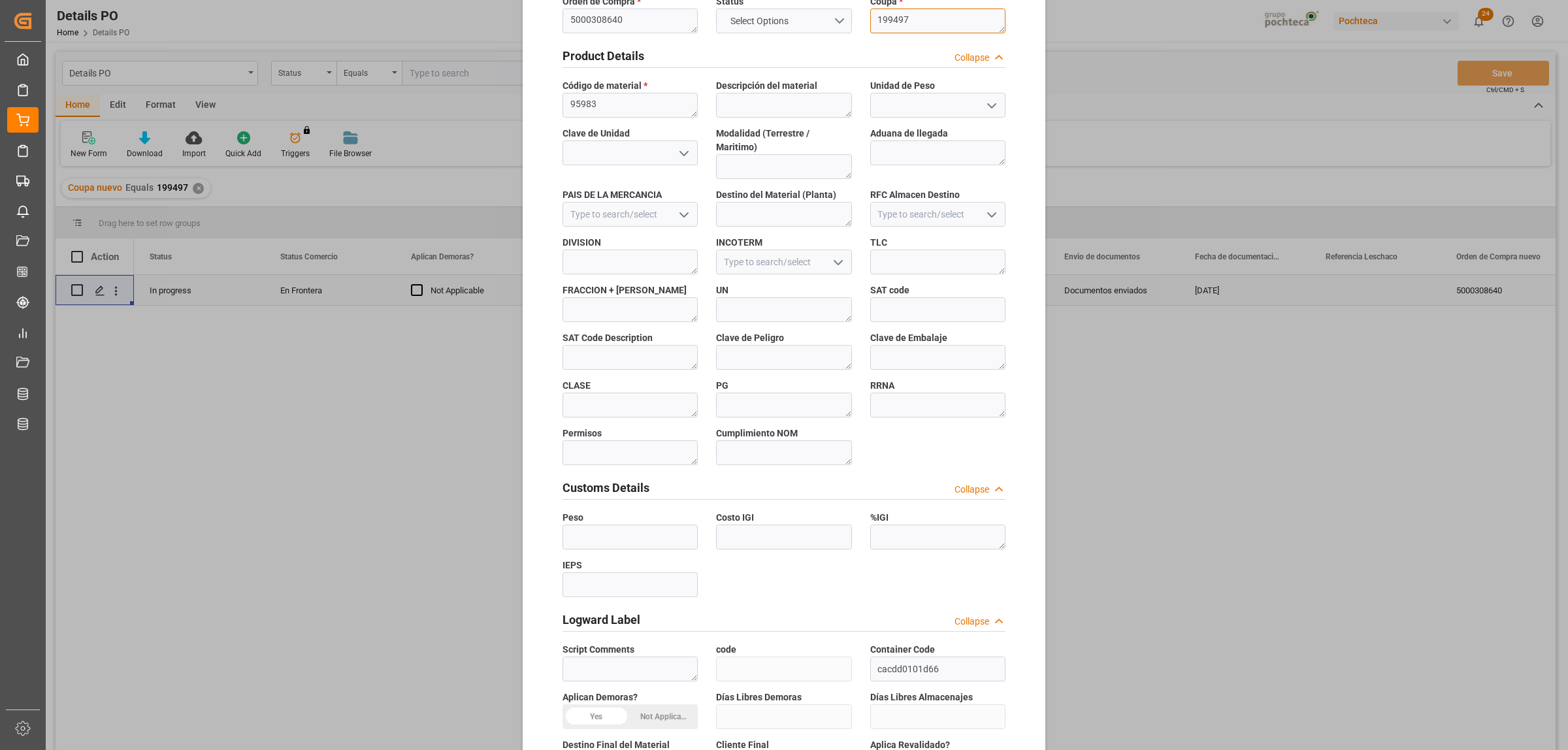
scroll to position [383, 0]
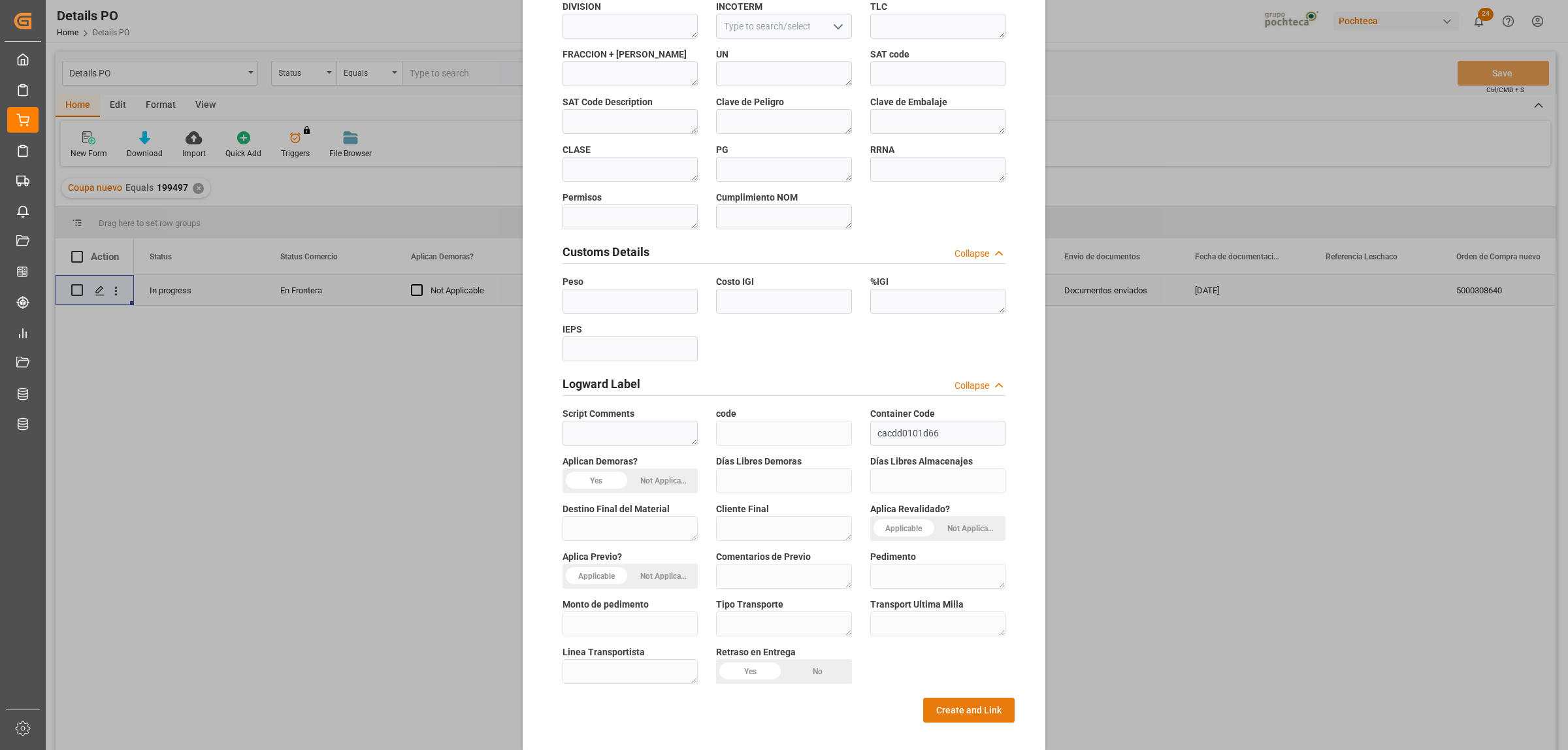
type textarea "199497"
click at [405, 1] on button "Create and Link" at bounding box center [969, 710] width 91 height 24
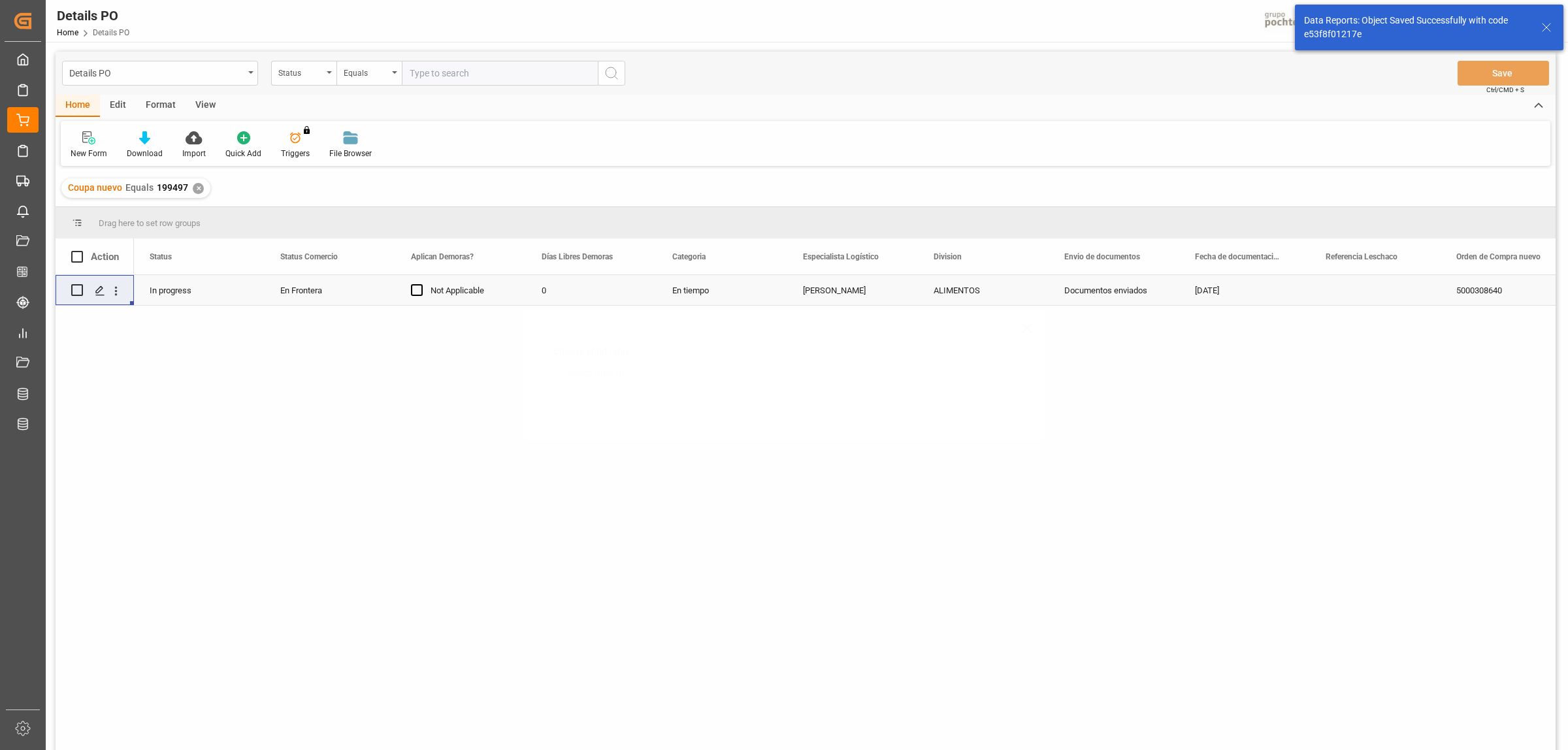
scroll to position [0, 0]
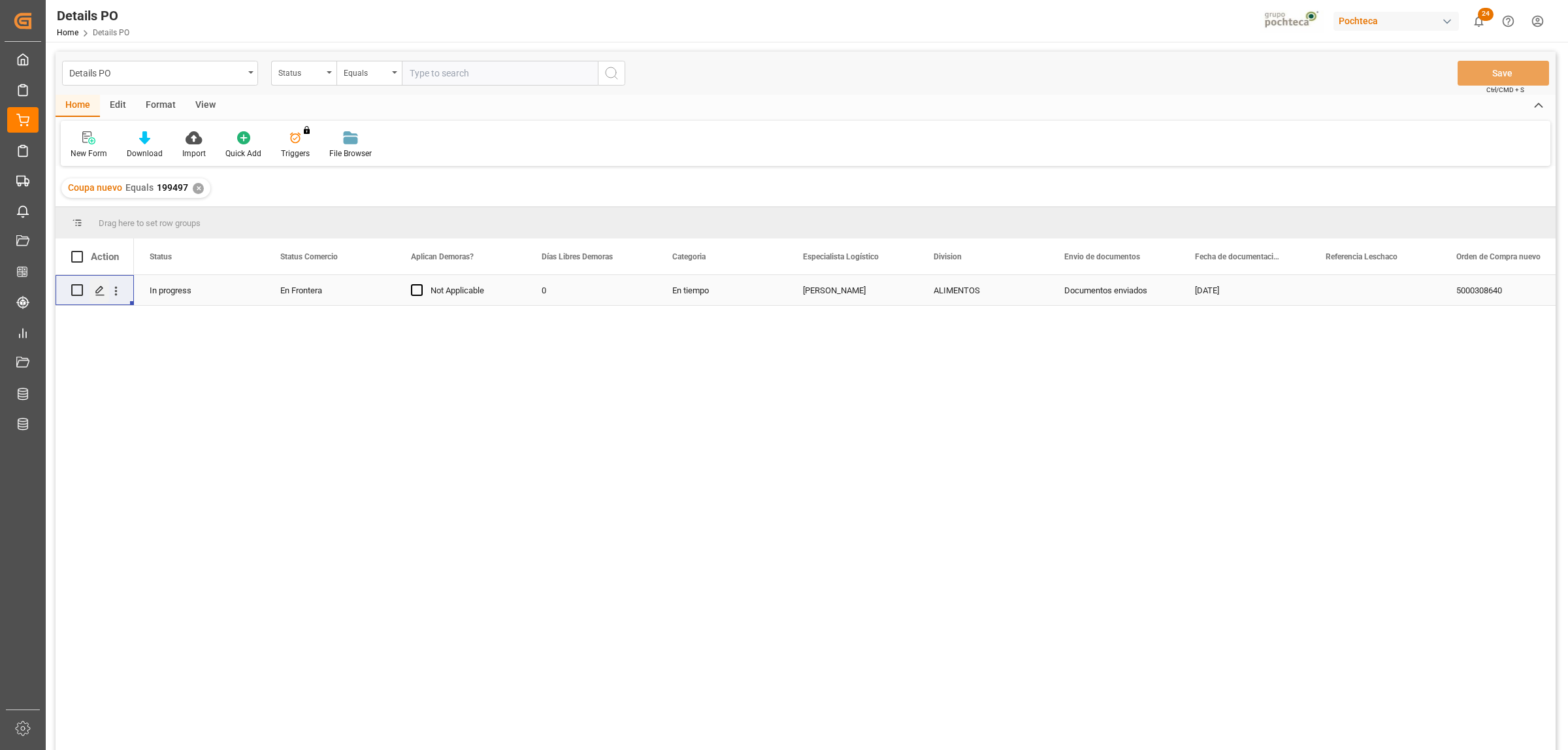
click at [96, 1] on polygon "Press SPACE to select this row." at bounding box center [99, 289] width 7 height 7
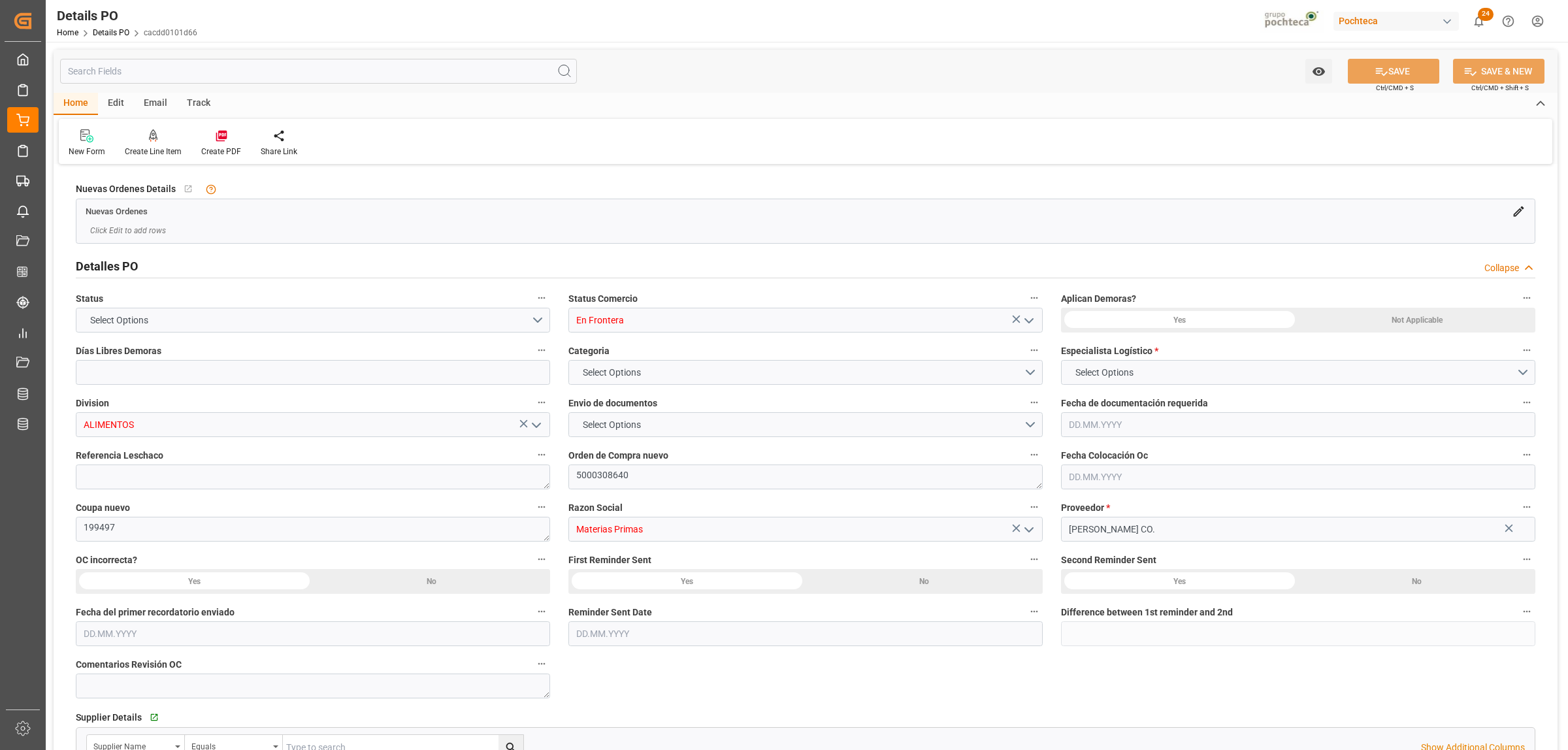
type input "0"
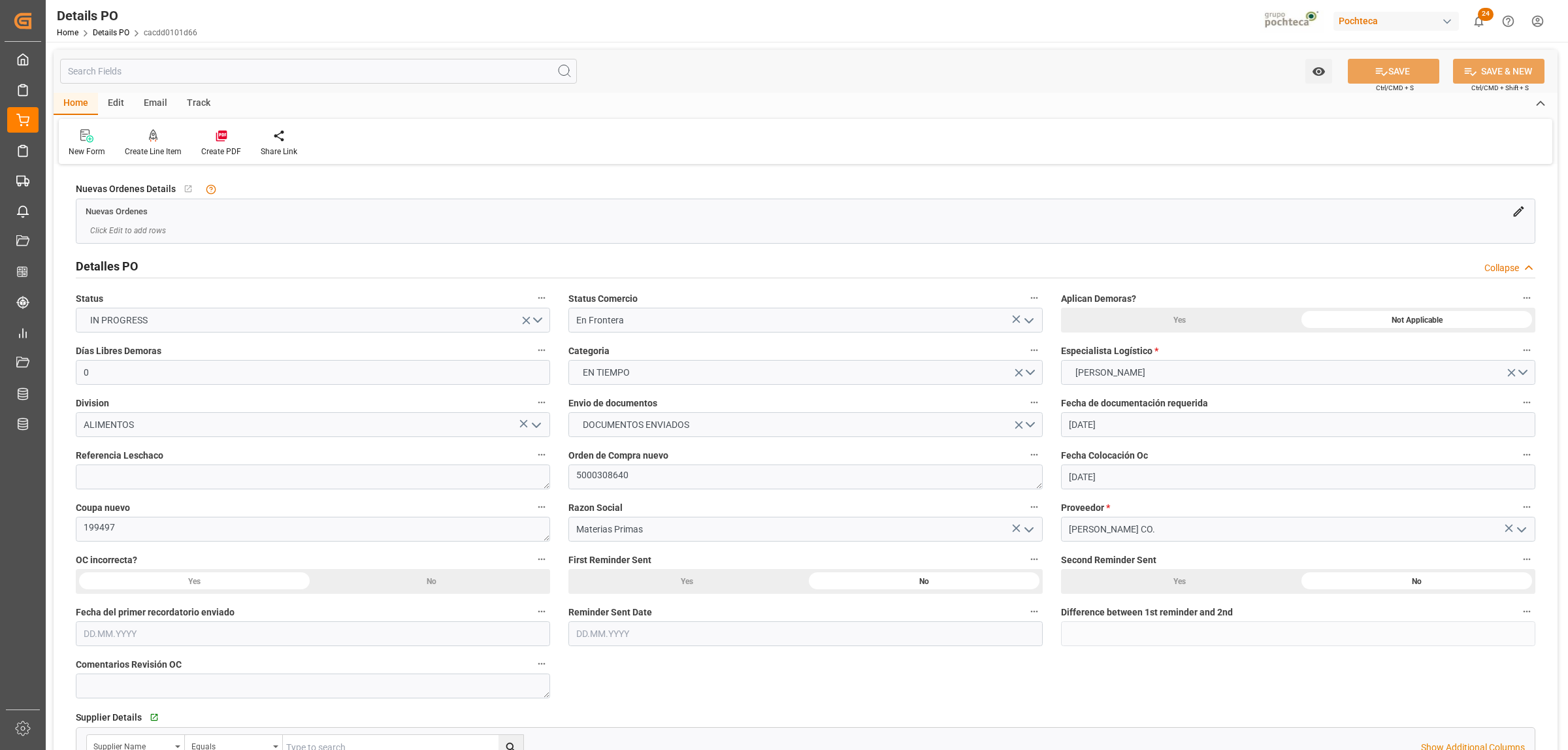
type input "[DATE]"
click at [224, 1] on icon at bounding box center [221, 136] width 13 height 13
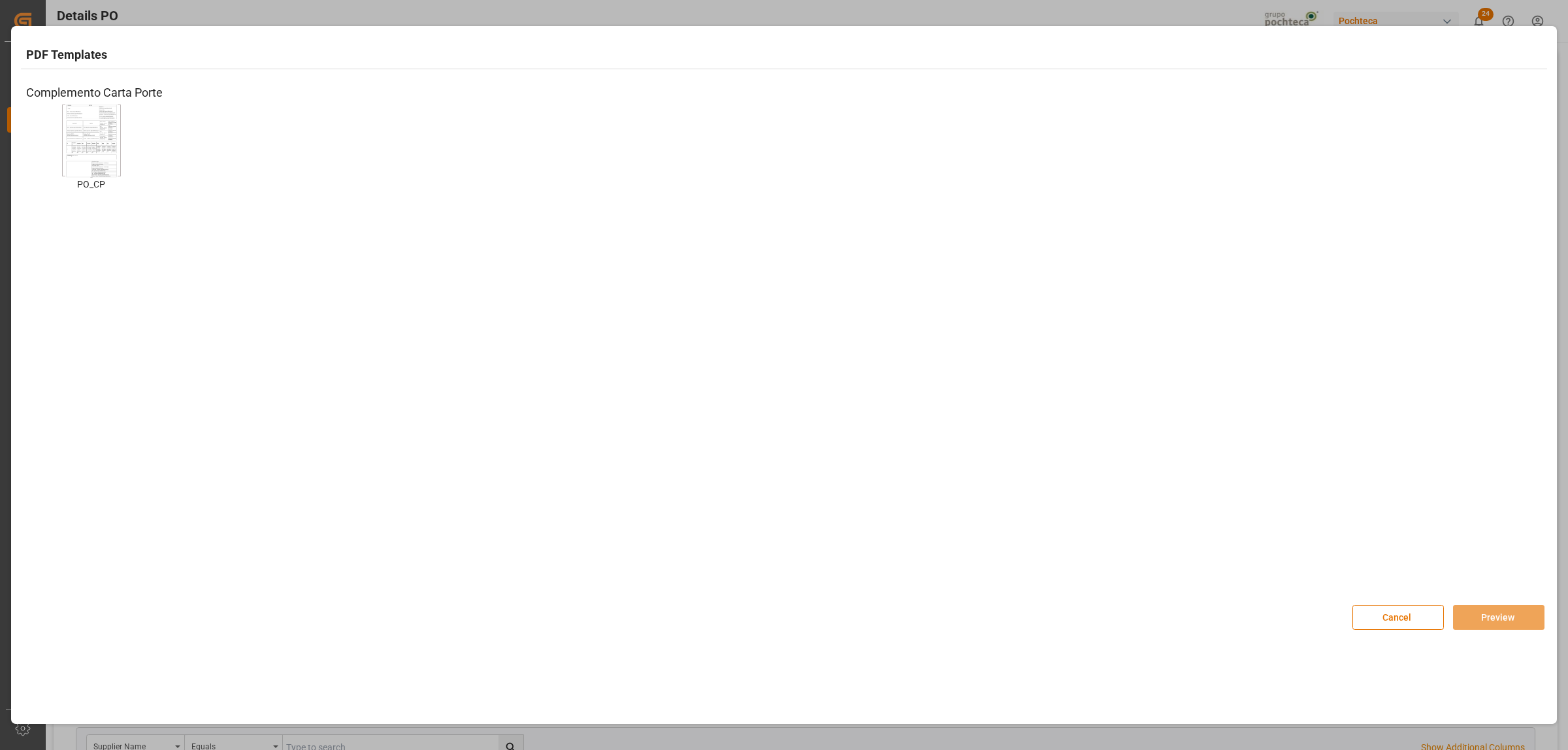
click at [119, 1] on div at bounding box center [91, 140] width 58 height 72
click at [405, 1] on button "Preview" at bounding box center [1498, 617] width 91 height 24
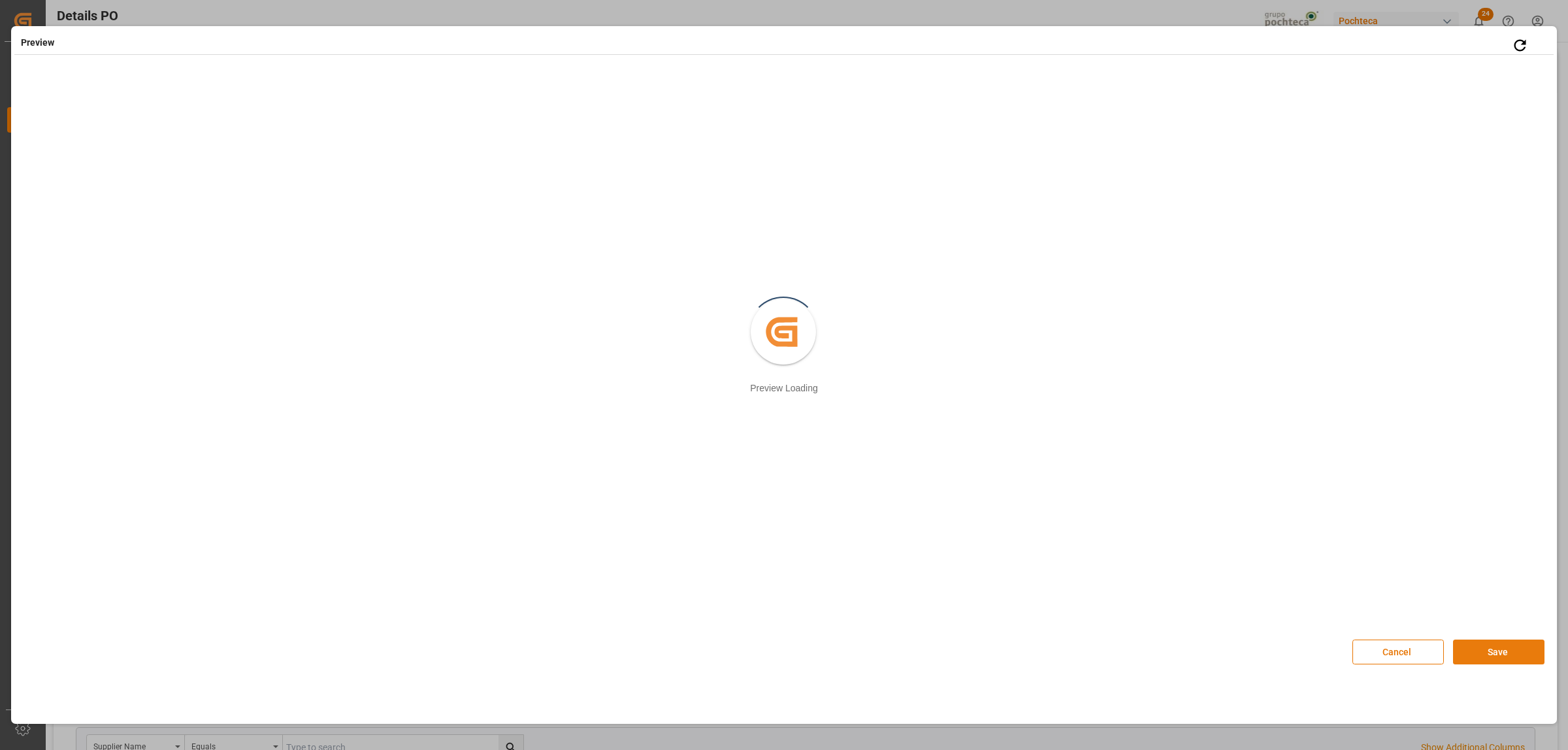
click at [405, 1] on button "Save" at bounding box center [1498, 652] width 91 height 24
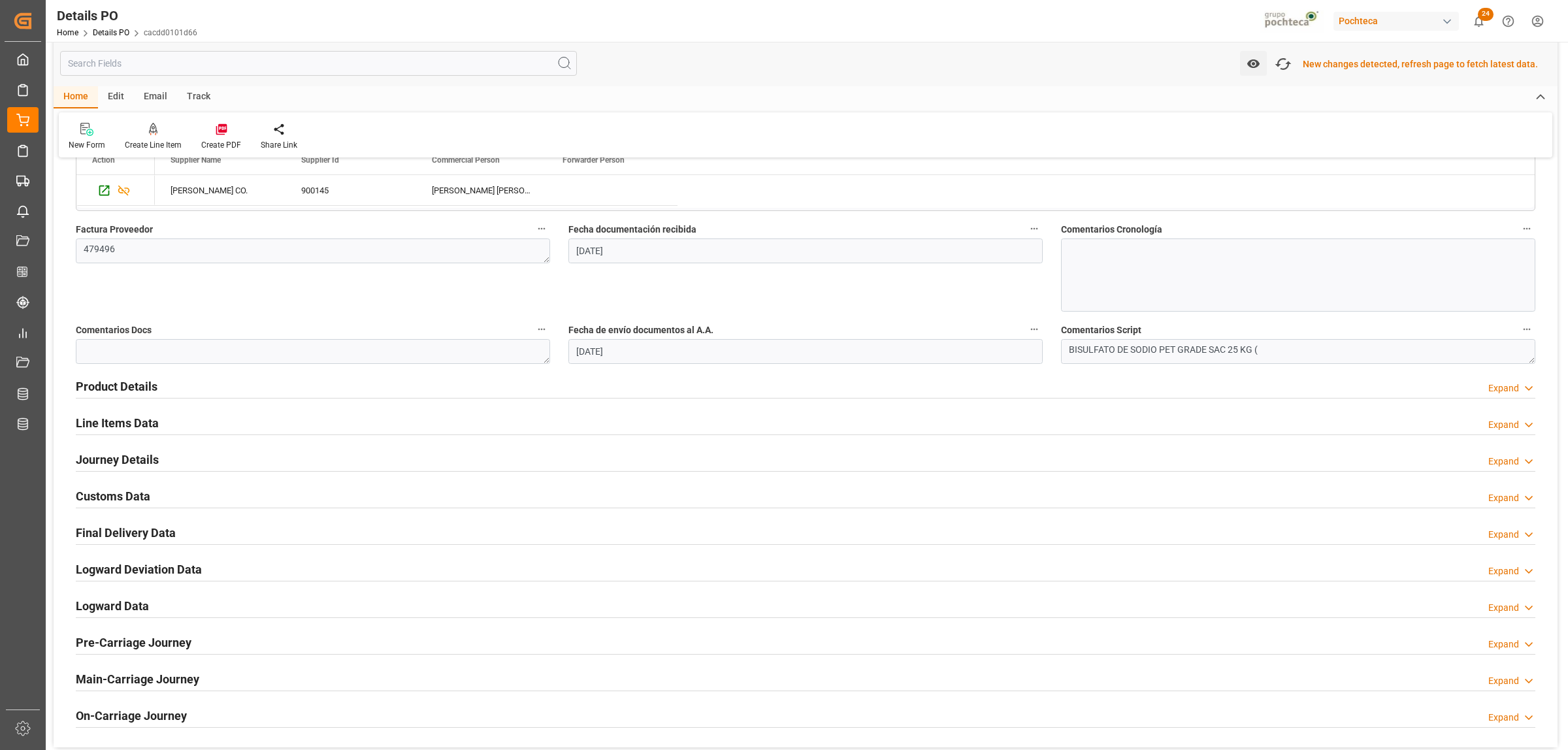
scroll to position [653, 0]
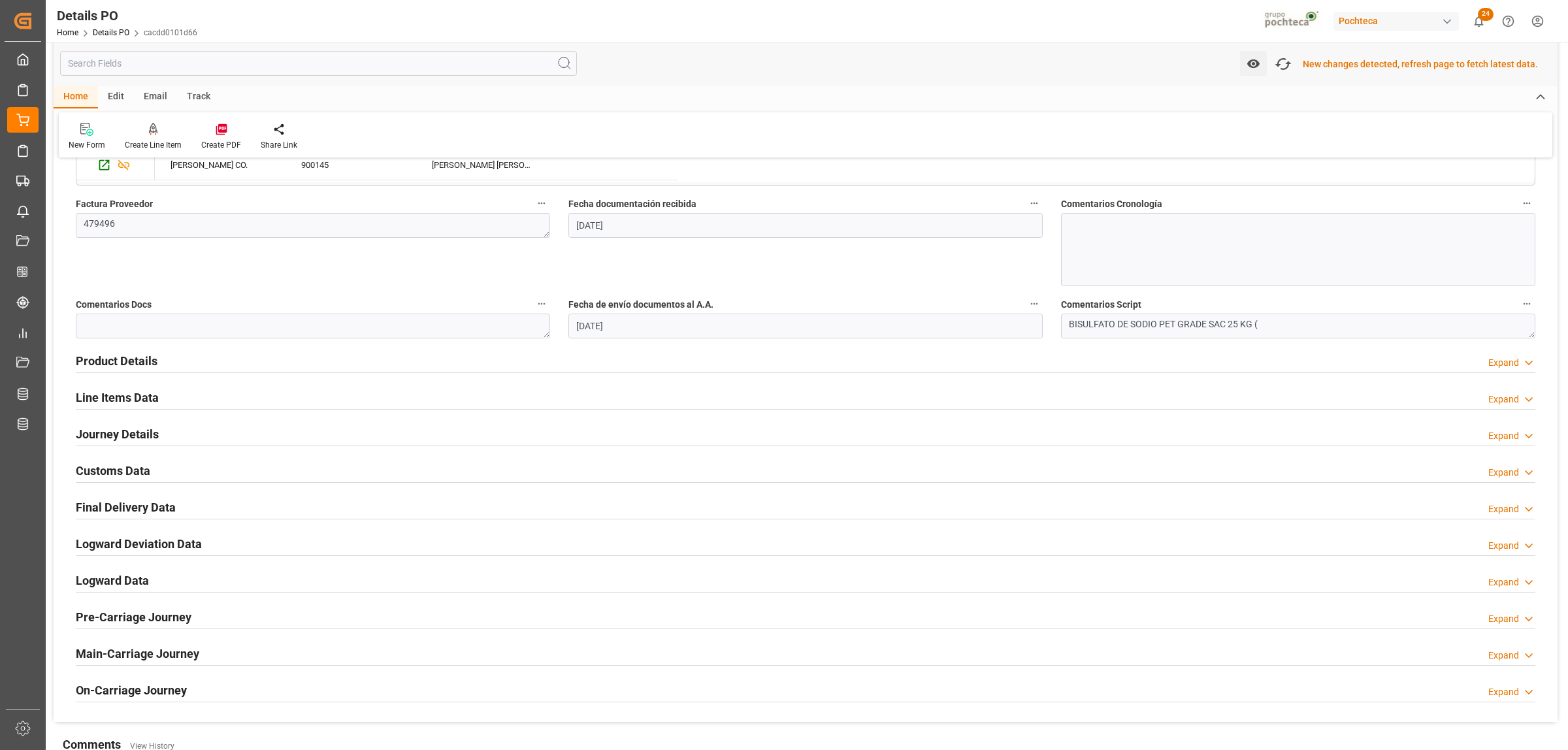
click at [109, 1] on h2 "Customs Data" at bounding box center [112, 470] width 74 height 18
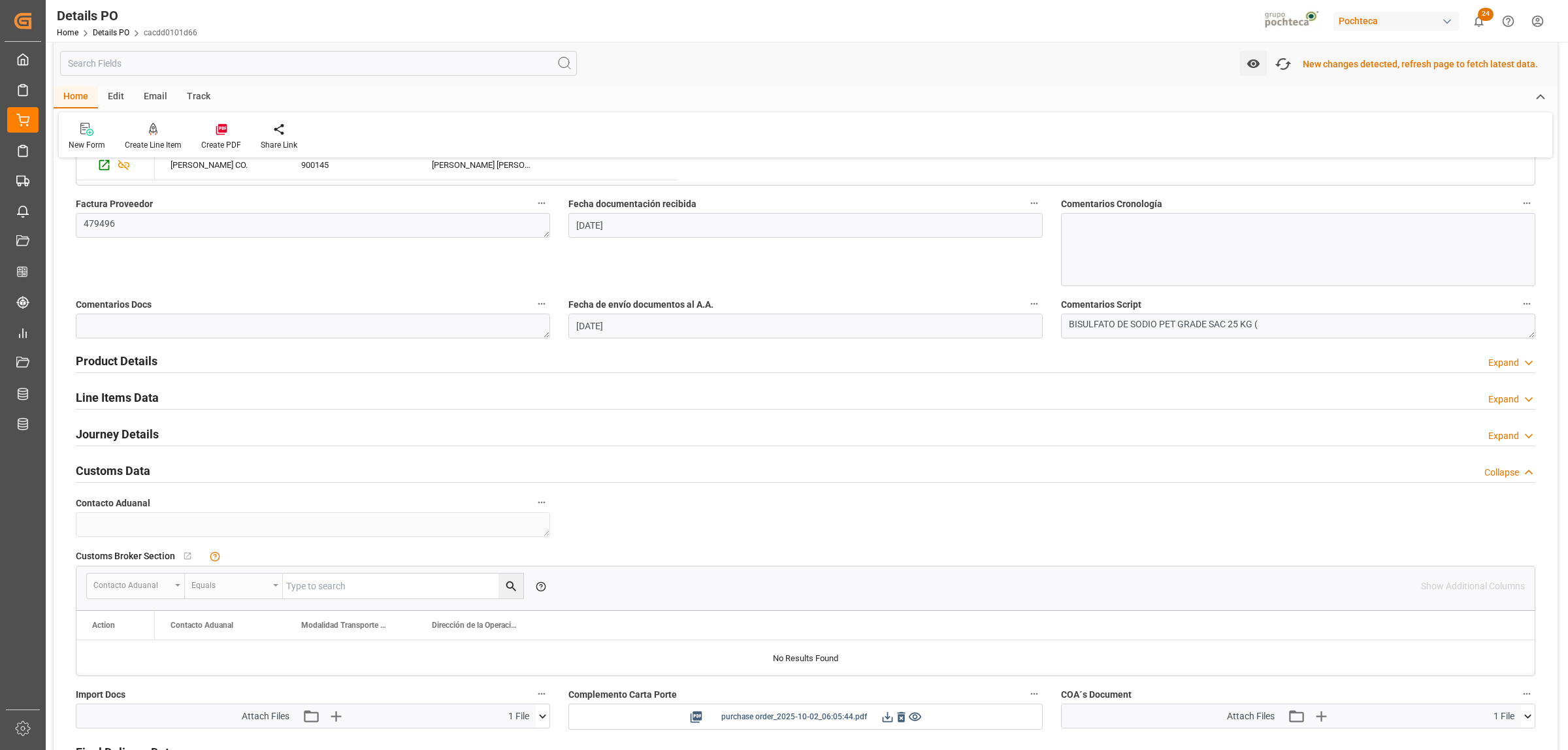
click at [405, 1] on icon at bounding box center [888, 716] width 10 height 10
